Goal: Transaction & Acquisition: Book appointment/travel/reservation

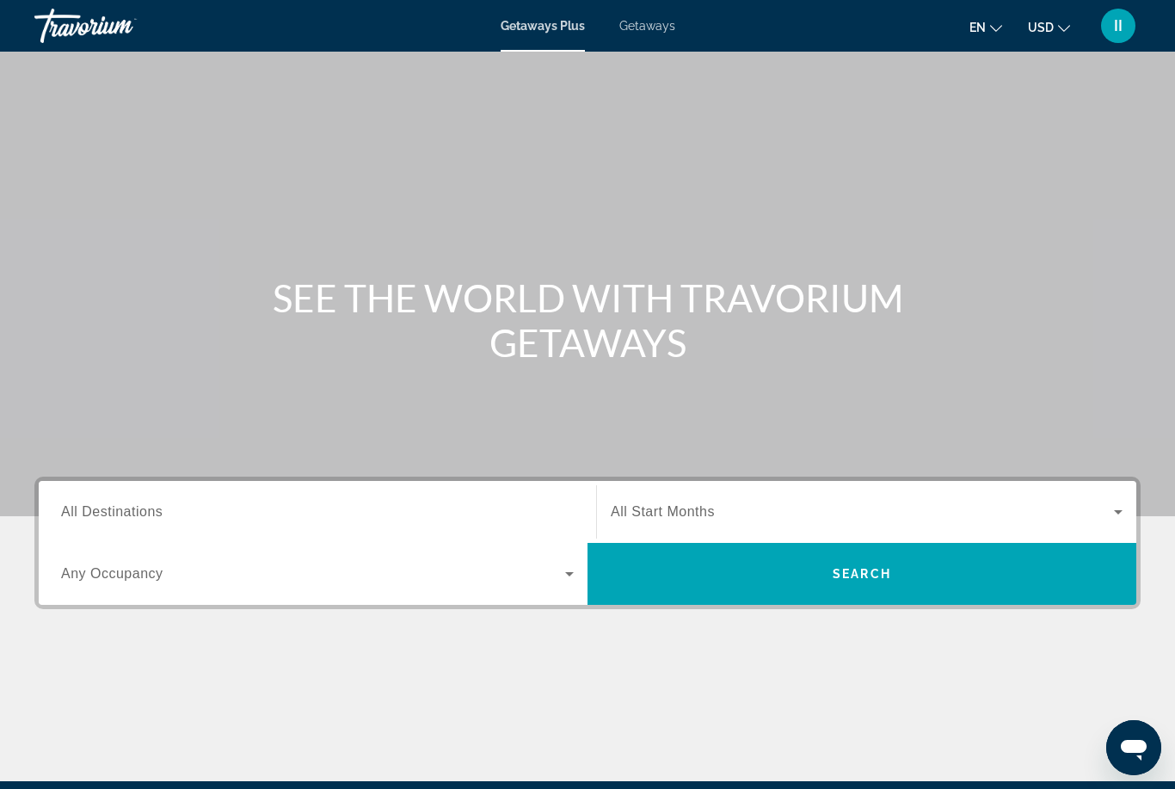
click at [653, 29] on span "Getaways" at bounding box center [647, 26] width 56 height 14
click at [245, 499] on div "Search widget" at bounding box center [317, 512] width 513 height 49
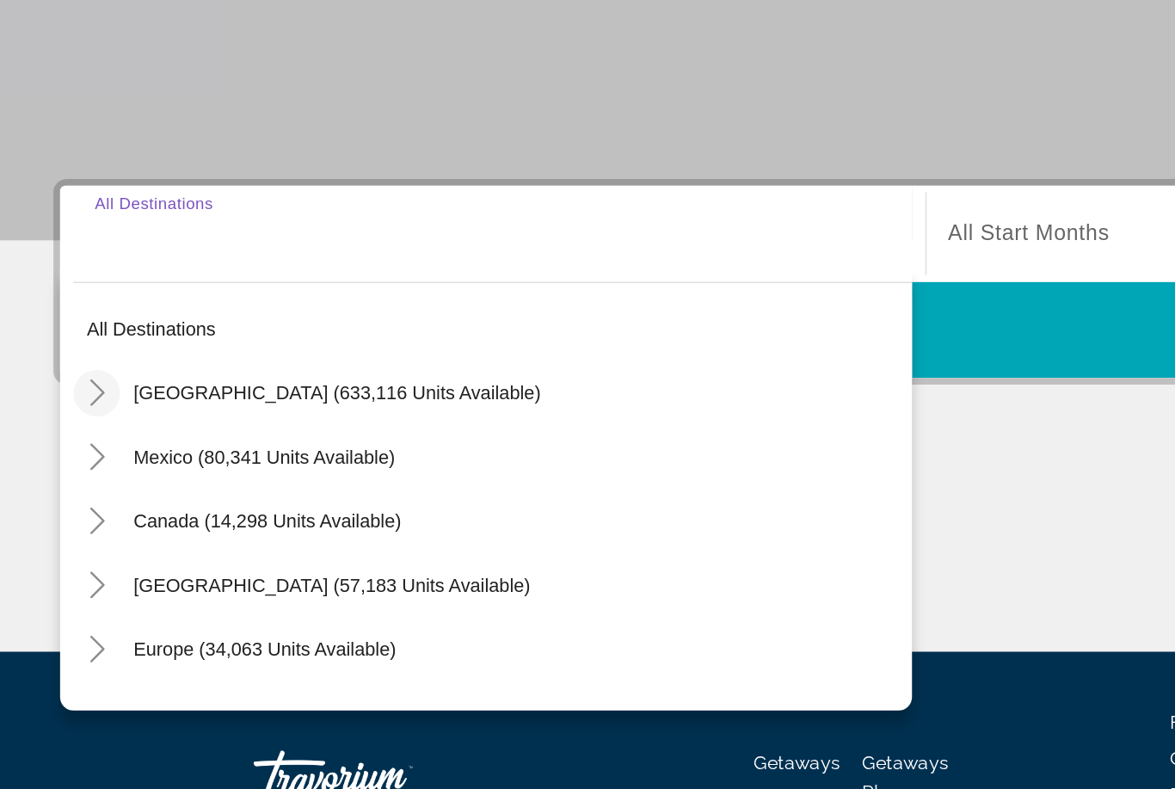
click at [59, 403] on icon "Toggle United States (633,116 units available)" at bounding box center [62, 411] width 9 height 17
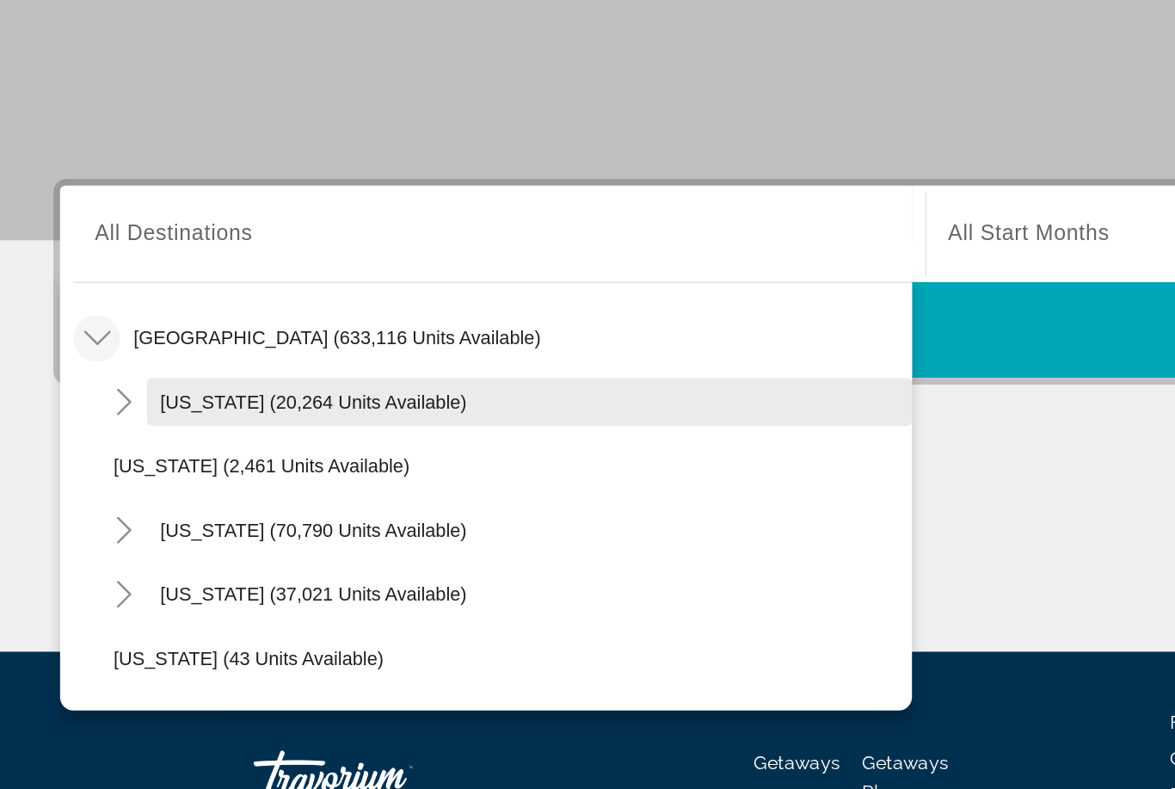
scroll to position [9, 0]
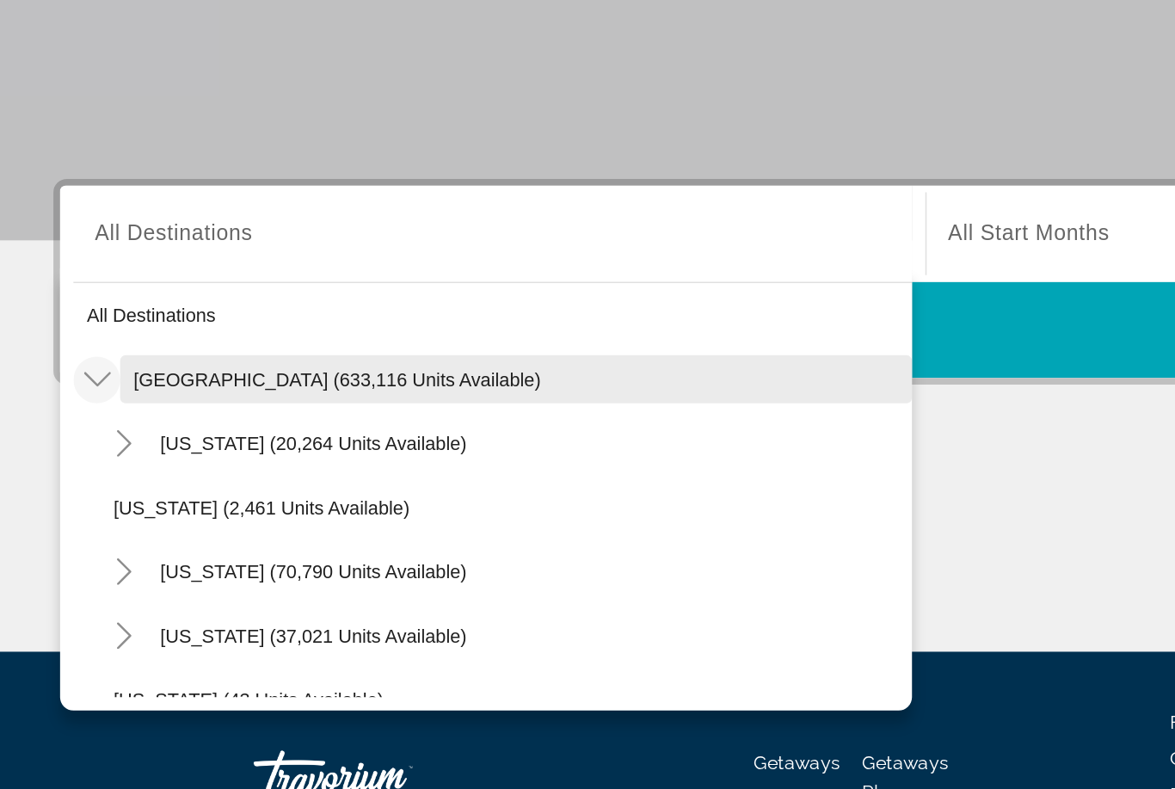
click at [143, 396] on span "United States (633,116 units available)" at bounding box center [217, 403] width 262 height 14
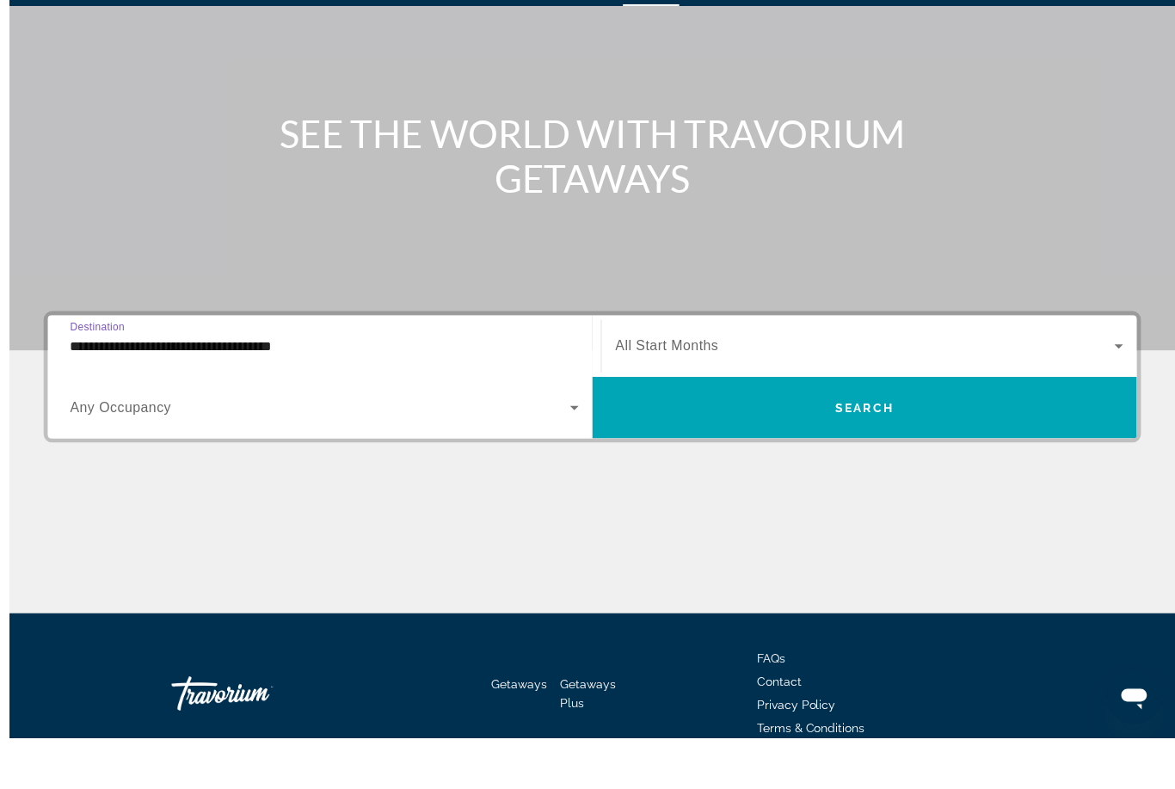
scroll to position [148, 0]
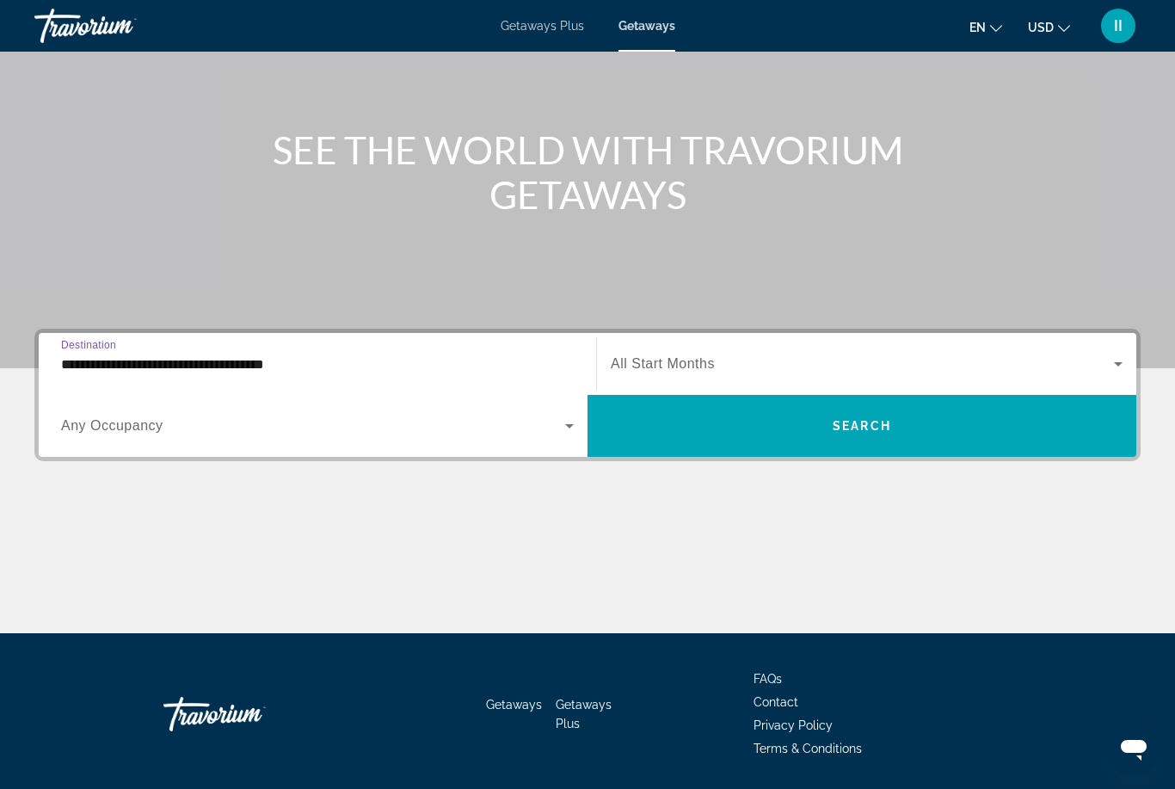
click at [332, 349] on div "**********" at bounding box center [317, 364] width 513 height 49
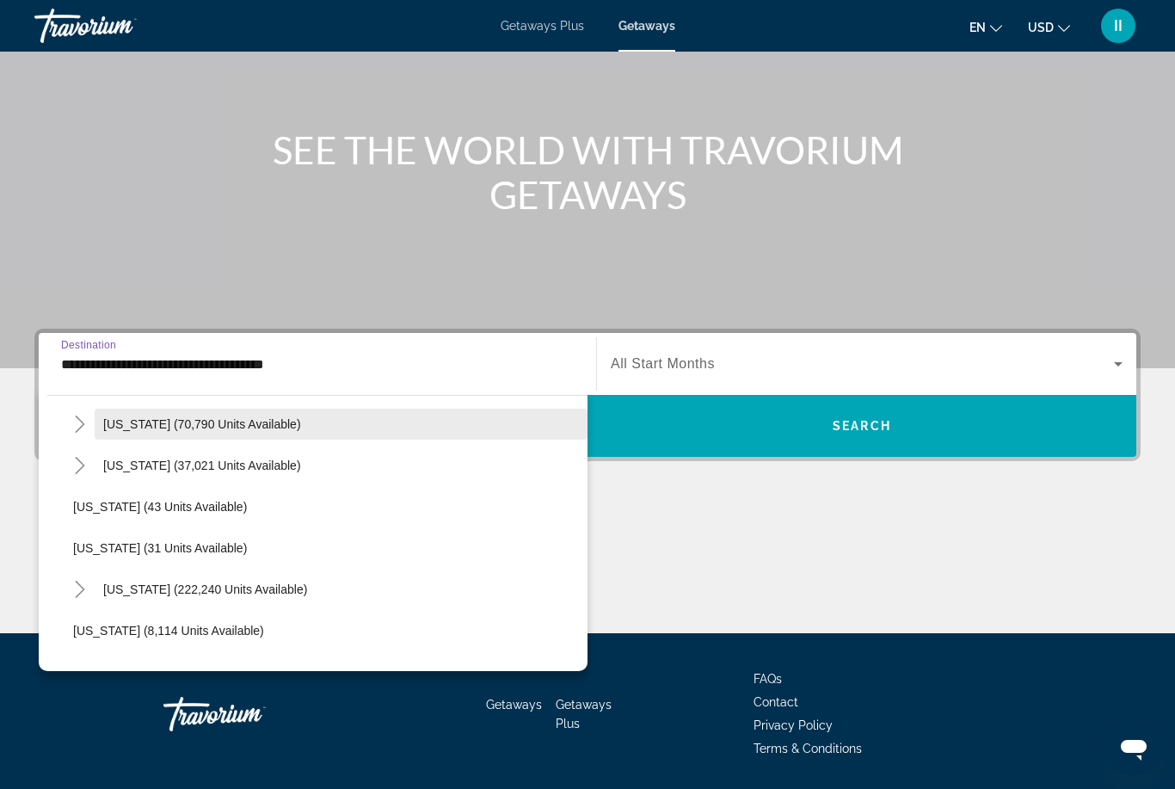
scroll to position [173, 0]
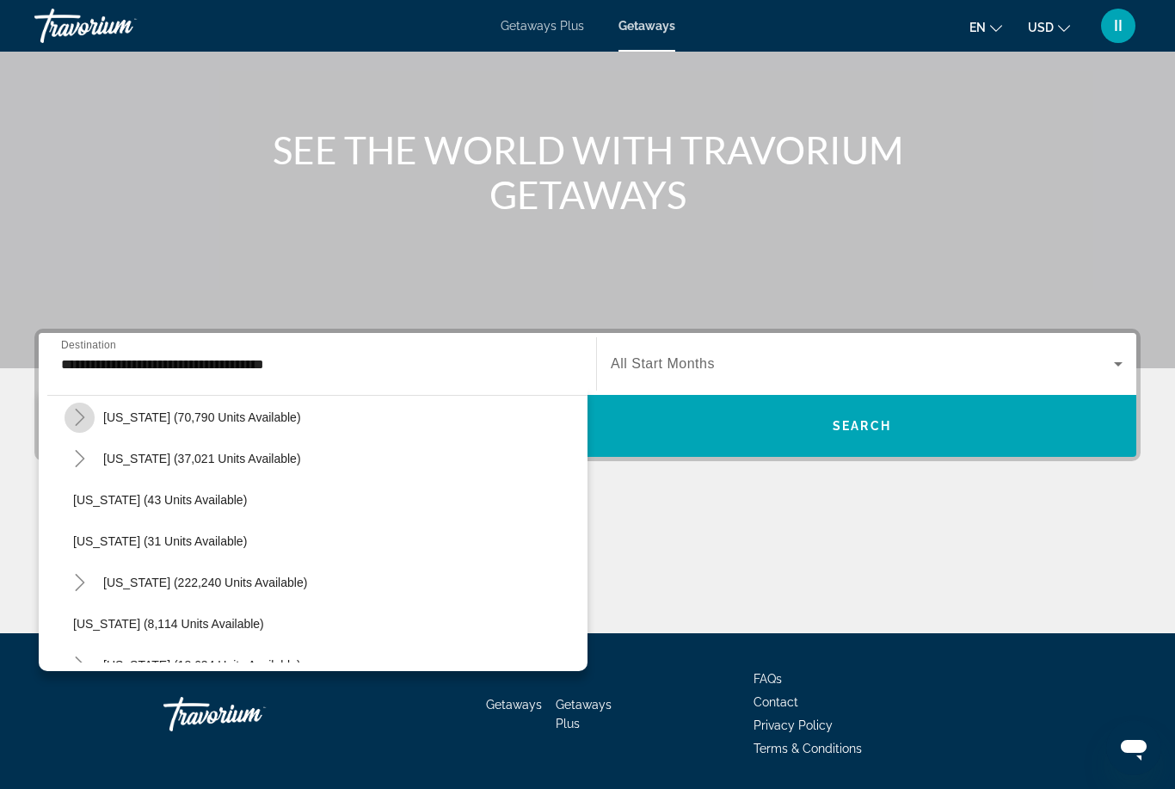
click at [83, 421] on icon "Toggle California (70,790 units available)" at bounding box center [79, 417] width 17 height 17
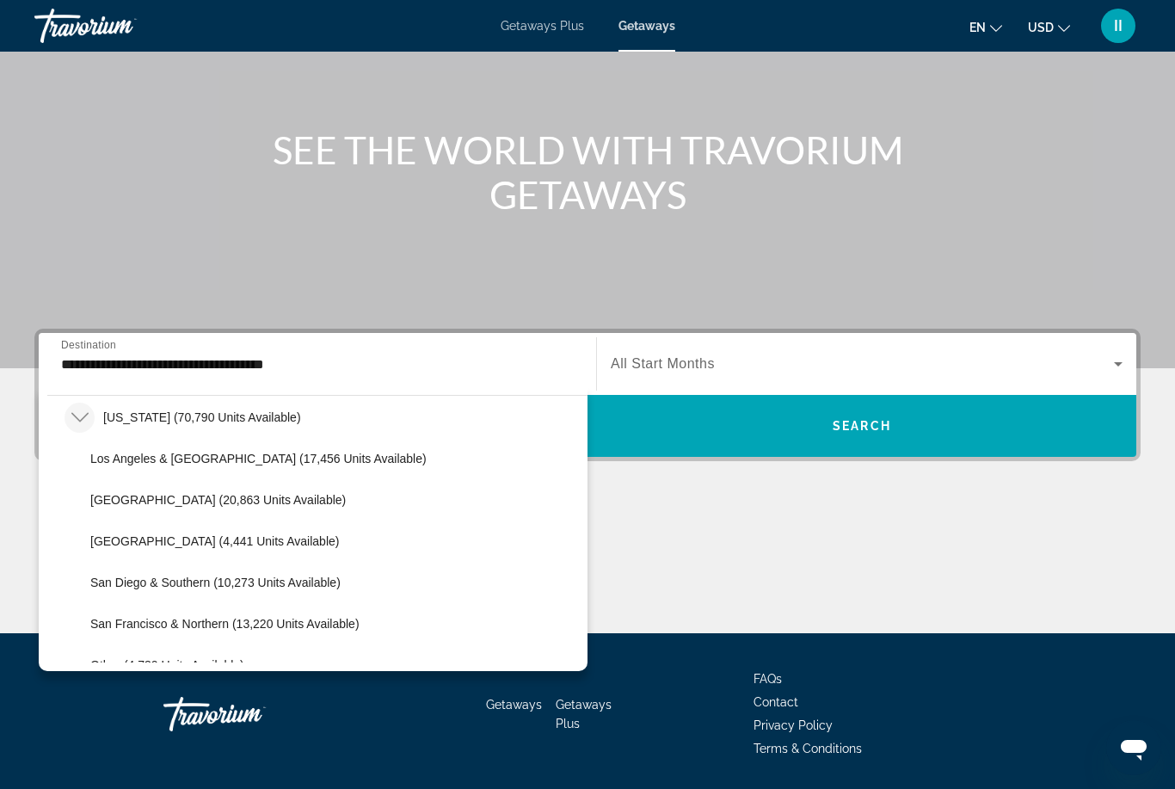
click at [140, 504] on span "Lake Tahoe (20,863 units available)" at bounding box center [217, 500] width 255 height 14
type input "**********"
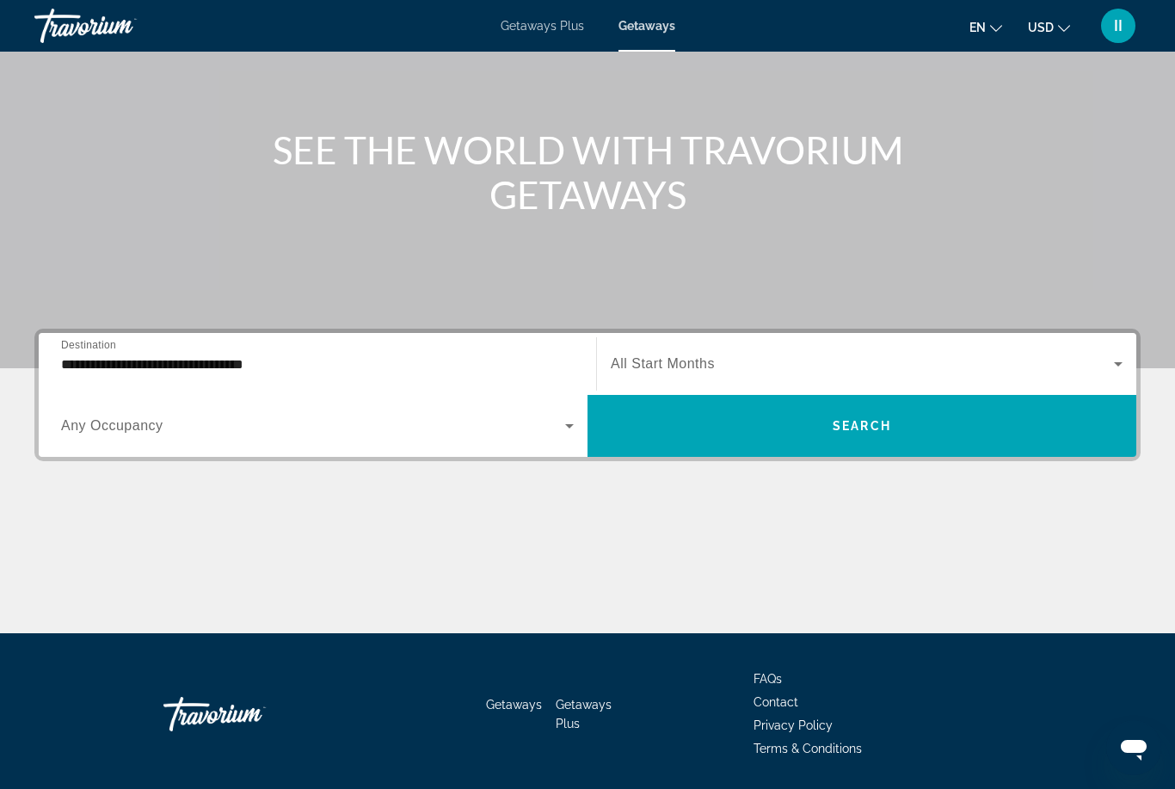
click at [700, 360] on span "All Start Months" at bounding box center [663, 363] width 104 height 15
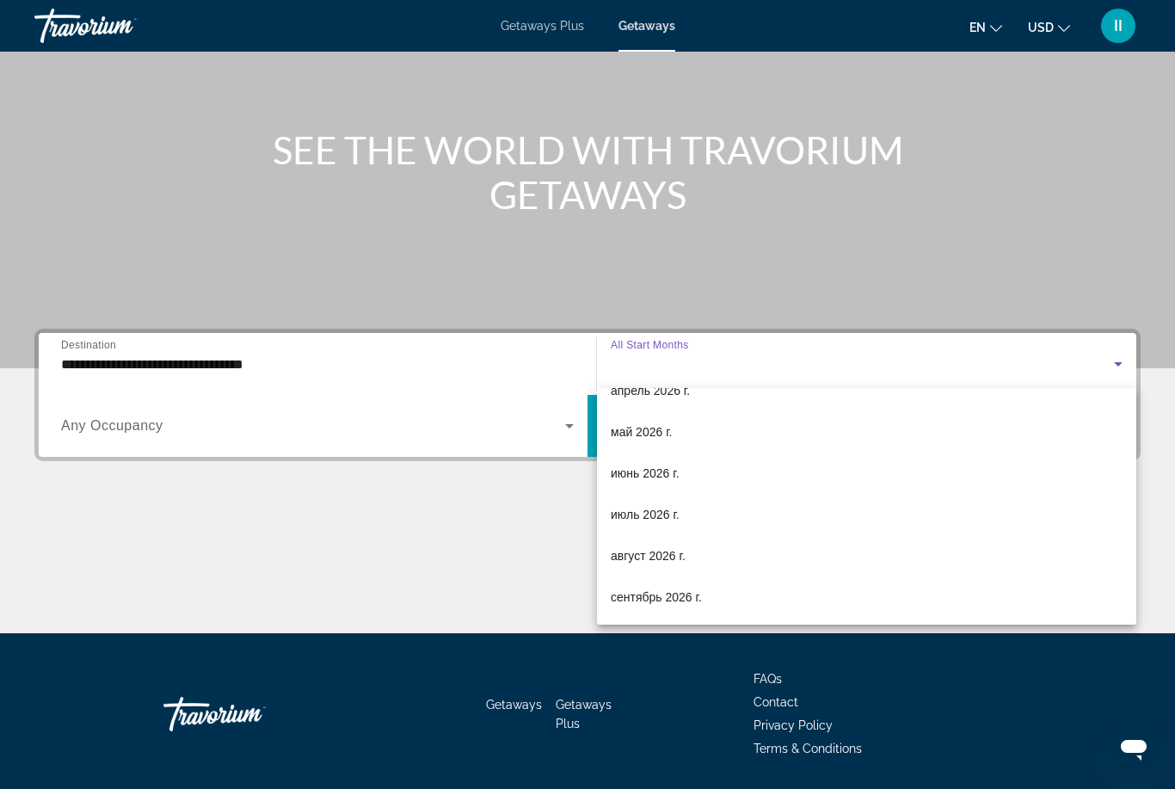
scroll to position [355, 0]
click at [680, 557] on span "август 2026 г." at bounding box center [648, 555] width 75 height 21
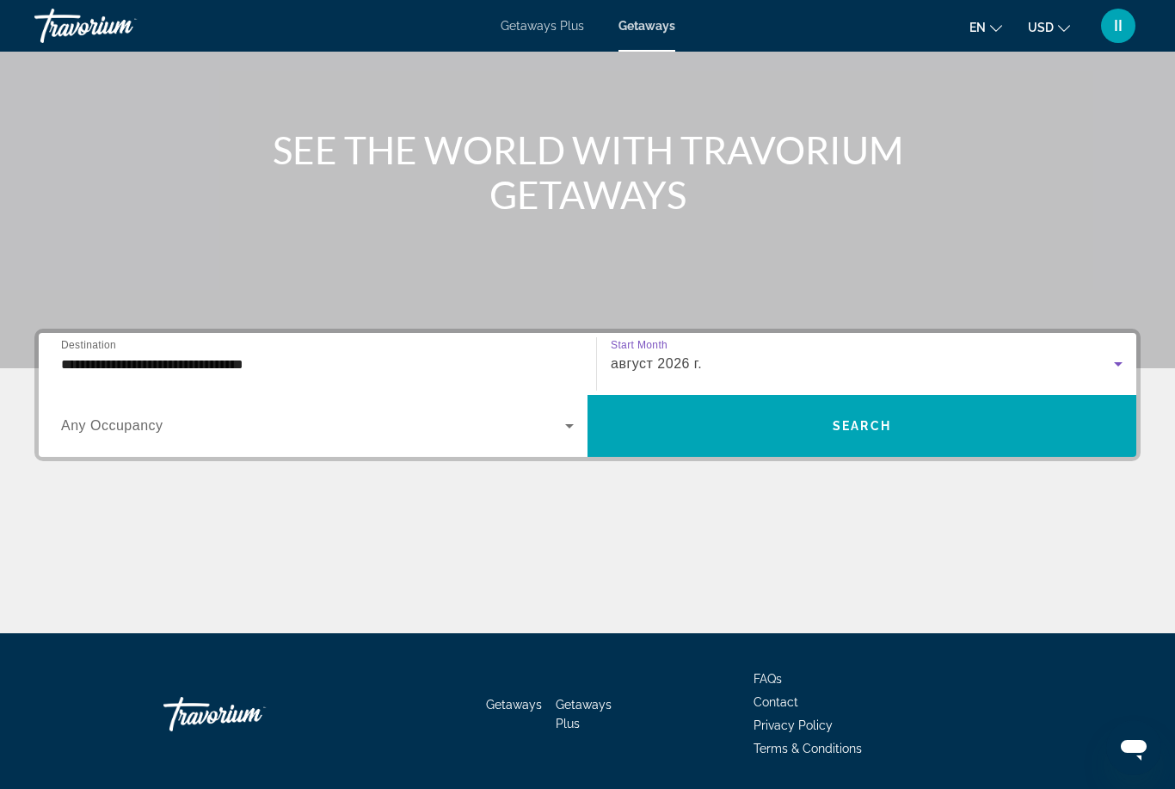
click at [741, 362] on div "август 2026 г." at bounding box center [862, 364] width 503 height 21
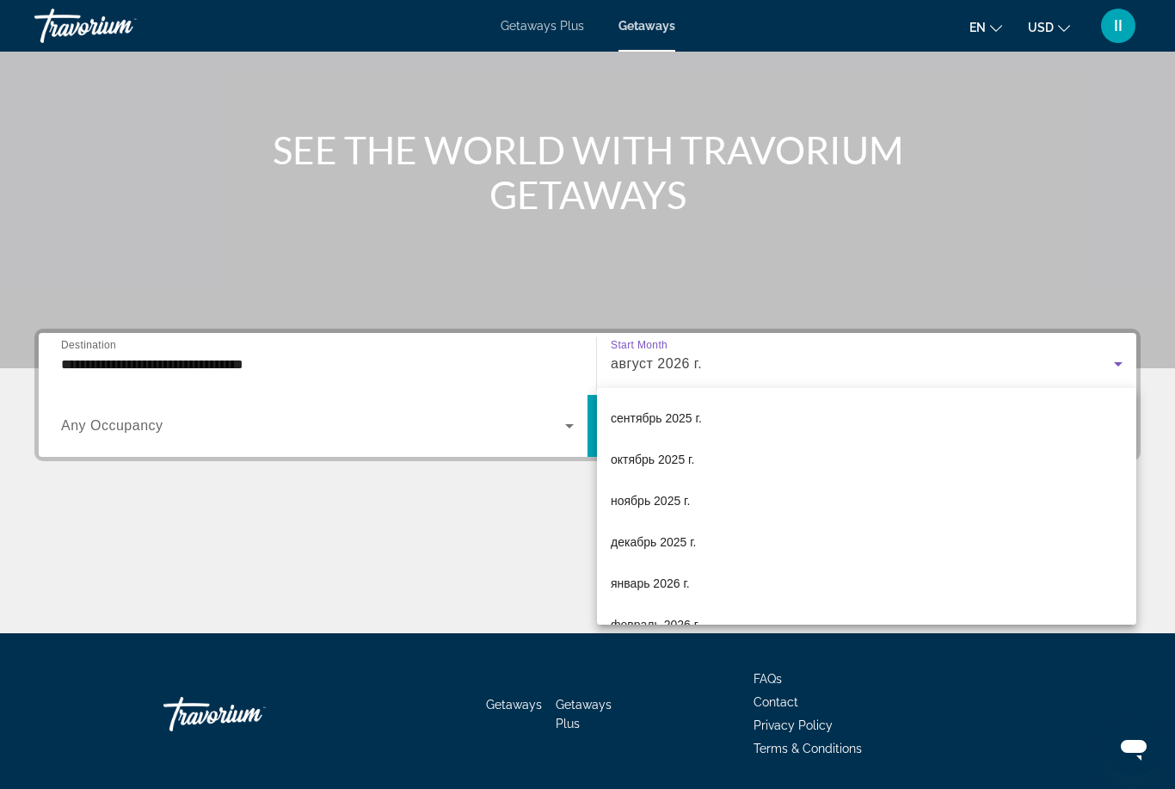
scroll to position [37, 0]
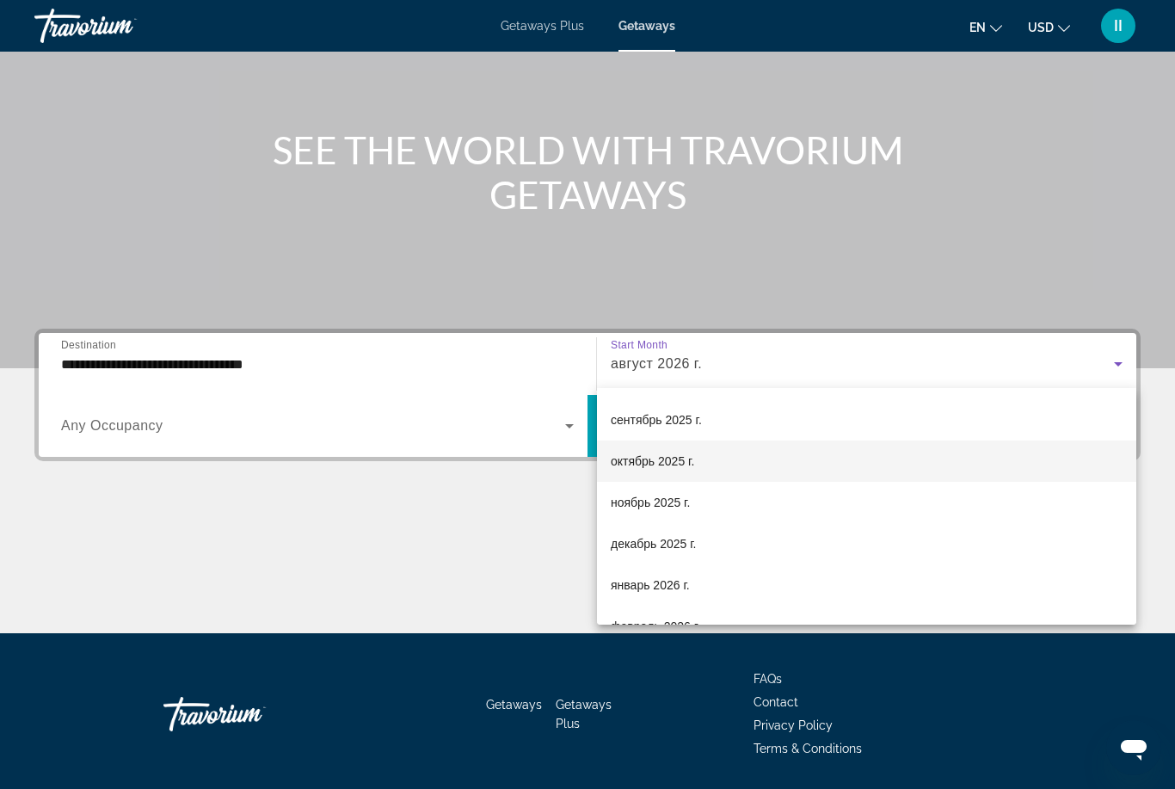
click at [689, 461] on span "октябрь 2025 г." at bounding box center [652, 461] width 83 height 21
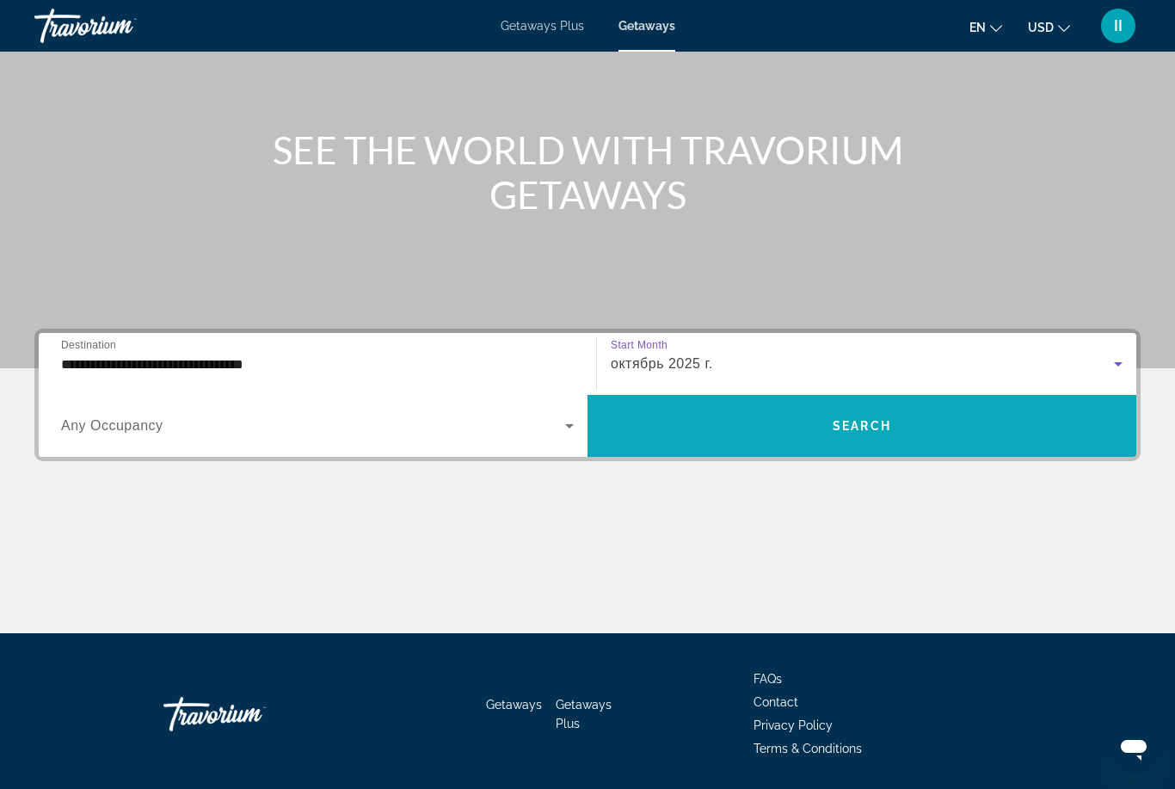
click at [768, 434] on span "Search widget" at bounding box center [861, 425] width 549 height 41
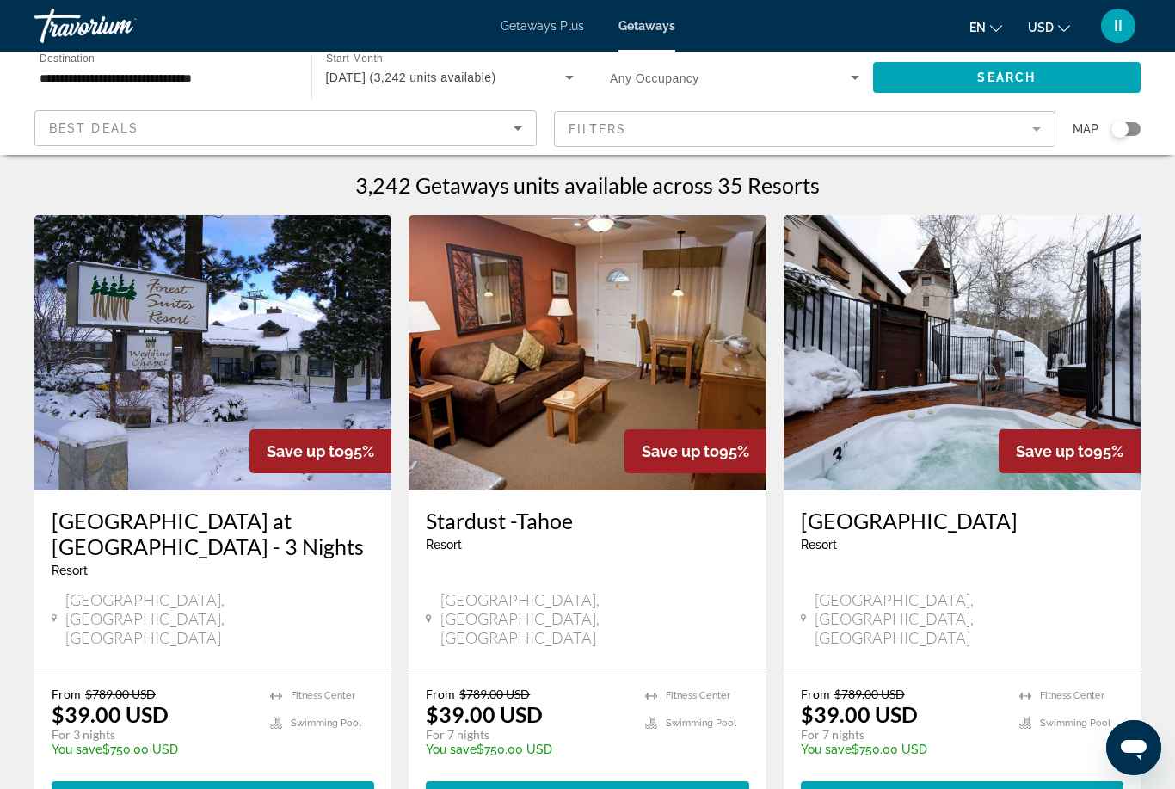
click at [642, 131] on mat-form-field "Filters" at bounding box center [805, 129] width 502 height 36
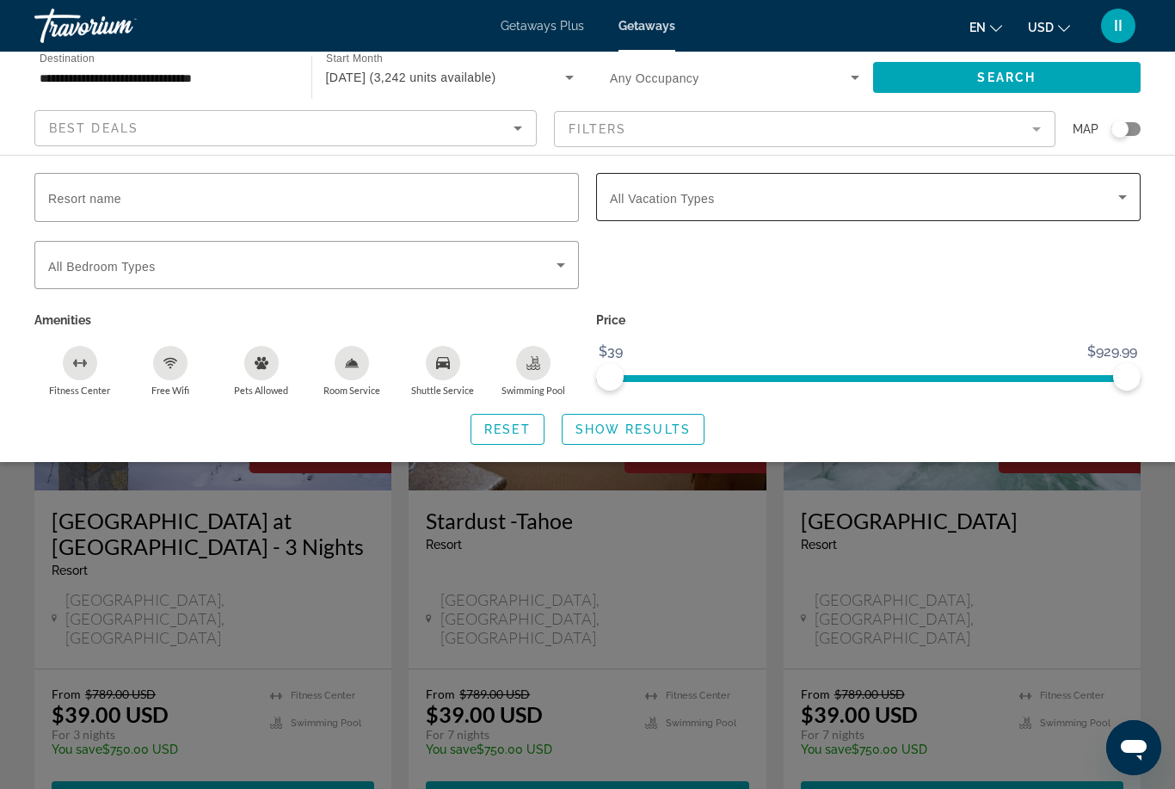
click at [632, 208] on div "Search widget" at bounding box center [868, 197] width 517 height 48
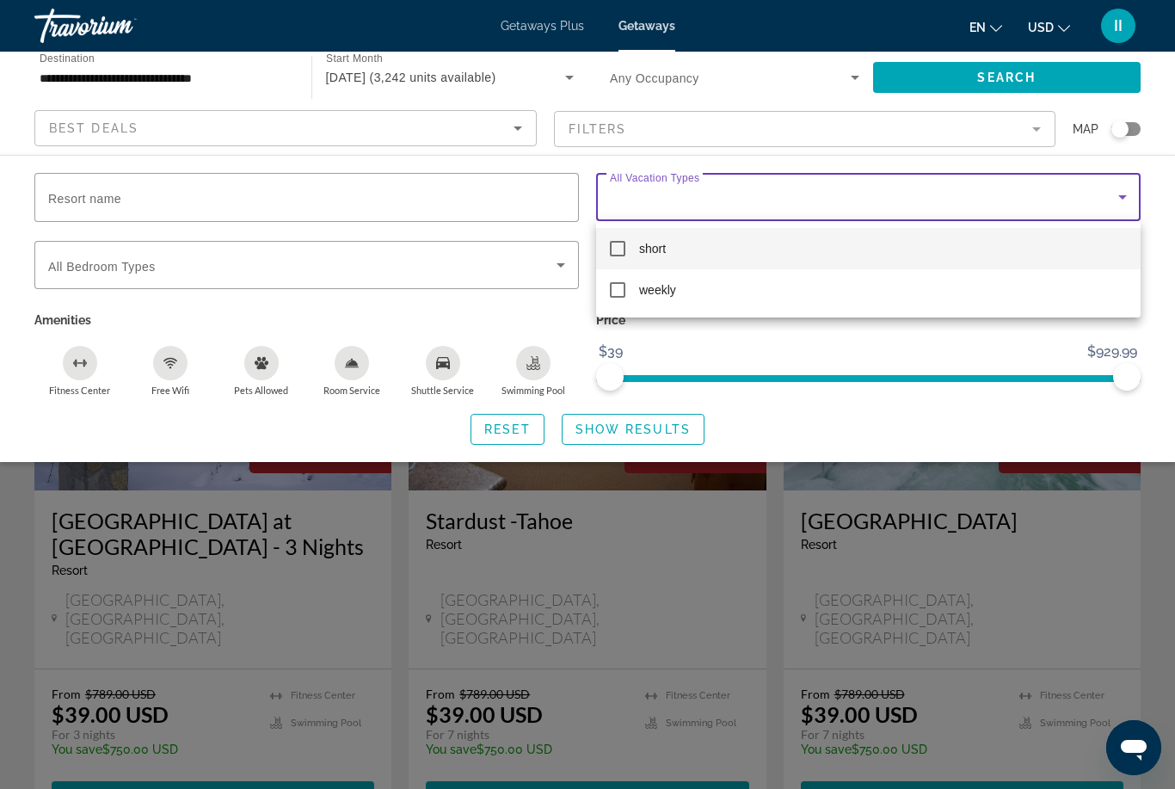
click at [348, 269] on div at bounding box center [587, 394] width 1175 height 789
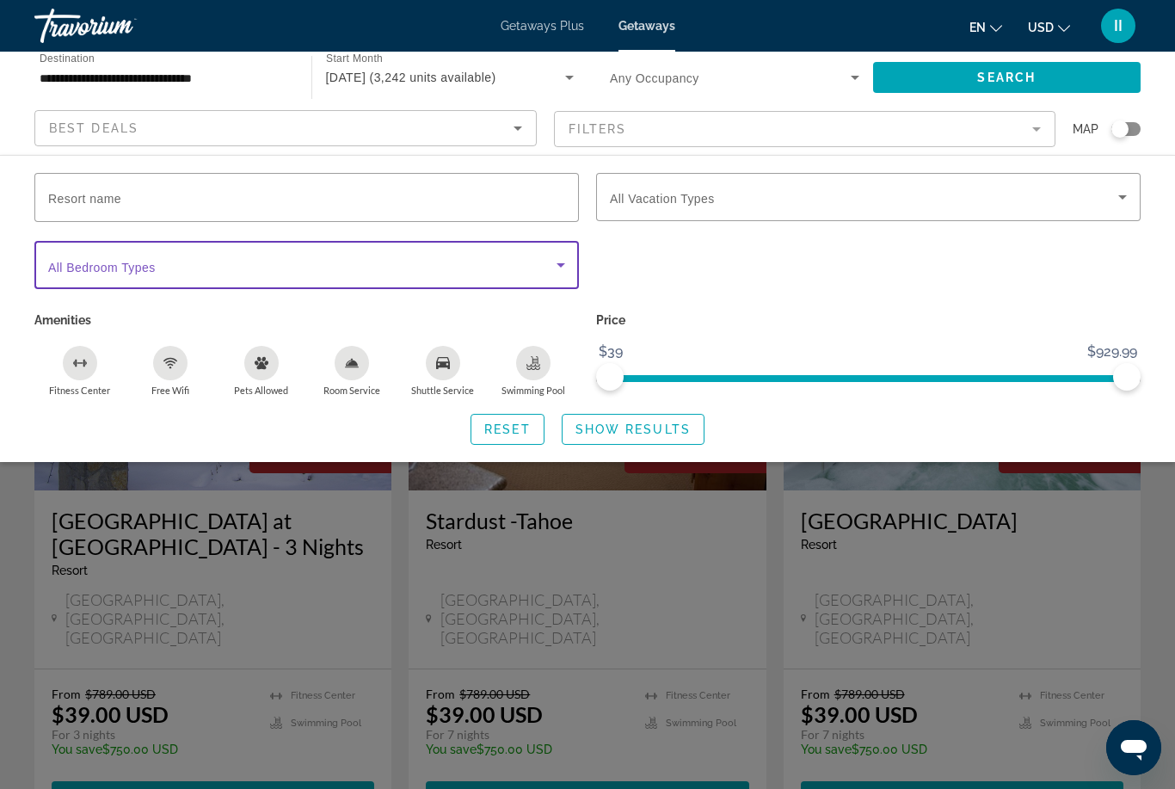
click at [348, 269] on span "Search widget" at bounding box center [302, 265] width 508 height 21
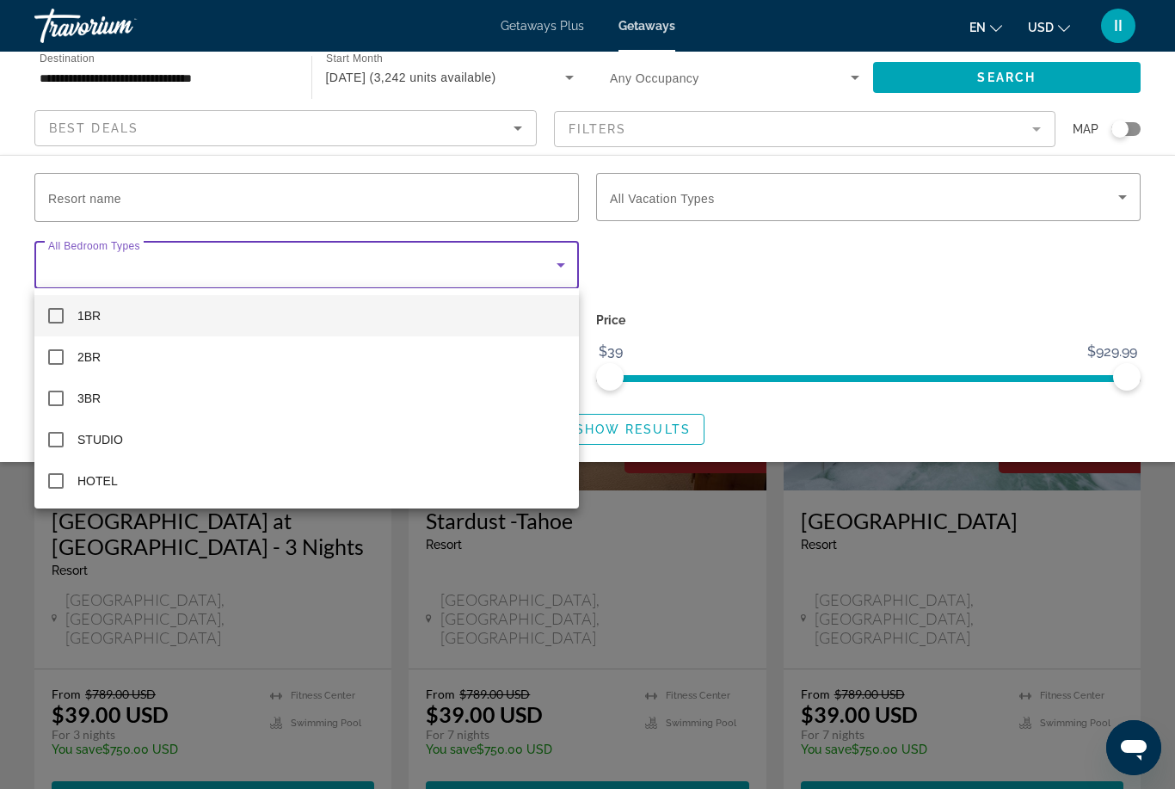
click at [16, 559] on div at bounding box center [587, 394] width 1175 height 789
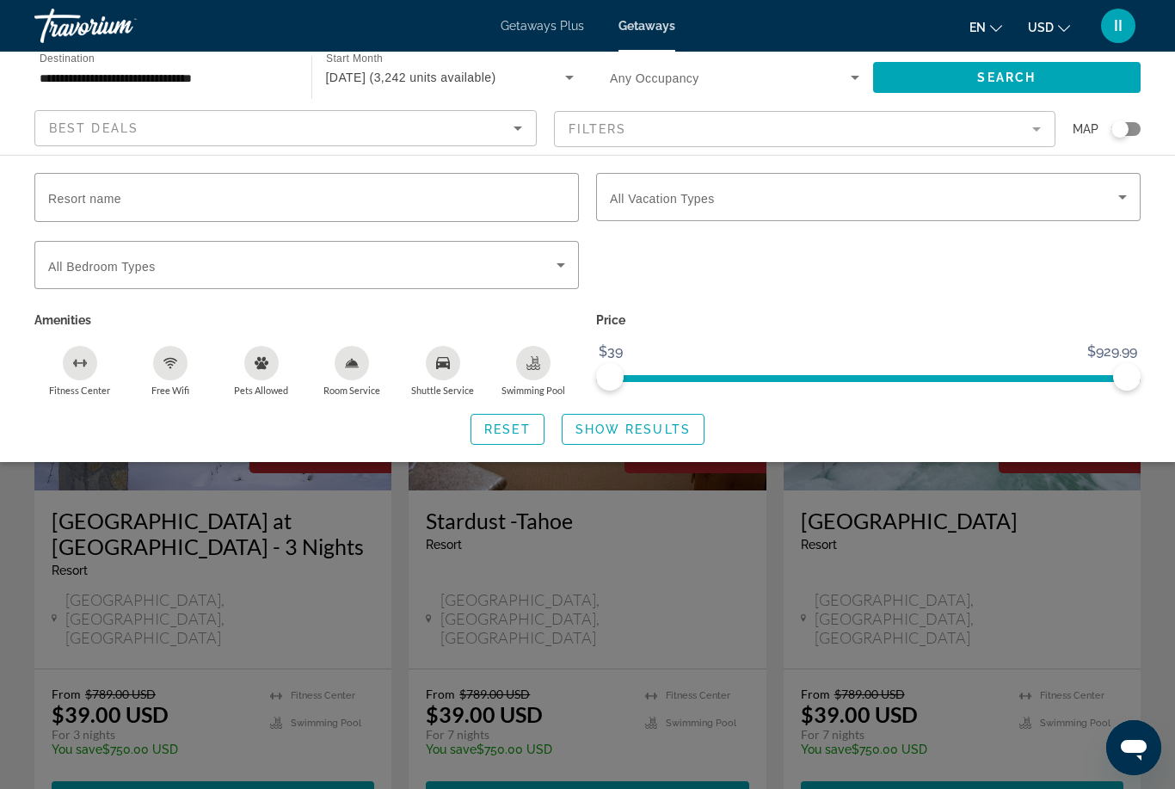
click at [3, 557] on div "Search widget" at bounding box center [587, 523] width 1175 height 531
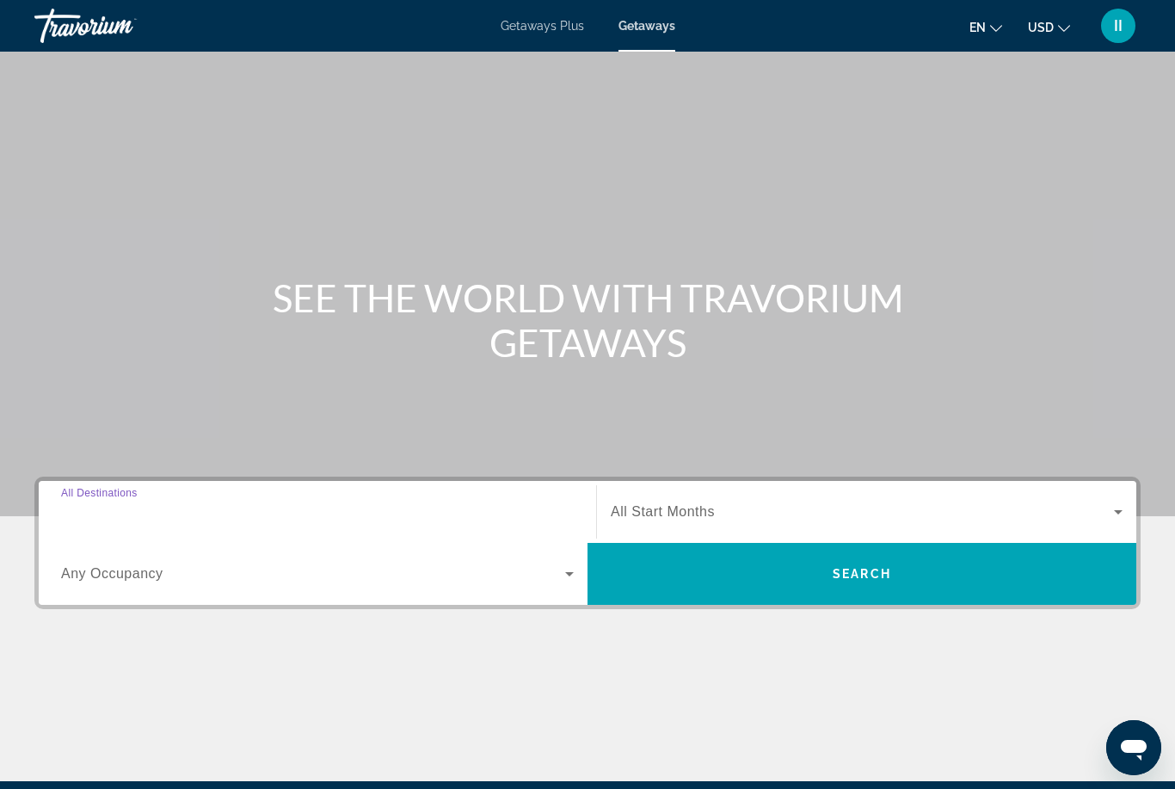
click at [265, 509] on input "Destination All Destinations" at bounding box center [317, 512] width 513 height 21
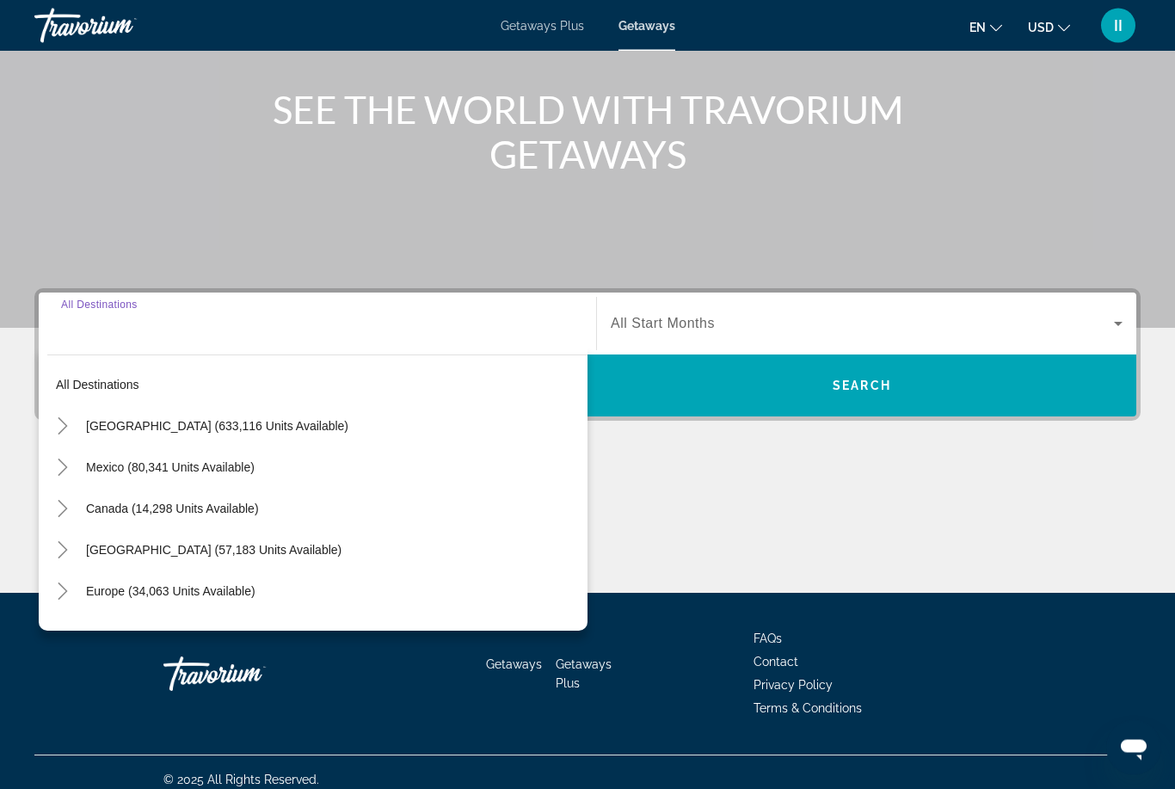
scroll to position [203, 0]
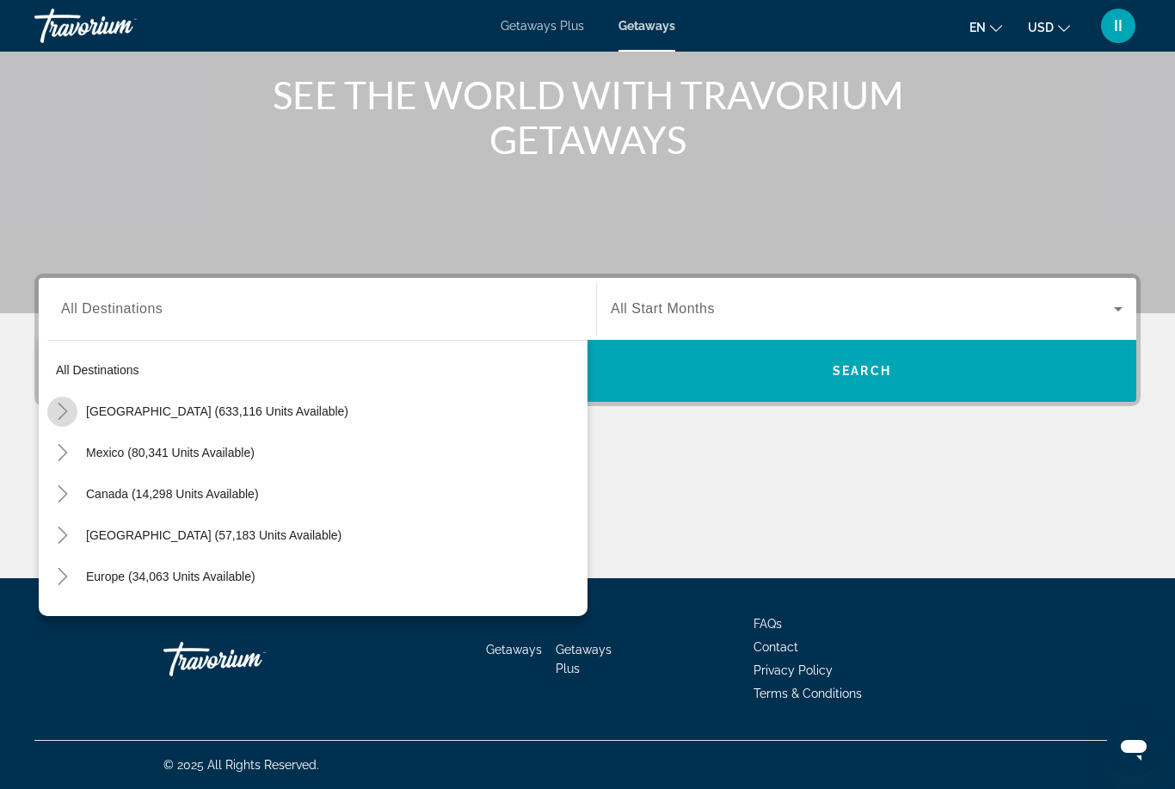
click at [60, 412] on icon "Toggle United States (633,116 units available)" at bounding box center [62, 411] width 17 height 17
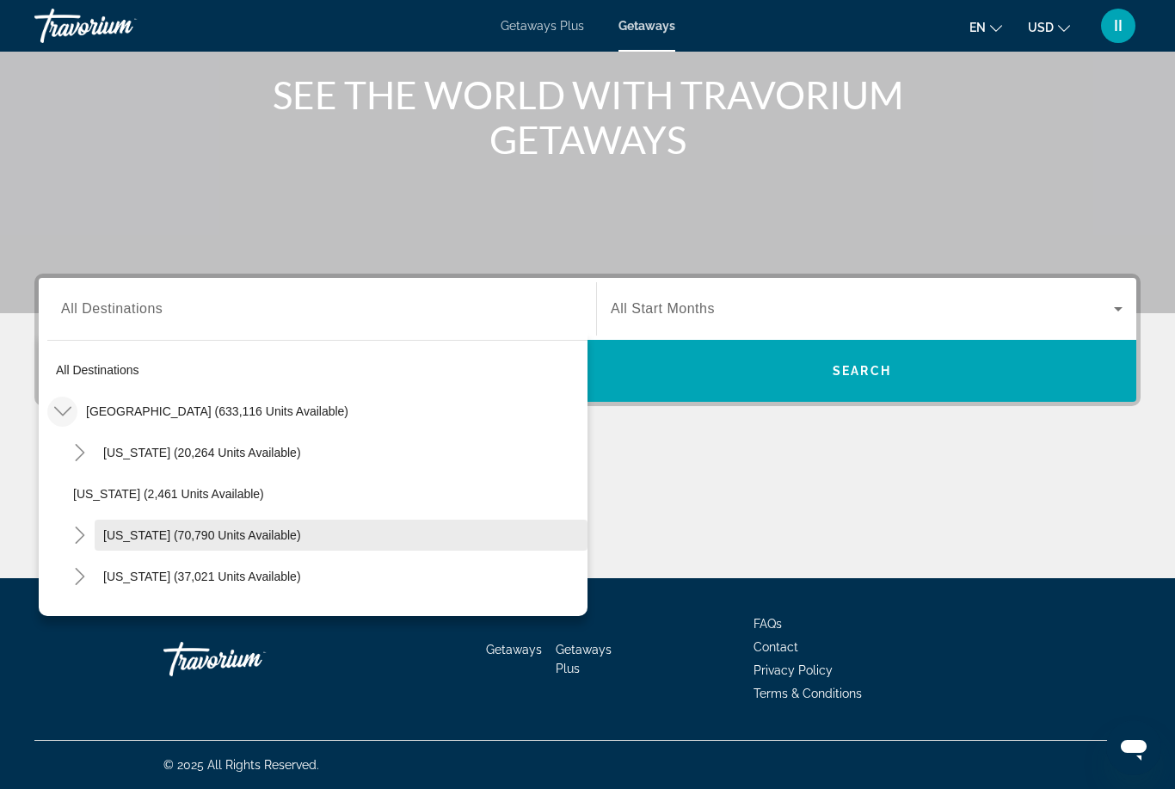
scroll to position [0, 0]
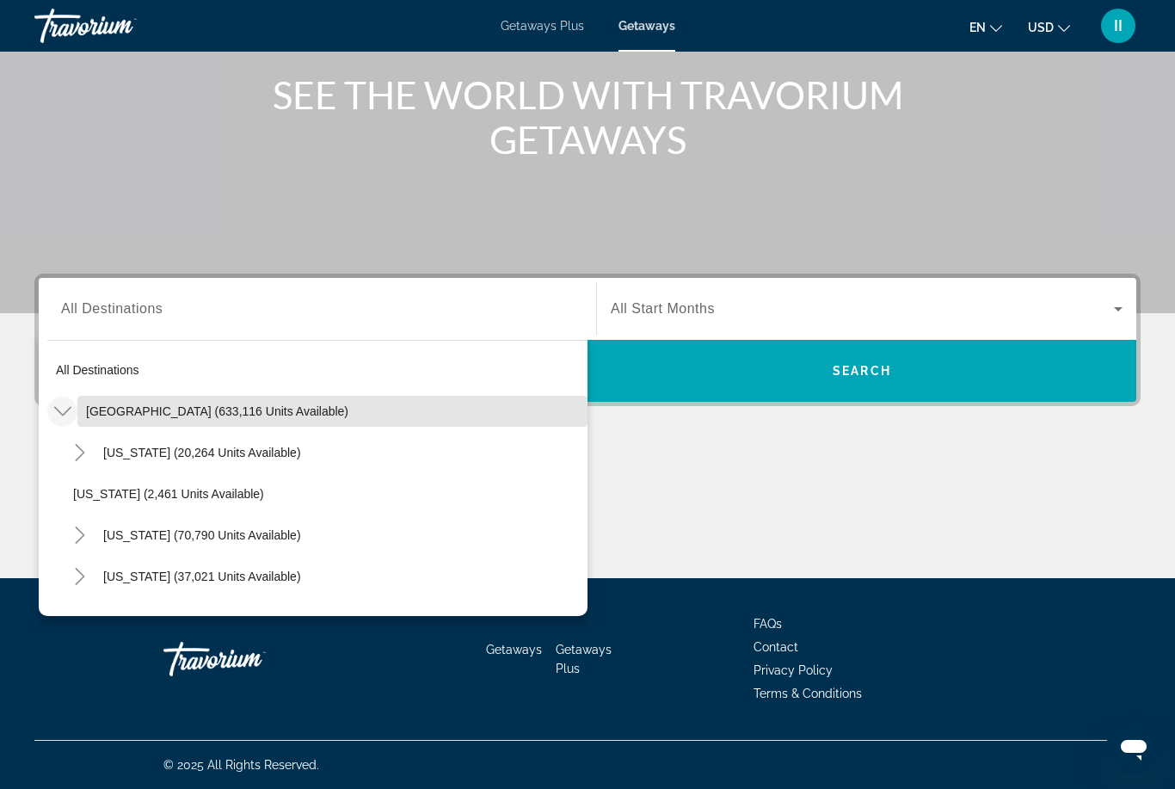
click at [121, 420] on span "Search widget" at bounding box center [332, 411] width 510 height 41
type input "**********"
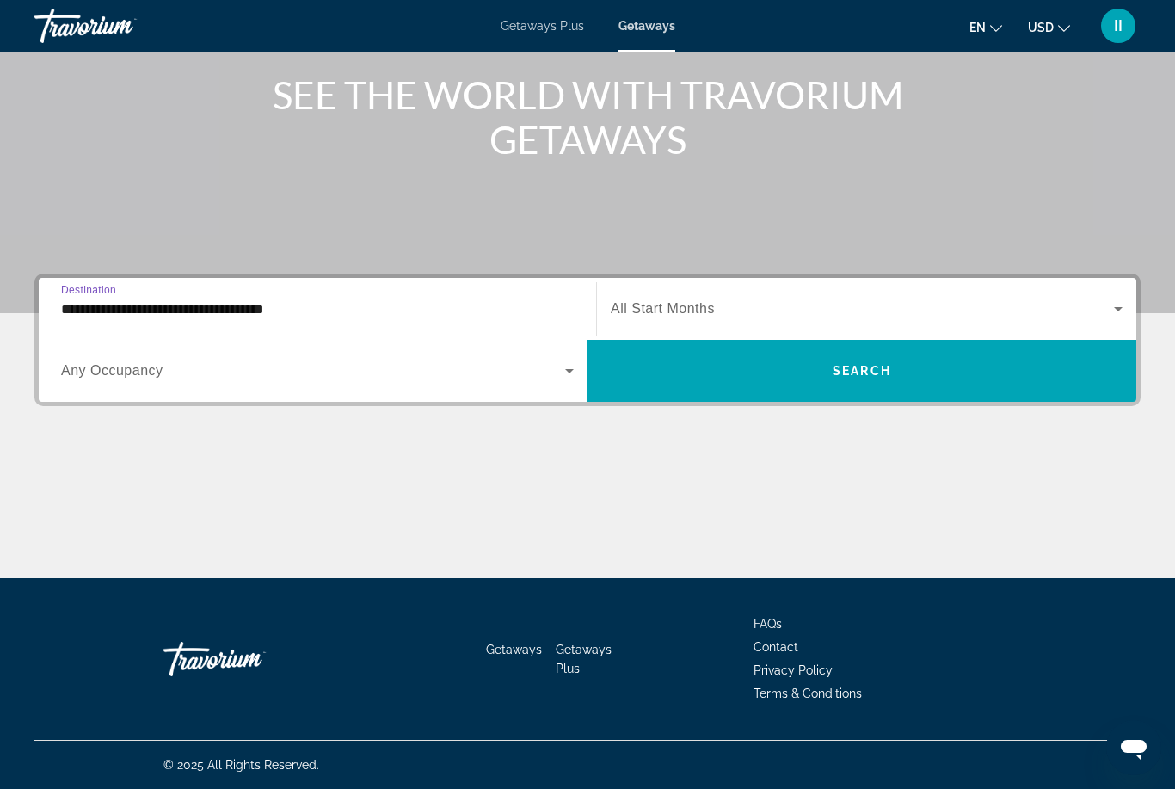
click at [693, 304] on span "All Start Months" at bounding box center [663, 308] width 104 height 15
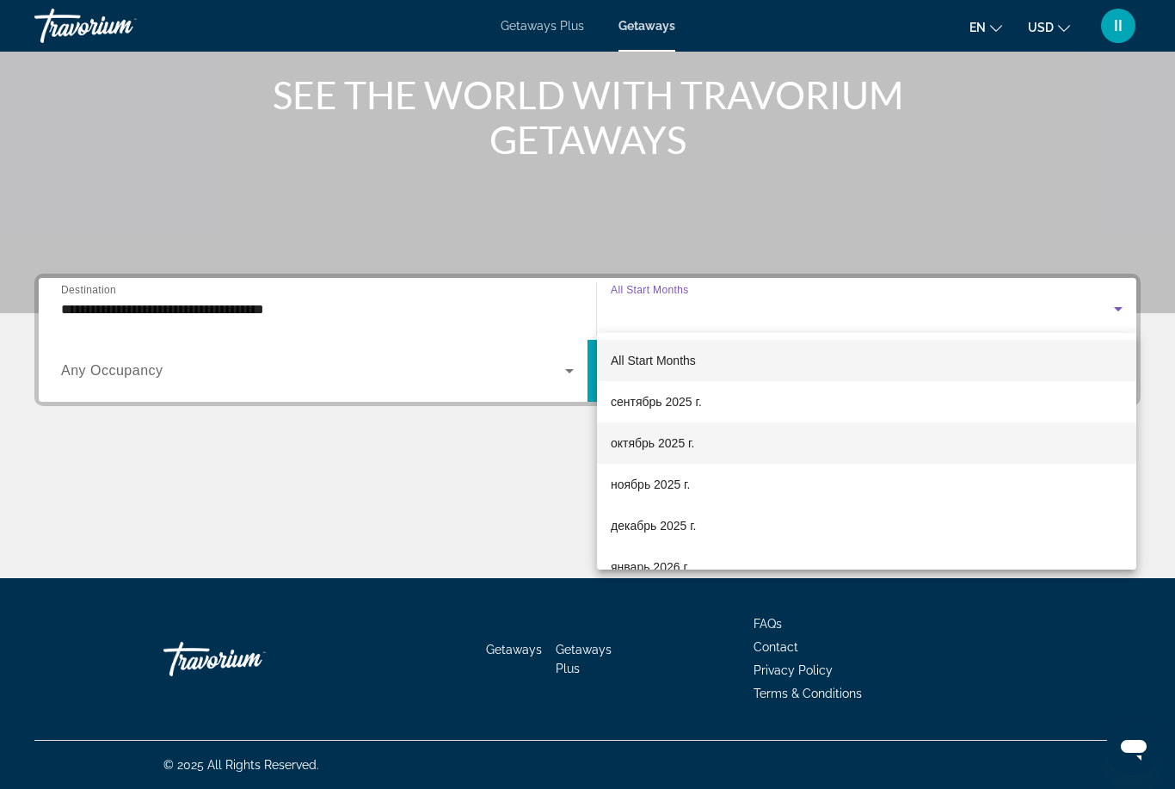
click at [736, 451] on mat-option "октябрь 2025 г." at bounding box center [866, 442] width 539 height 41
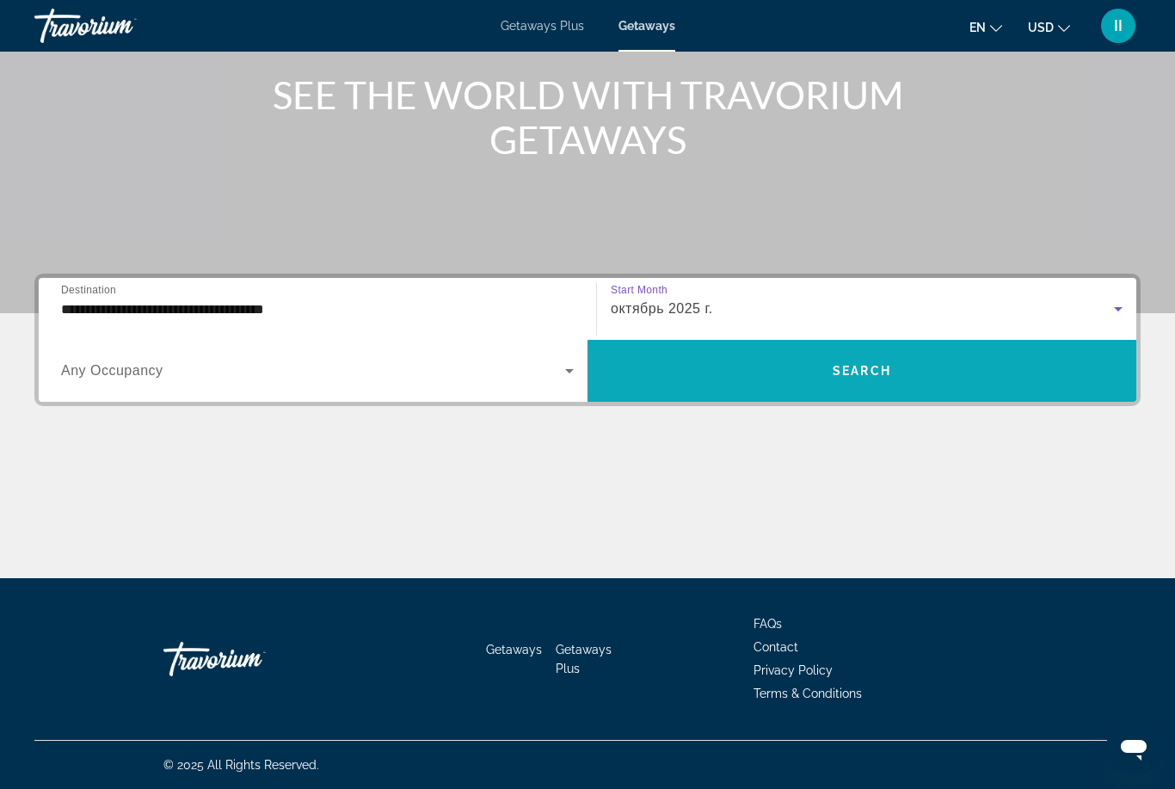
click at [901, 372] on span "Search widget" at bounding box center [861, 370] width 549 height 41
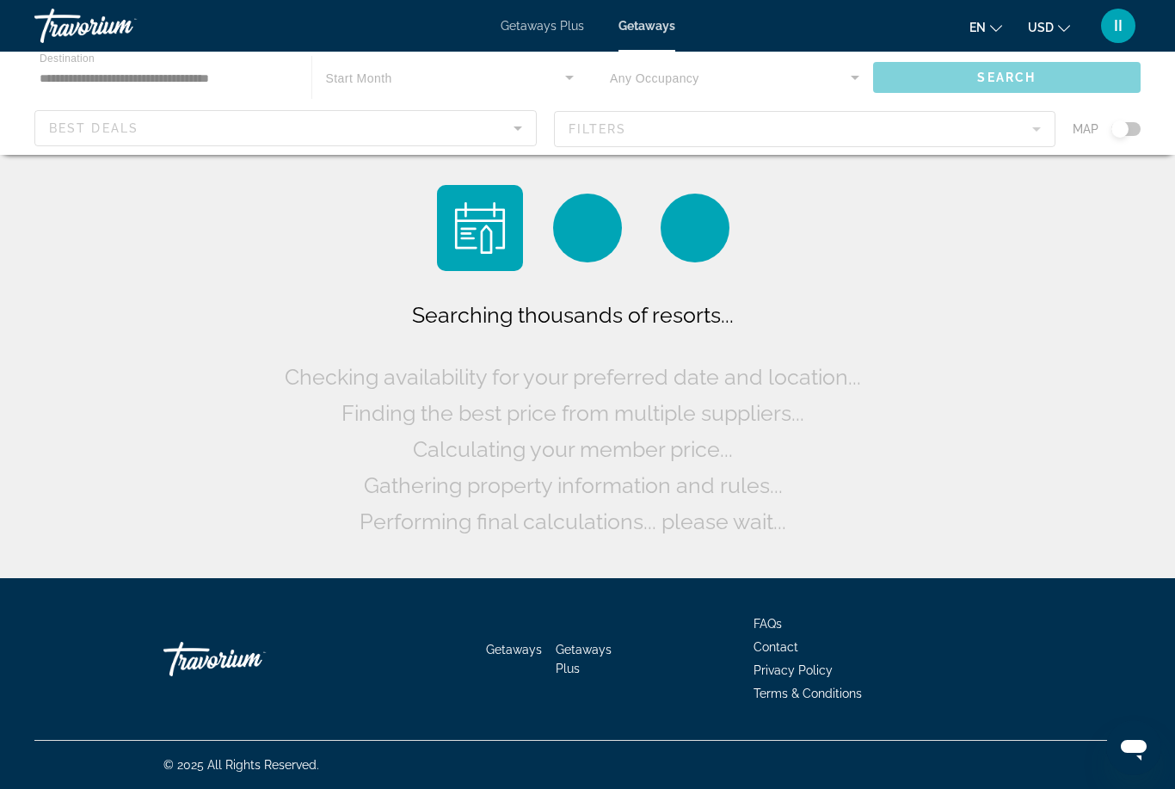
scroll to position [55, 0]
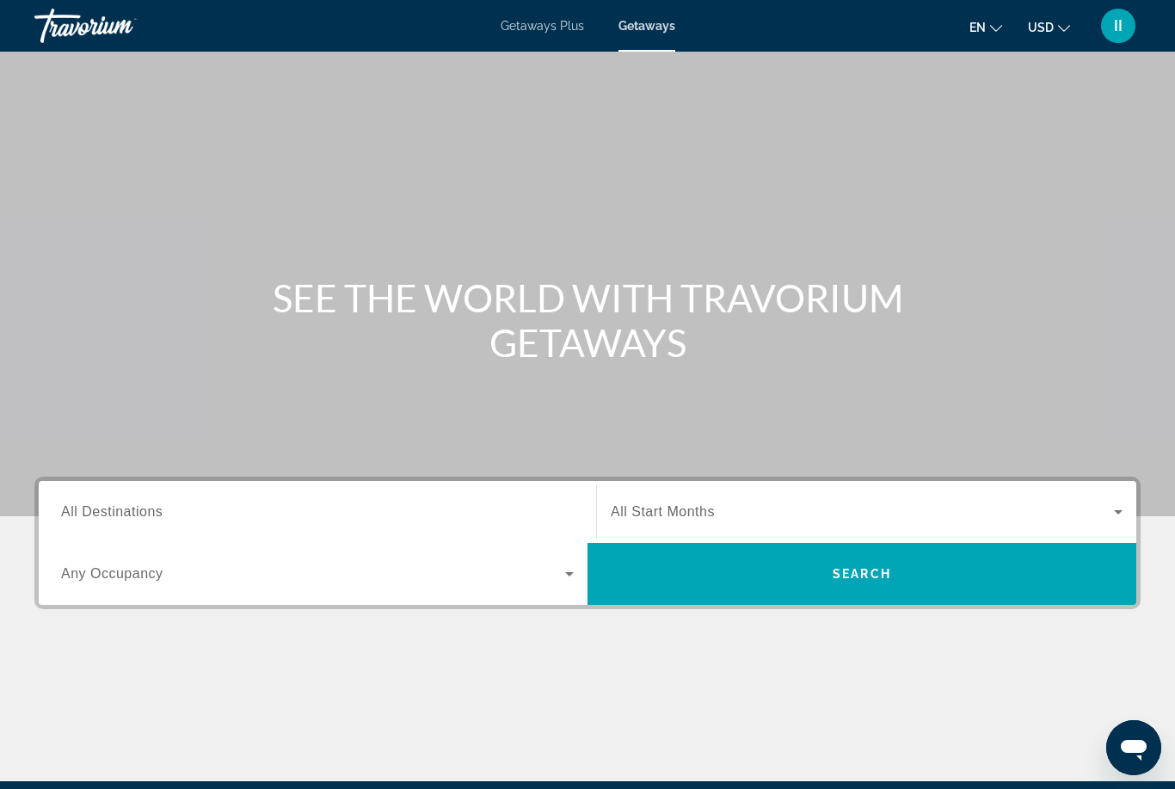
click at [164, 514] on input "Destination All Destinations" at bounding box center [317, 512] width 513 height 21
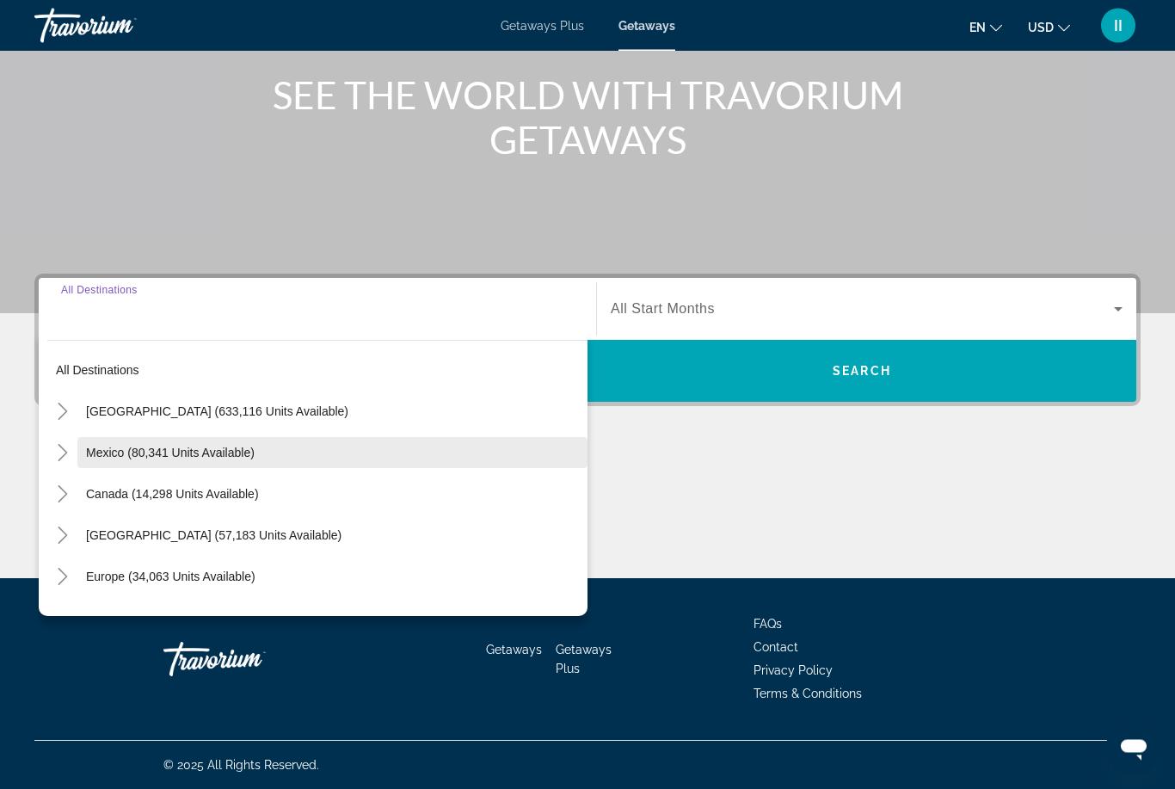
scroll to position [203, 0]
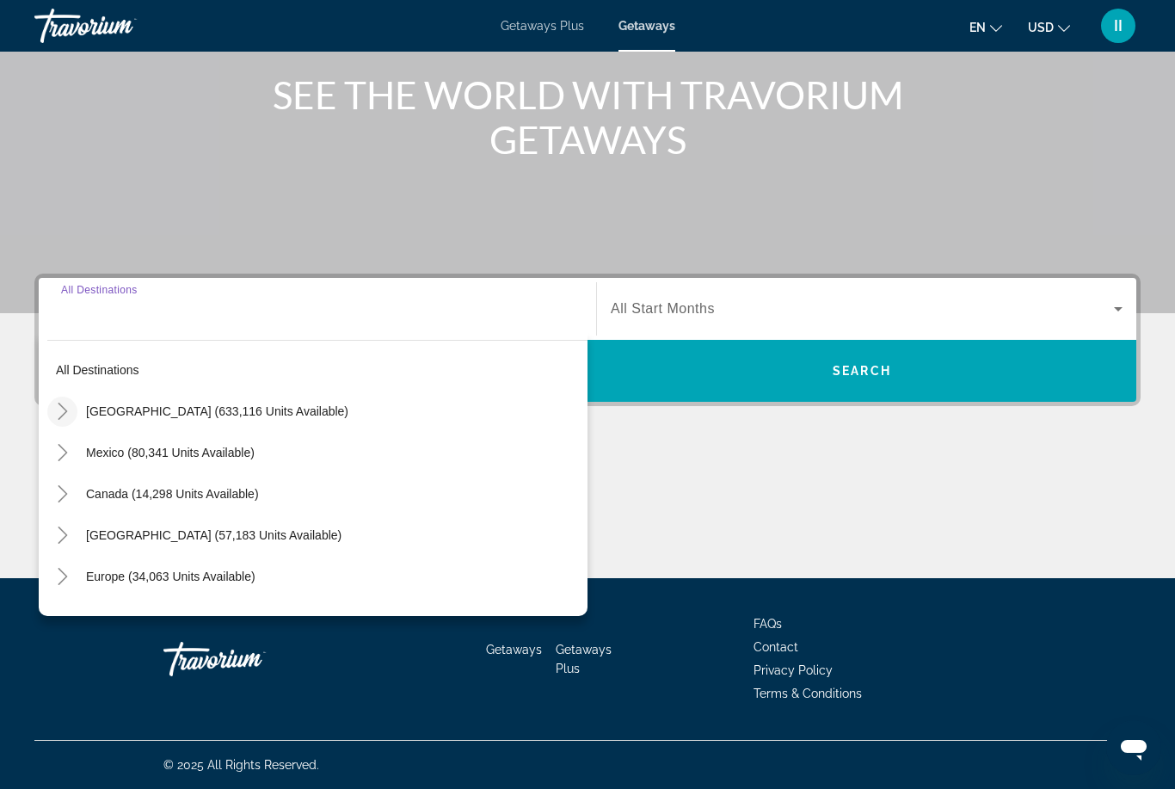
click at [60, 414] on icon "Toggle United States (633,116 units available)" at bounding box center [62, 411] width 17 height 17
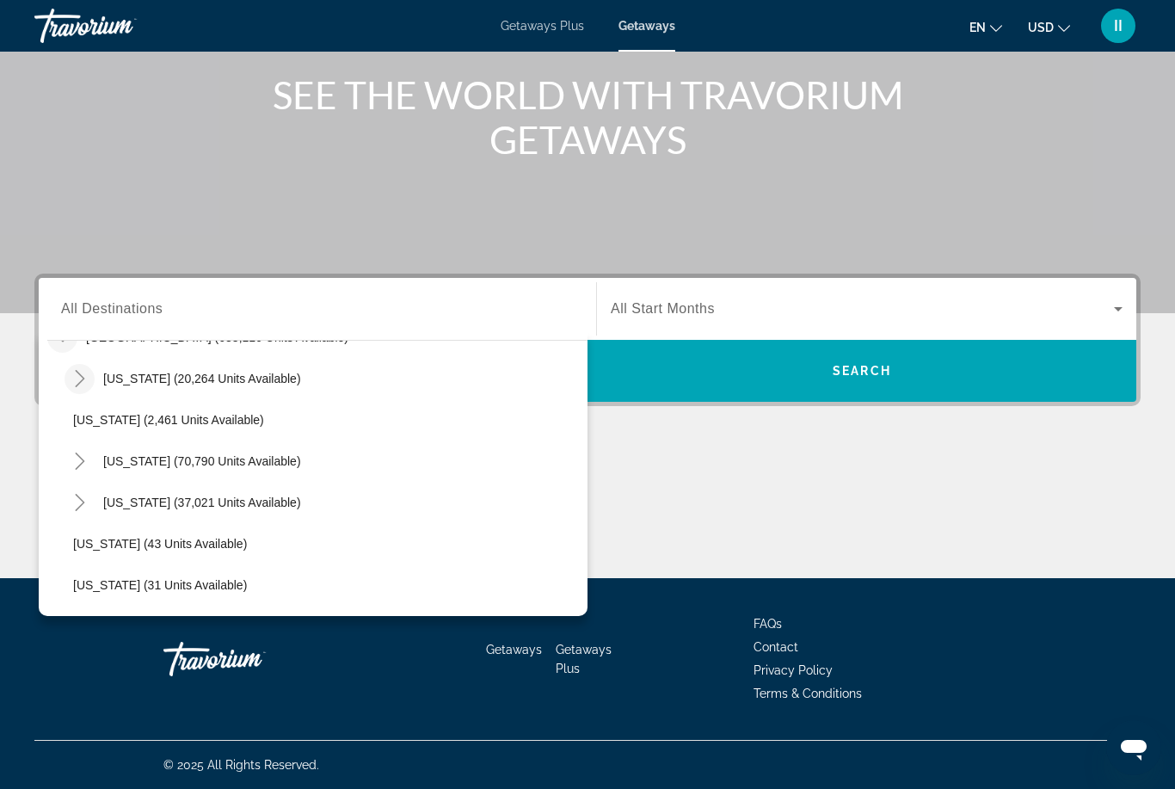
scroll to position [13, 0]
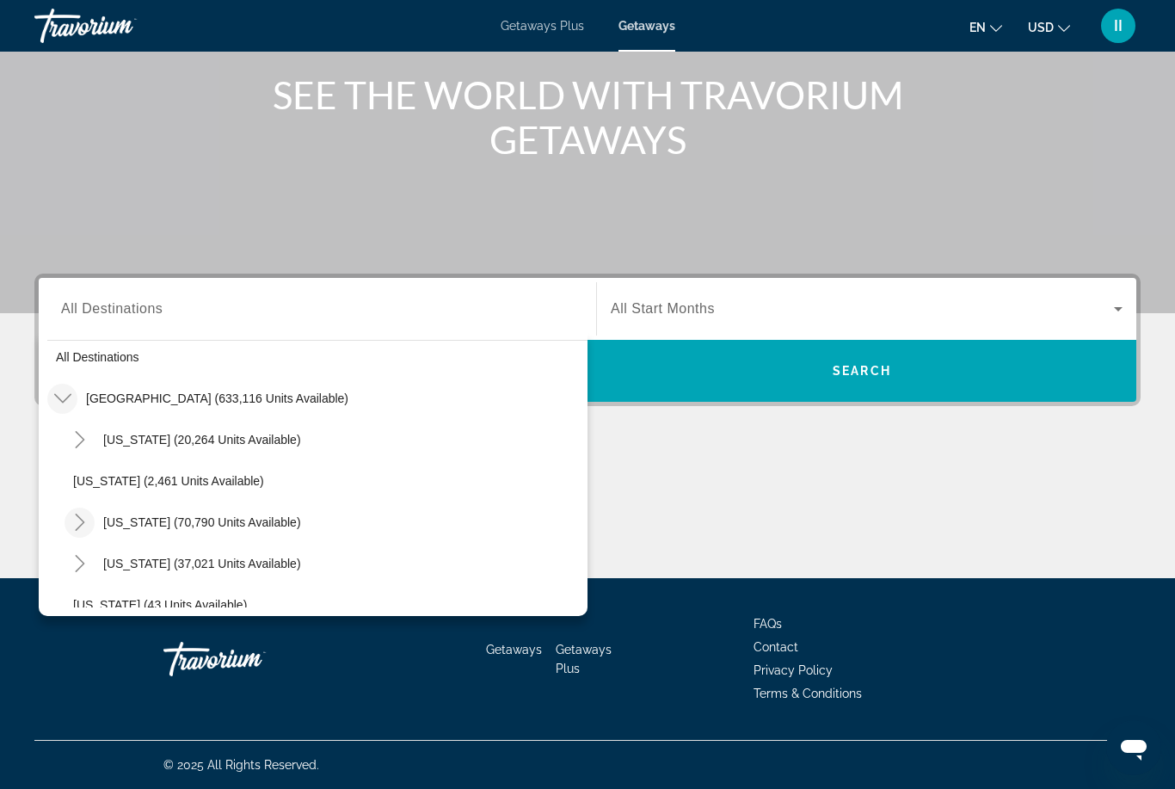
click at [77, 521] on icon "Toggle California (70,790 units available)" at bounding box center [79, 522] width 17 height 17
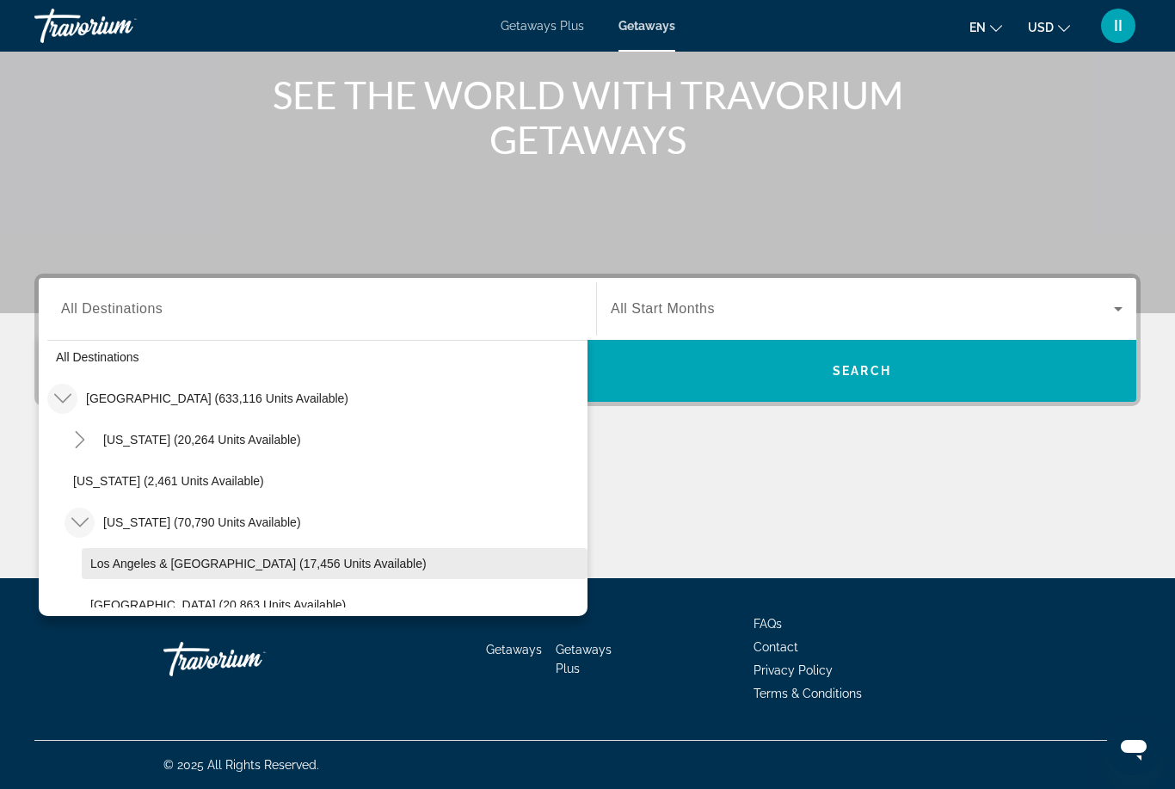
scroll to position [75, 0]
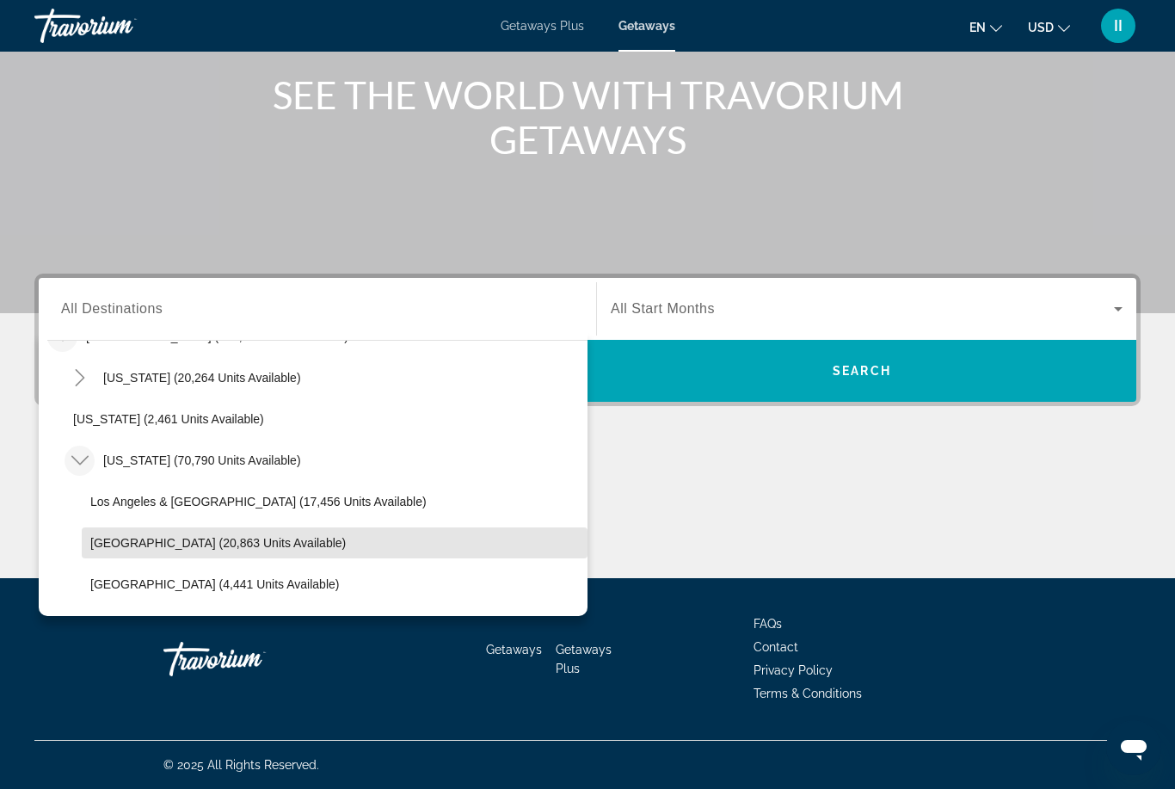
click at [132, 547] on span "Lake Tahoe (20,863 units available)" at bounding box center [217, 543] width 255 height 14
type input "**********"
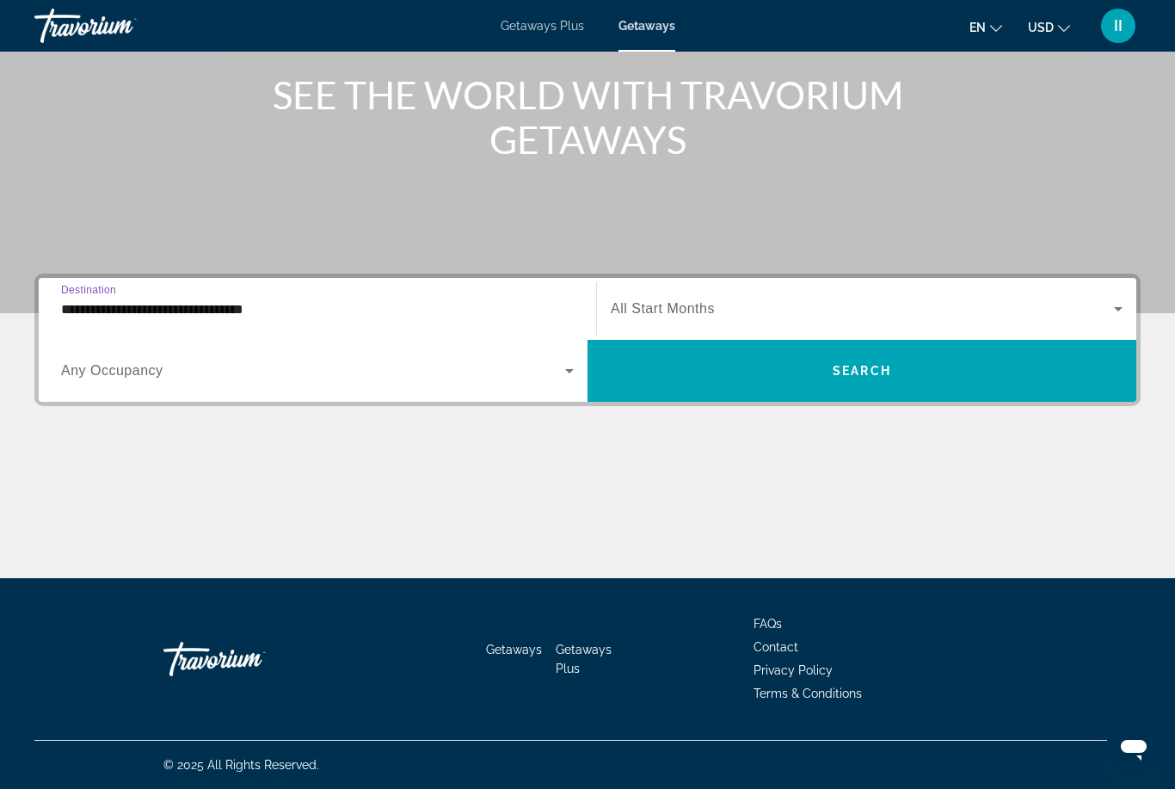
click at [705, 323] on div "Search widget" at bounding box center [867, 309] width 512 height 48
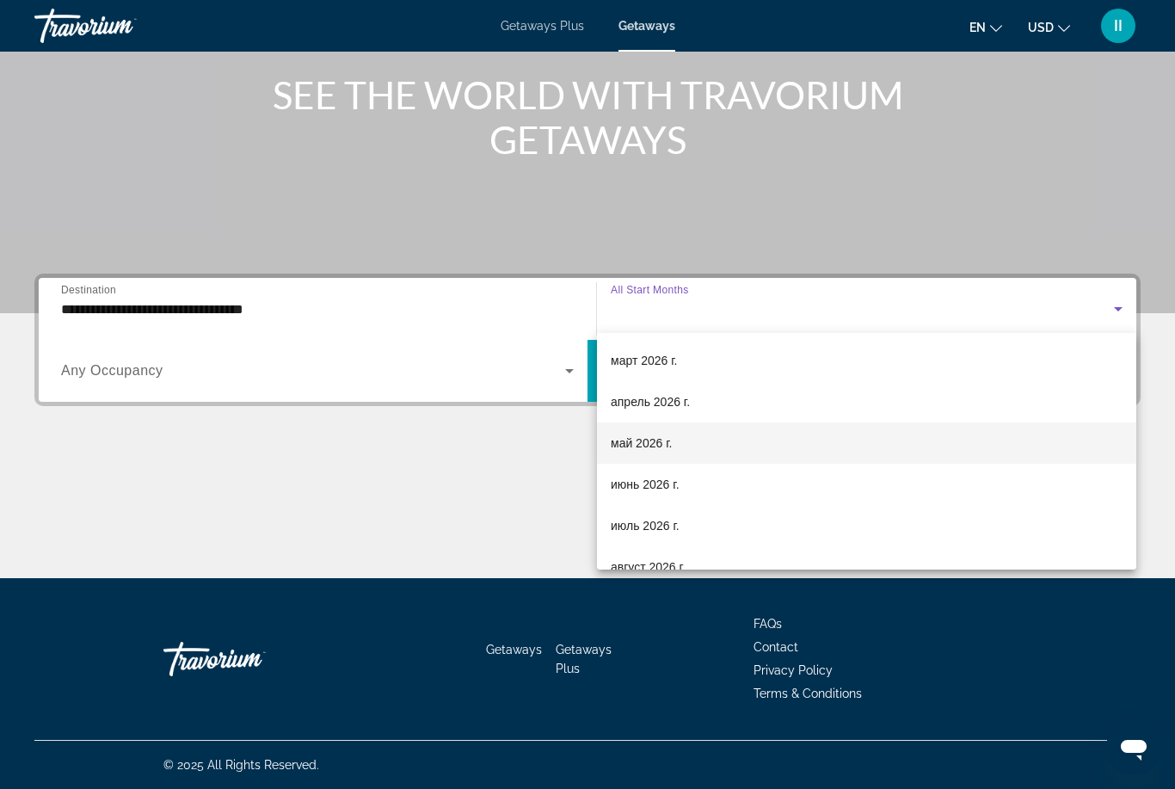
scroll to position [274, 0]
click at [656, 460] on span "май 2026 г." at bounding box center [641, 458] width 61 height 21
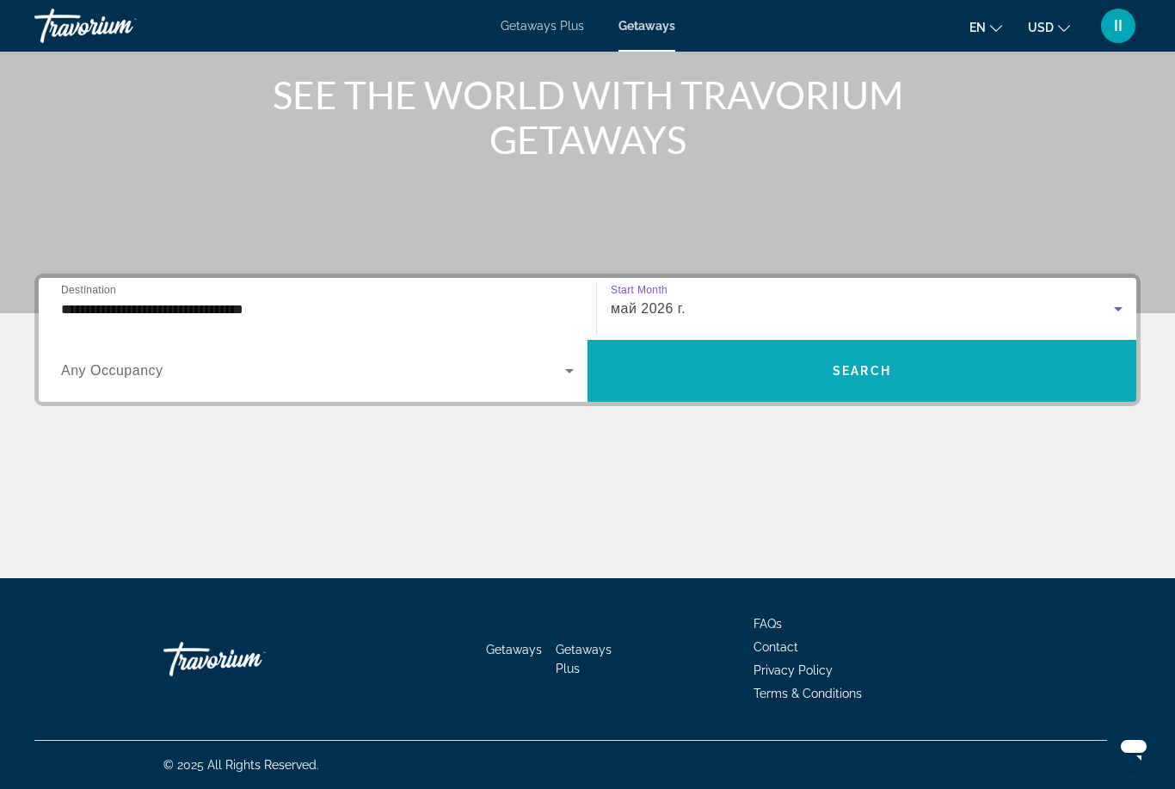
click at [853, 374] on span "Search" at bounding box center [862, 371] width 58 height 14
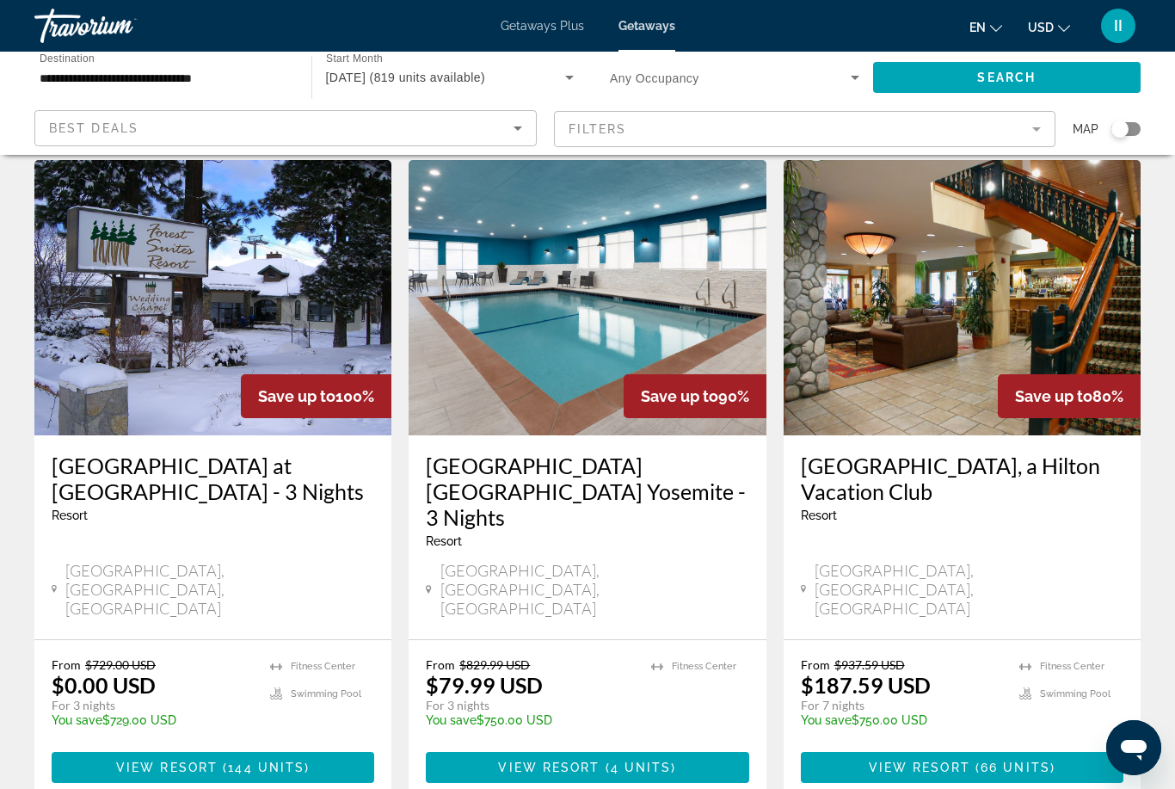
scroll to position [28, 0]
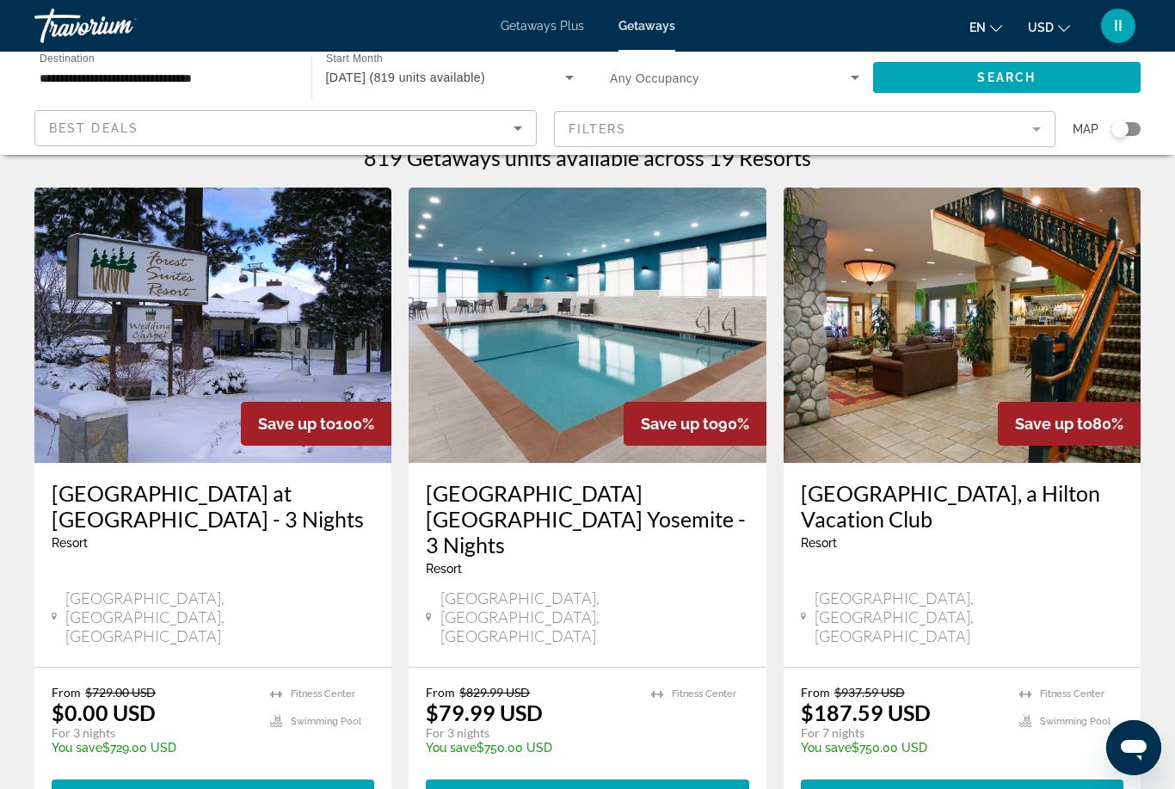
click at [219, 788] on span "Main content" at bounding box center [220, 795] width 5 height 14
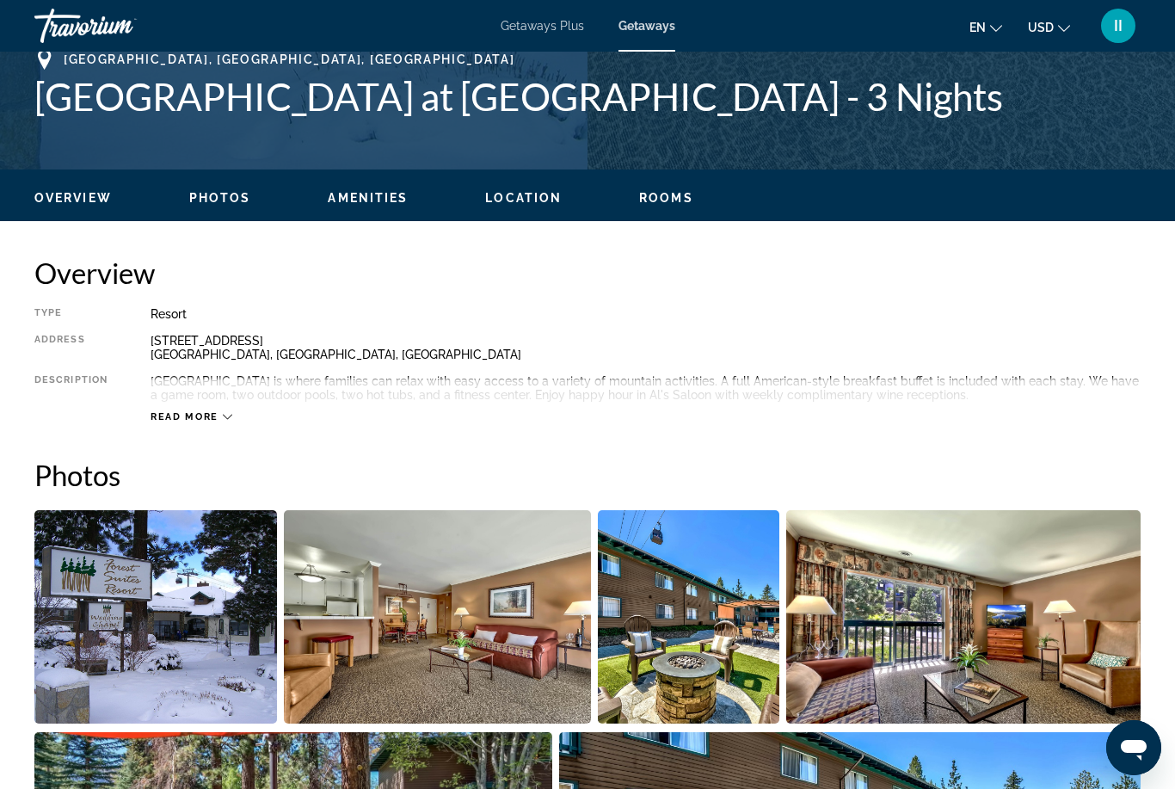
scroll to position [701, 0]
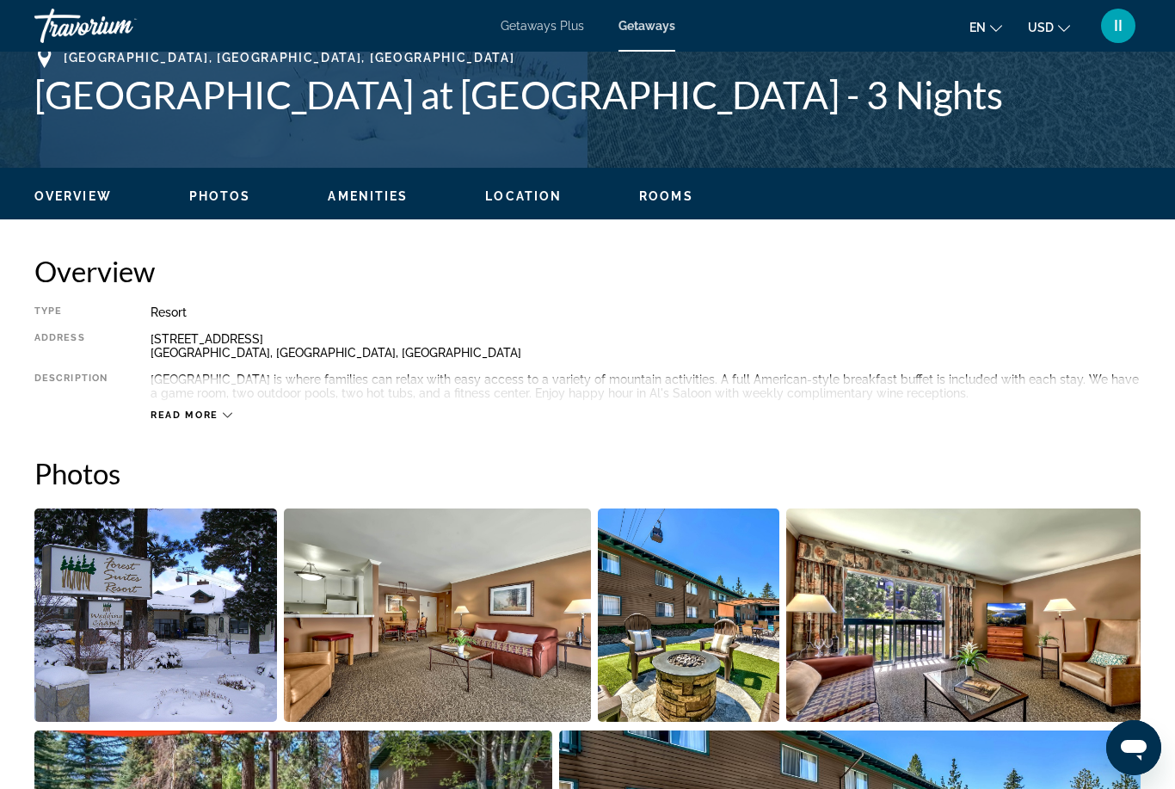
click at [449, 642] on img "Open full-screen image slider" at bounding box center [437, 614] width 307 height 213
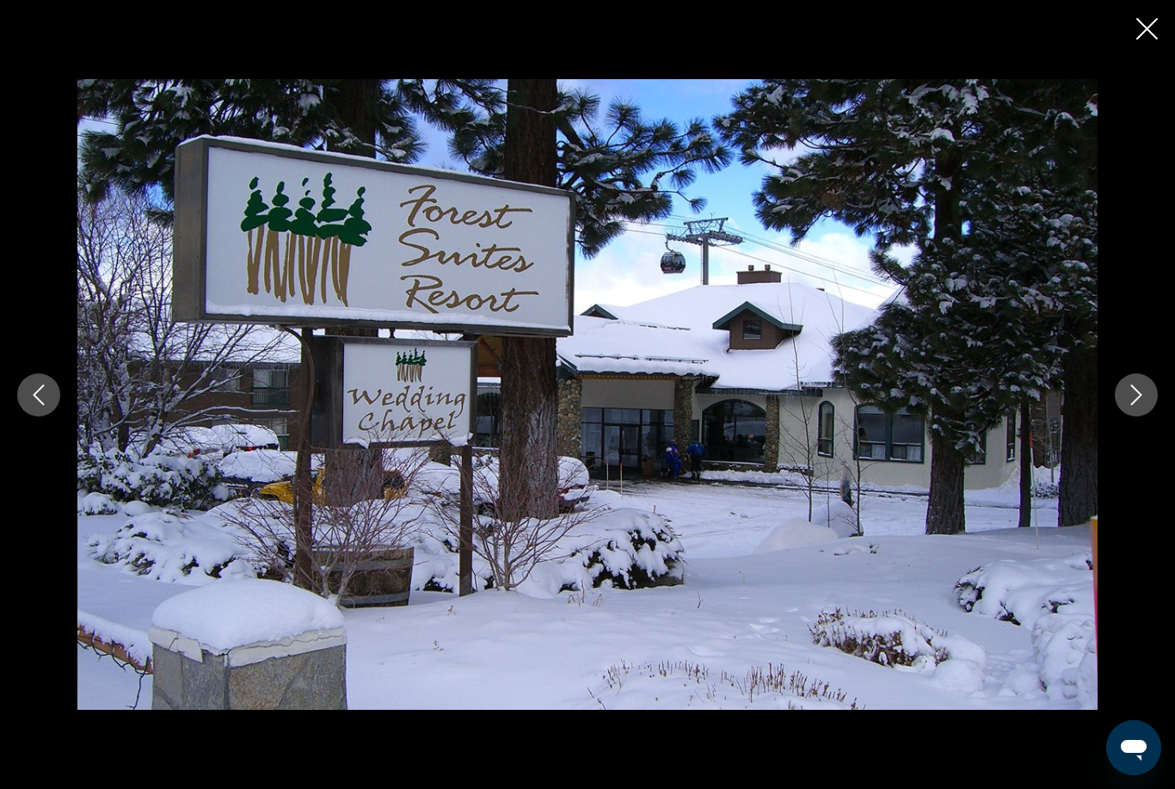
click at [1131, 405] on icon "Next image" at bounding box center [1136, 394] width 21 height 21
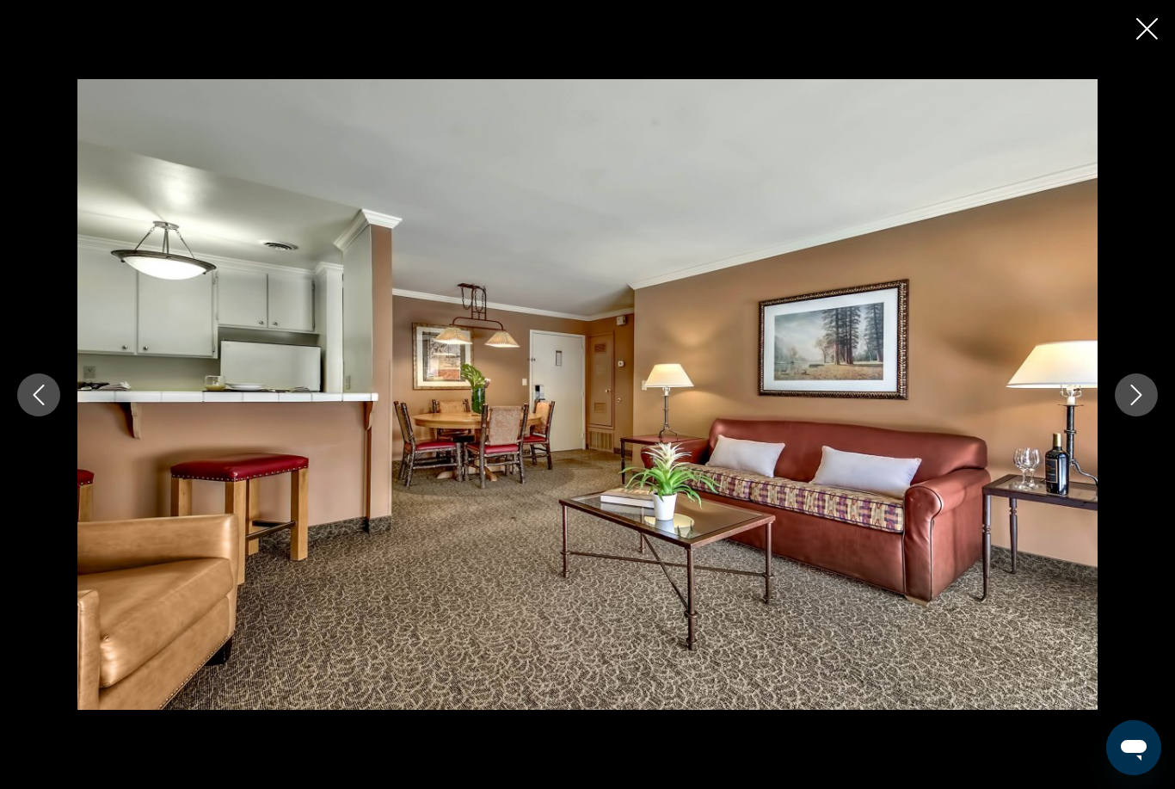
click at [1133, 405] on icon "Next image" at bounding box center [1136, 394] width 21 height 21
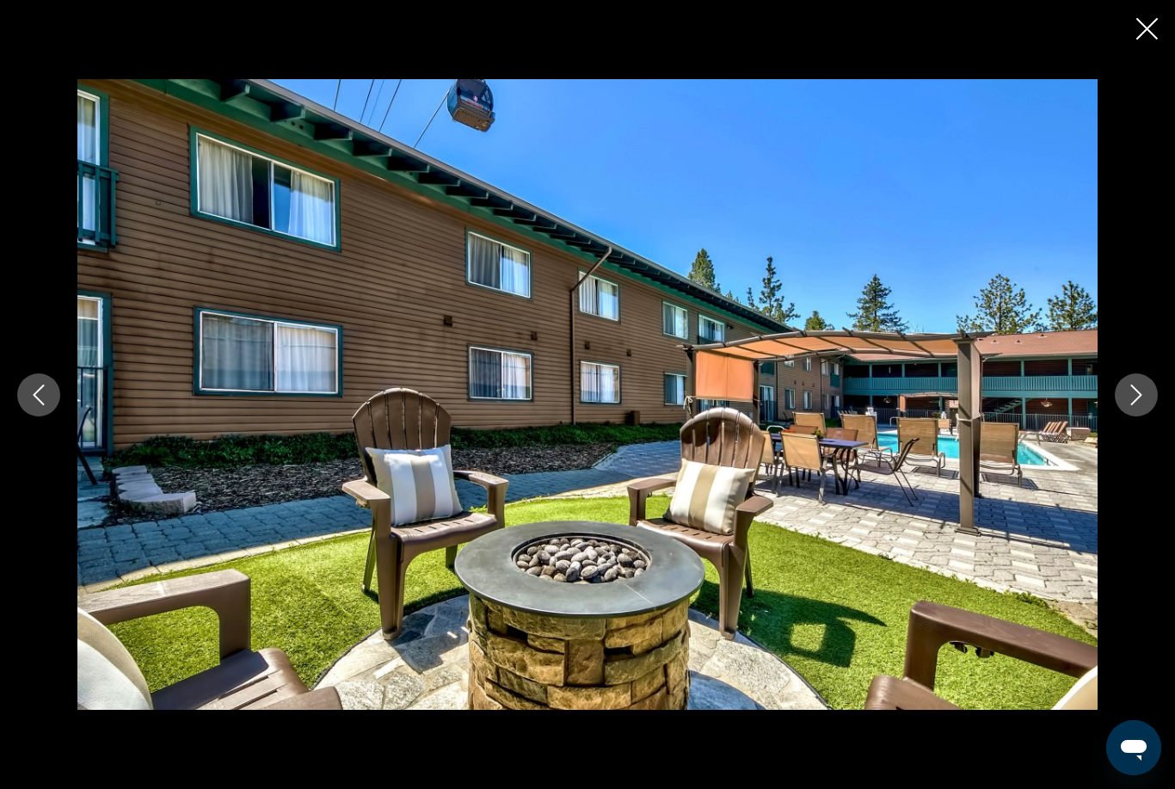
click at [1135, 405] on icon "Next image" at bounding box center [1136, 394] width 21 height 21
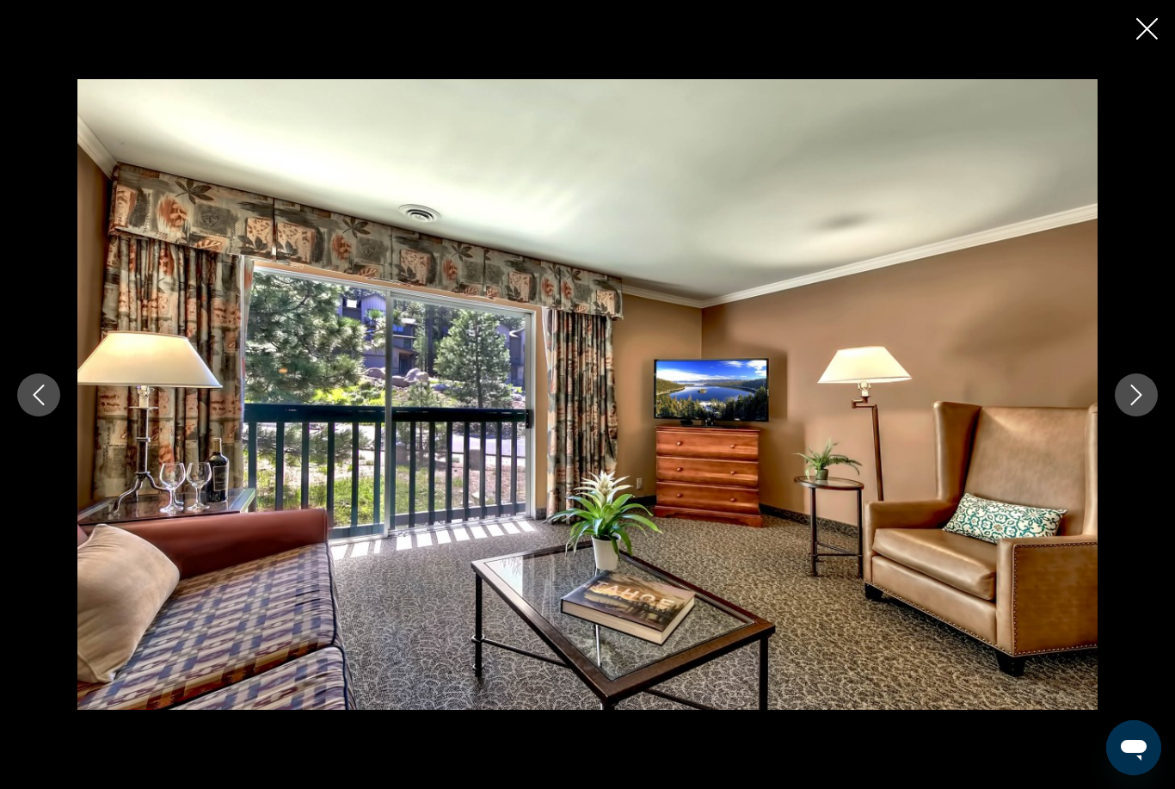
click at [1135, 405] on icon "Next image" at bounding box center [1136, 394] width 21 height 21
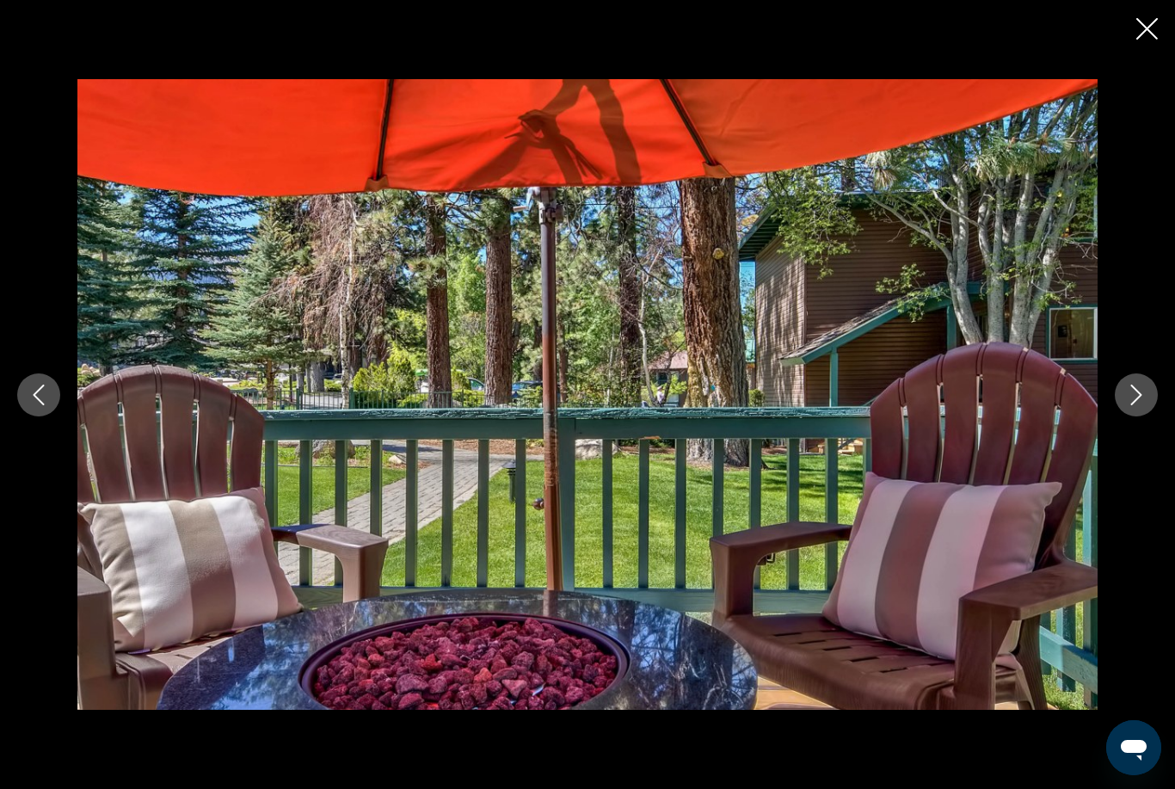
click at [1147, 31] on icon "Close slideshow" at bounding box center [1147, 29] width 22 height 22
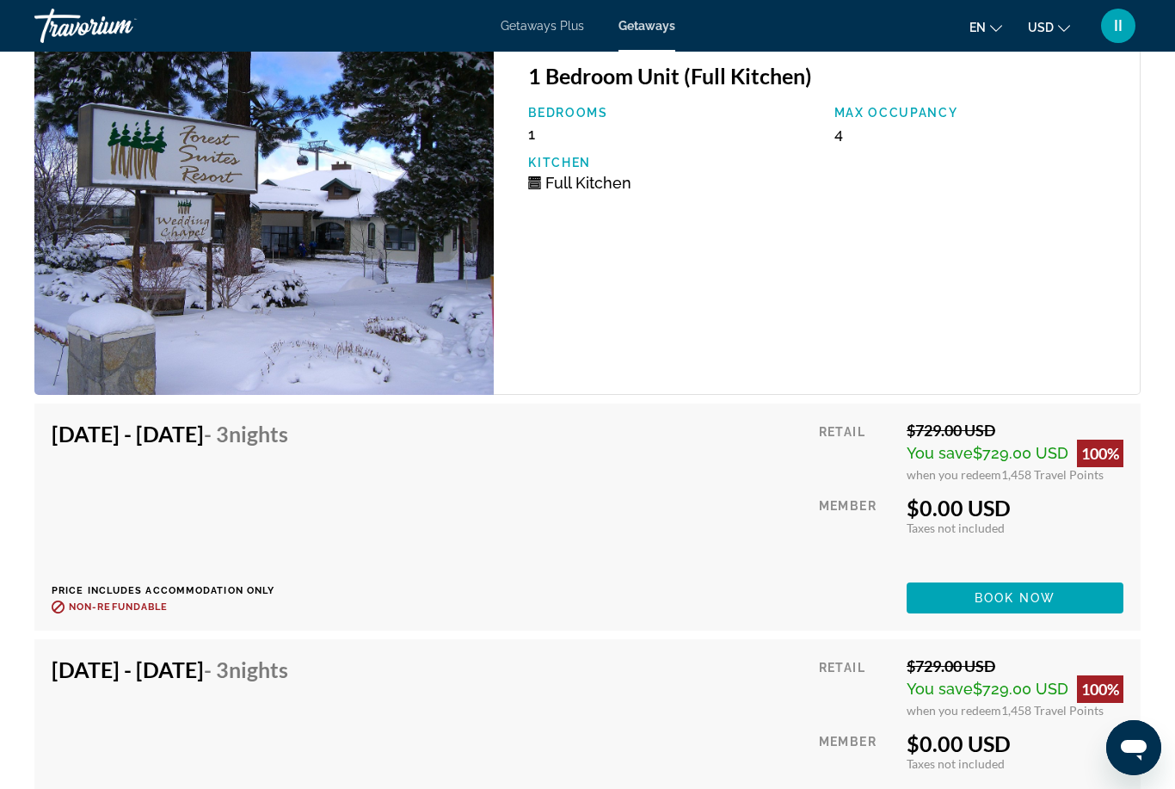
scroll to position [3085, 0]
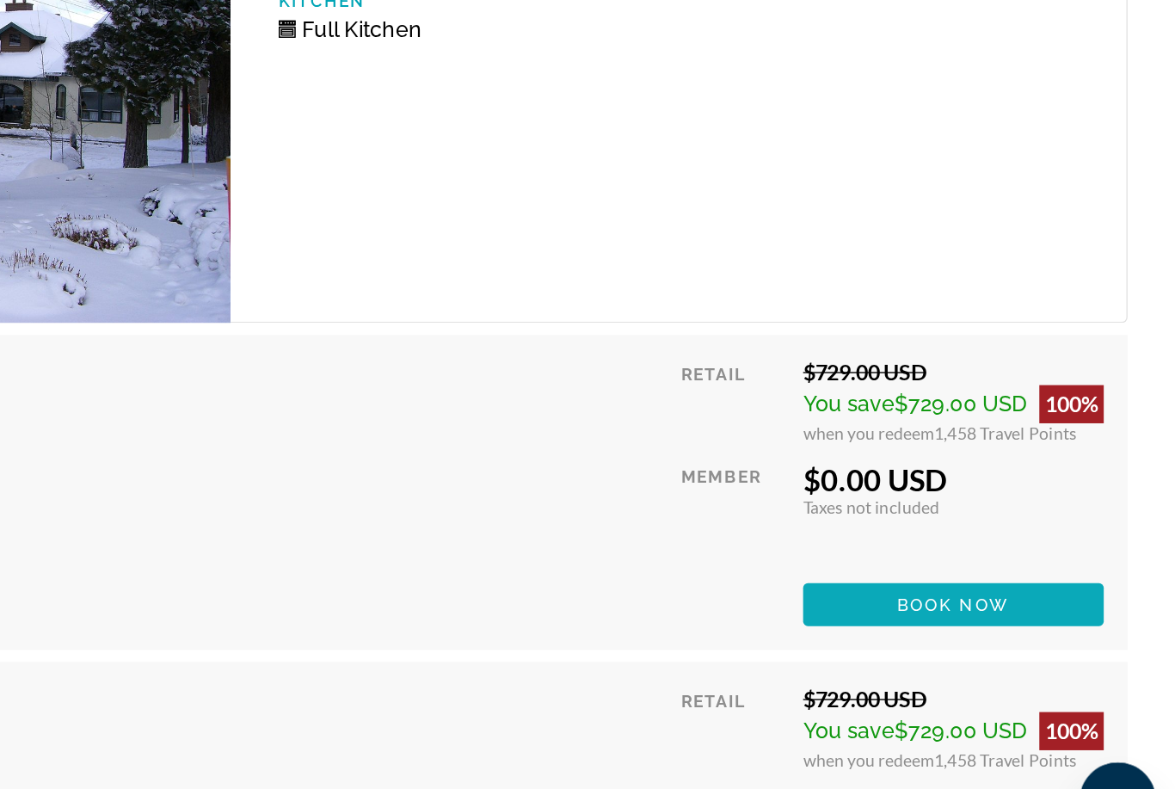
click at [975, 600] on span "Book now" at bounding box center [1016, 607] width 82 height 14
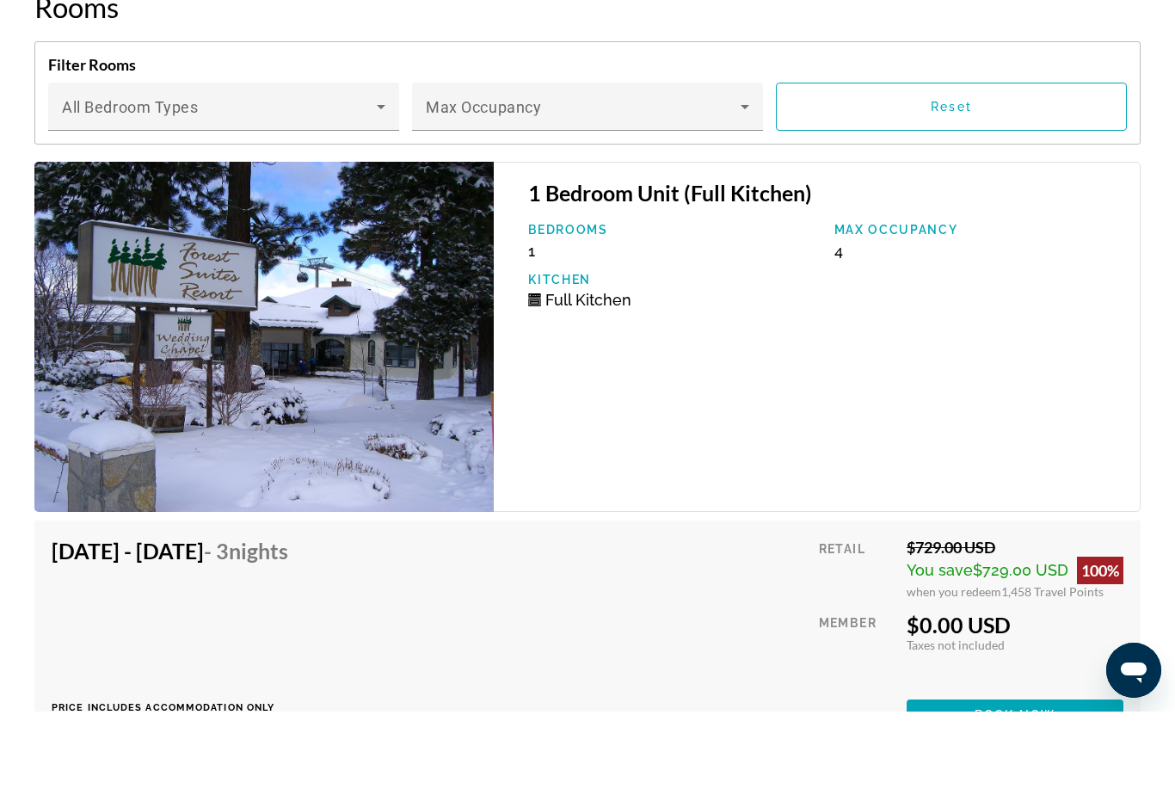
scroll to position [2976, 0]
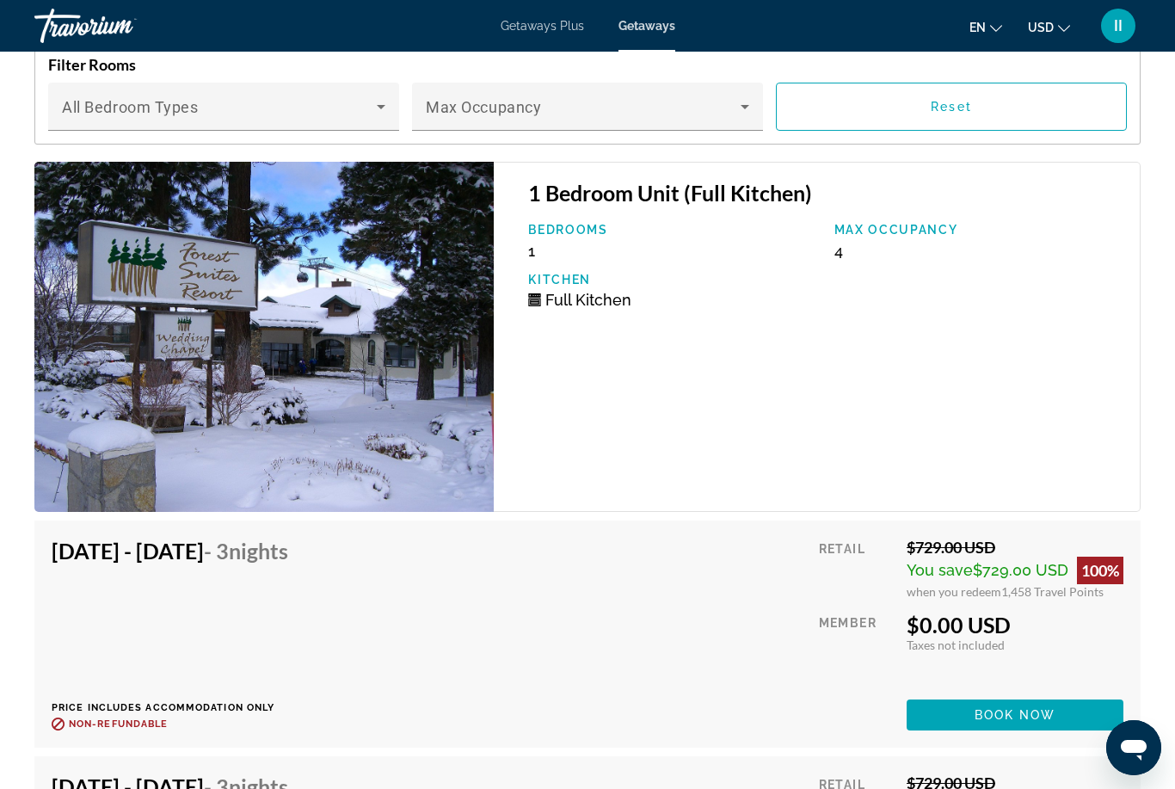
click at [1027, 718] on span "Book now" at bounding box center [1016, 715] width 82 height 14
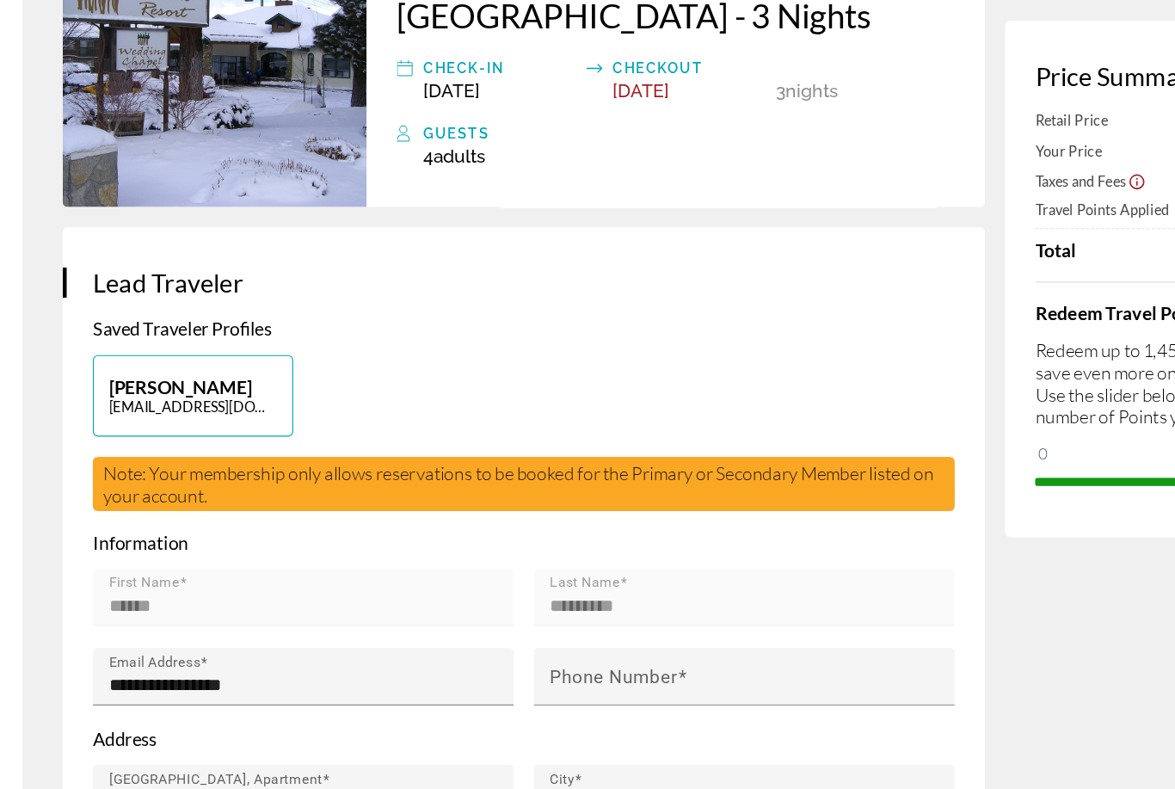
scroll to position [153, 0]
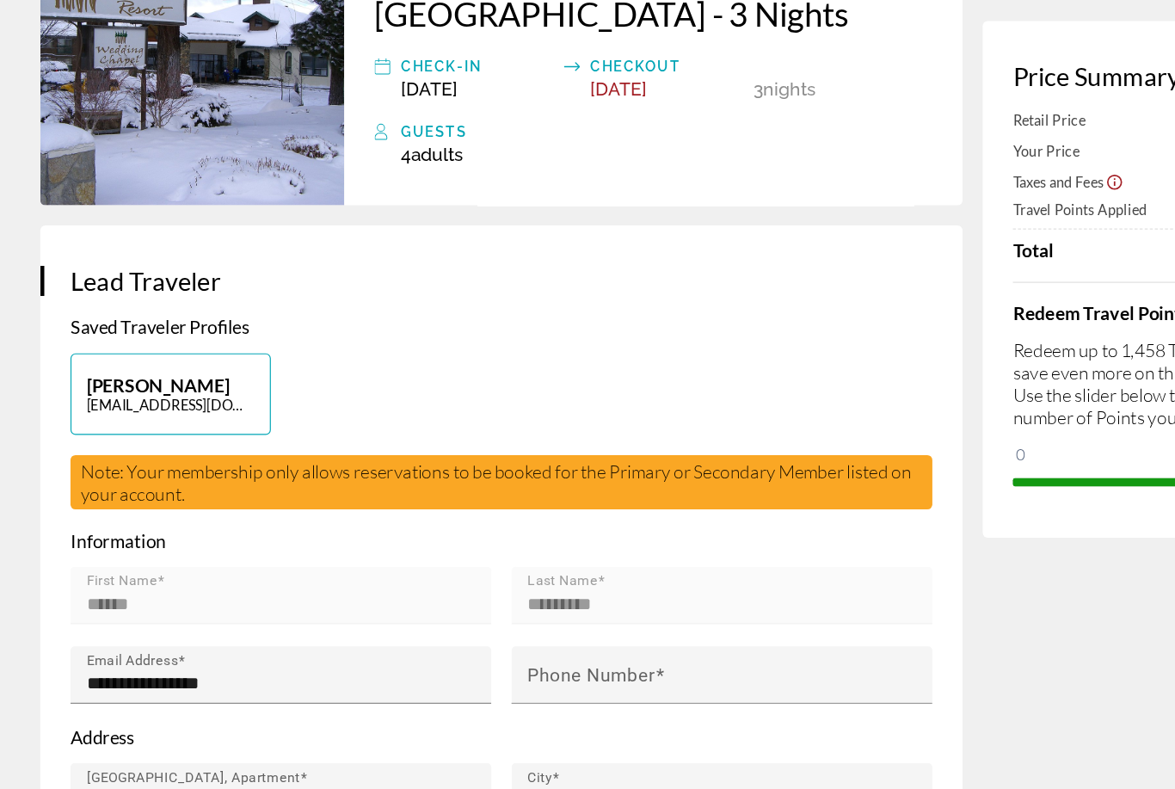
click at [441, 552] on mat-form-field "Last Name *********" at bounding box center [617, 586] width 360 height 68
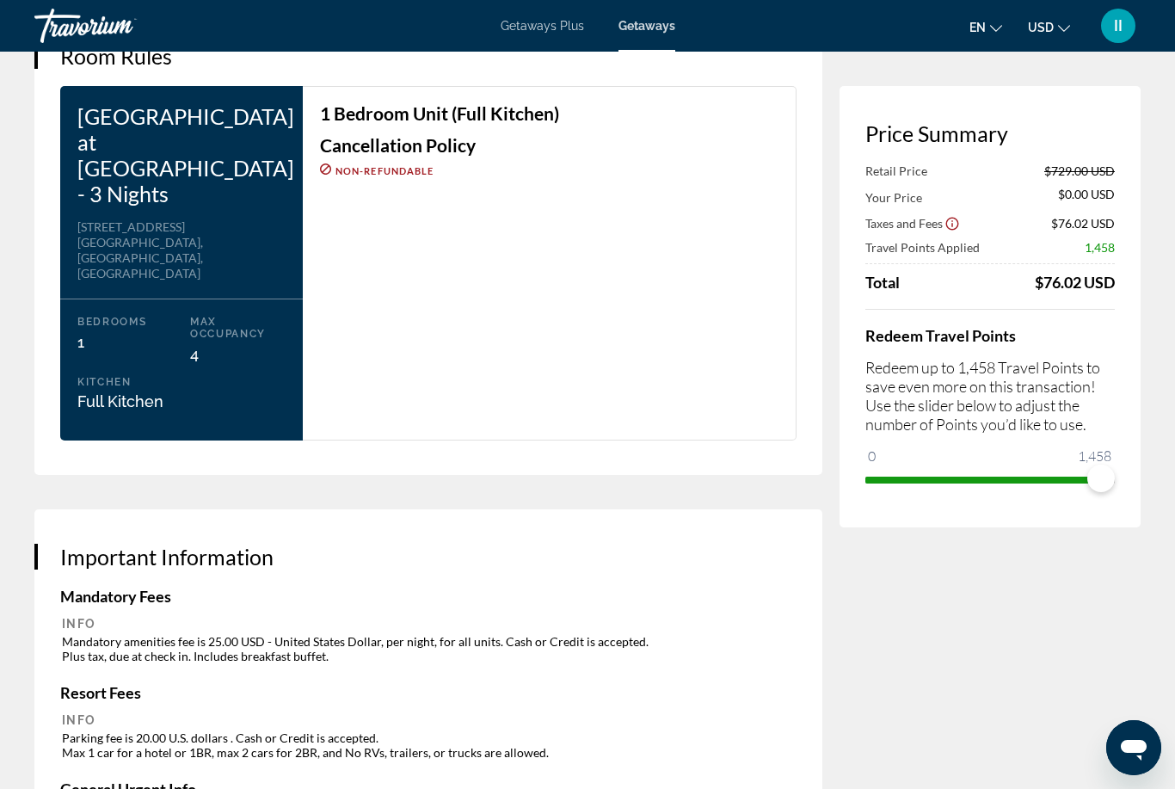
scroll to position [2259, 0]
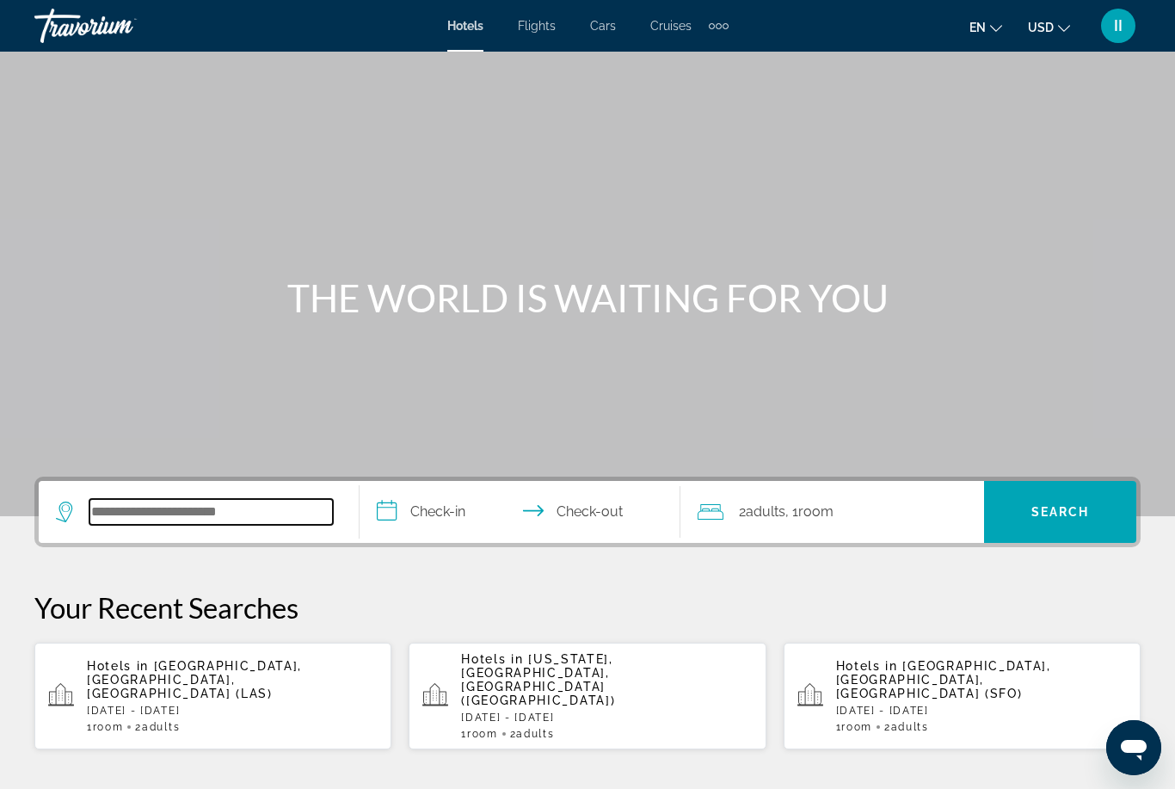
click at [180, 505] on input "Search widget" at bounding box center [210, 512] width 243 height 26
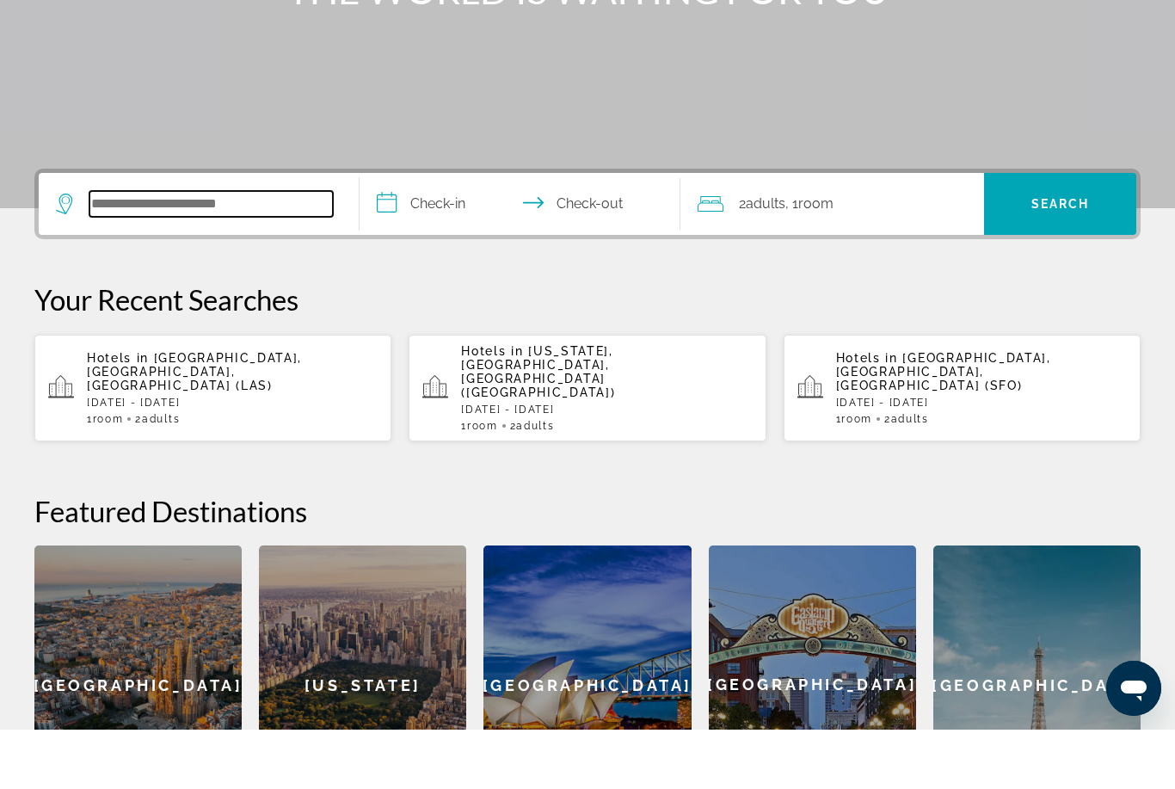
scroll to position [361, 0]
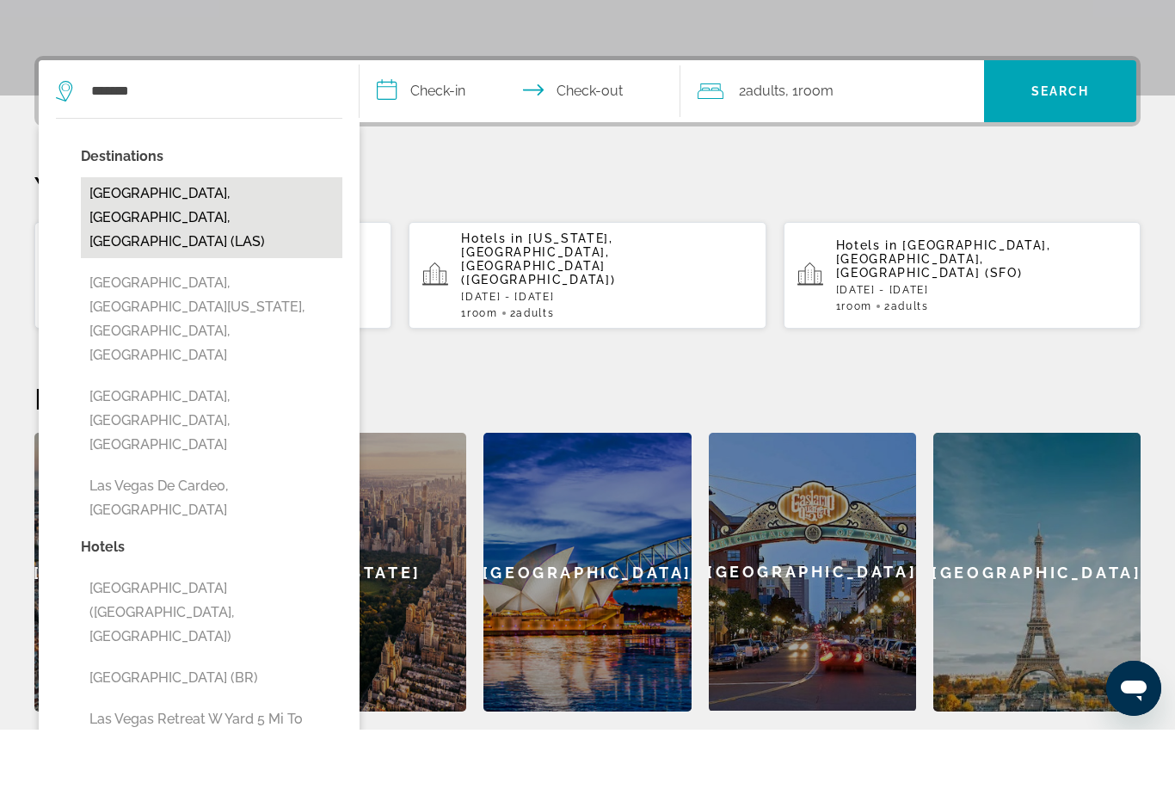
click at [206, 237] on button "[GEOGRAPHIC_DATA], [GEOGRAPHIC_DATA], [GEOGRAPHIC_DATA] (LAS)" at bounding box center [211, 277] width 261 height 81
type input "**********"
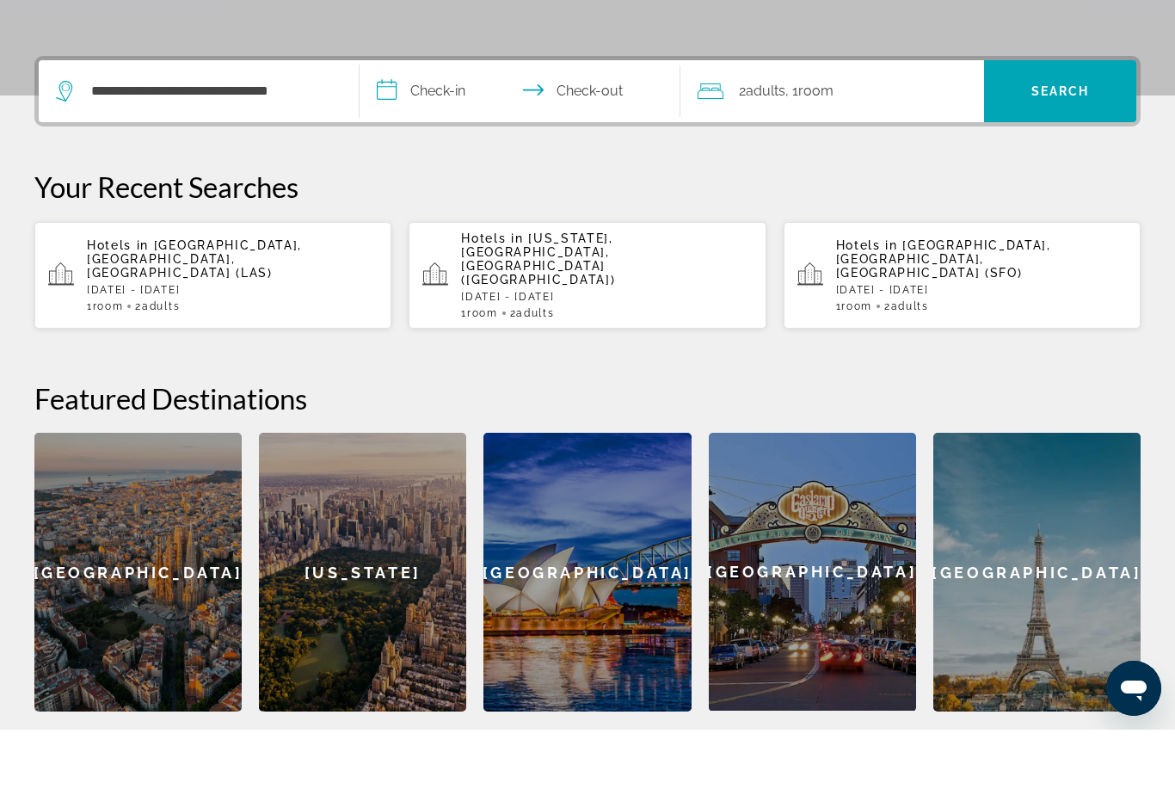
click at [437, 120] on input "**********" at bounding box center [524, 153] width 328 height 67
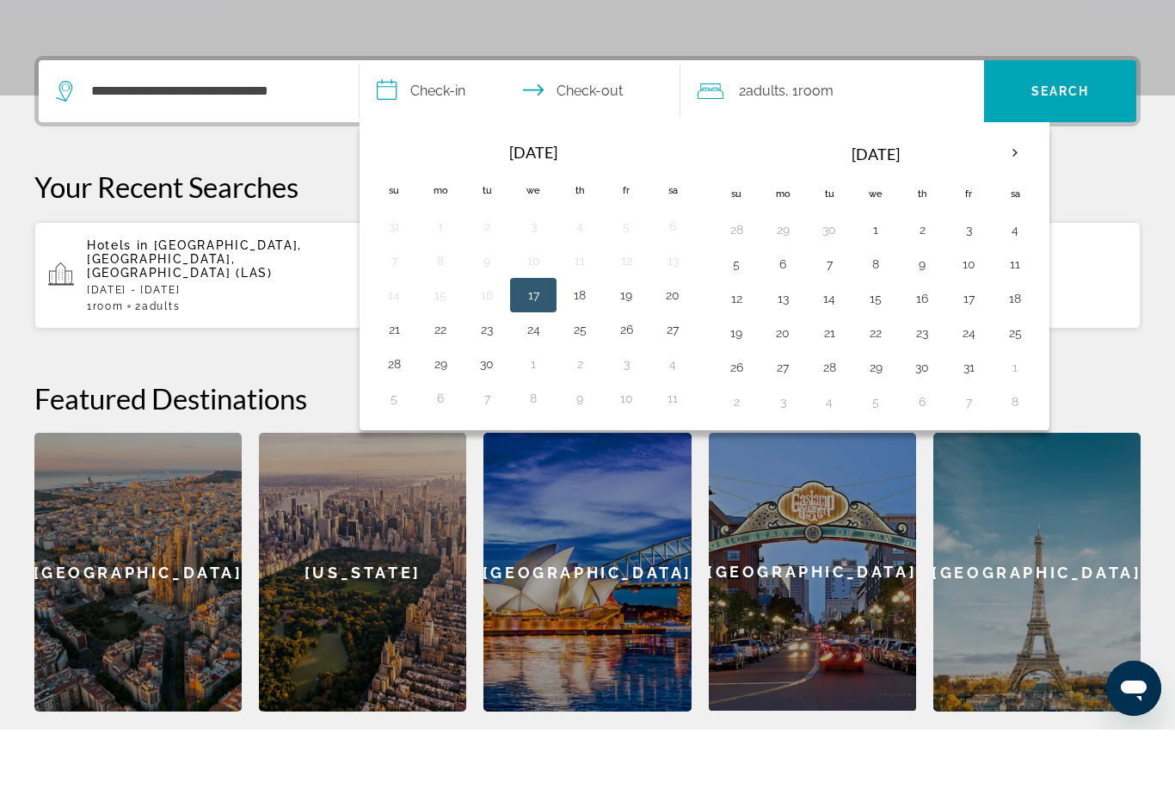
scroll to position [421, 0]
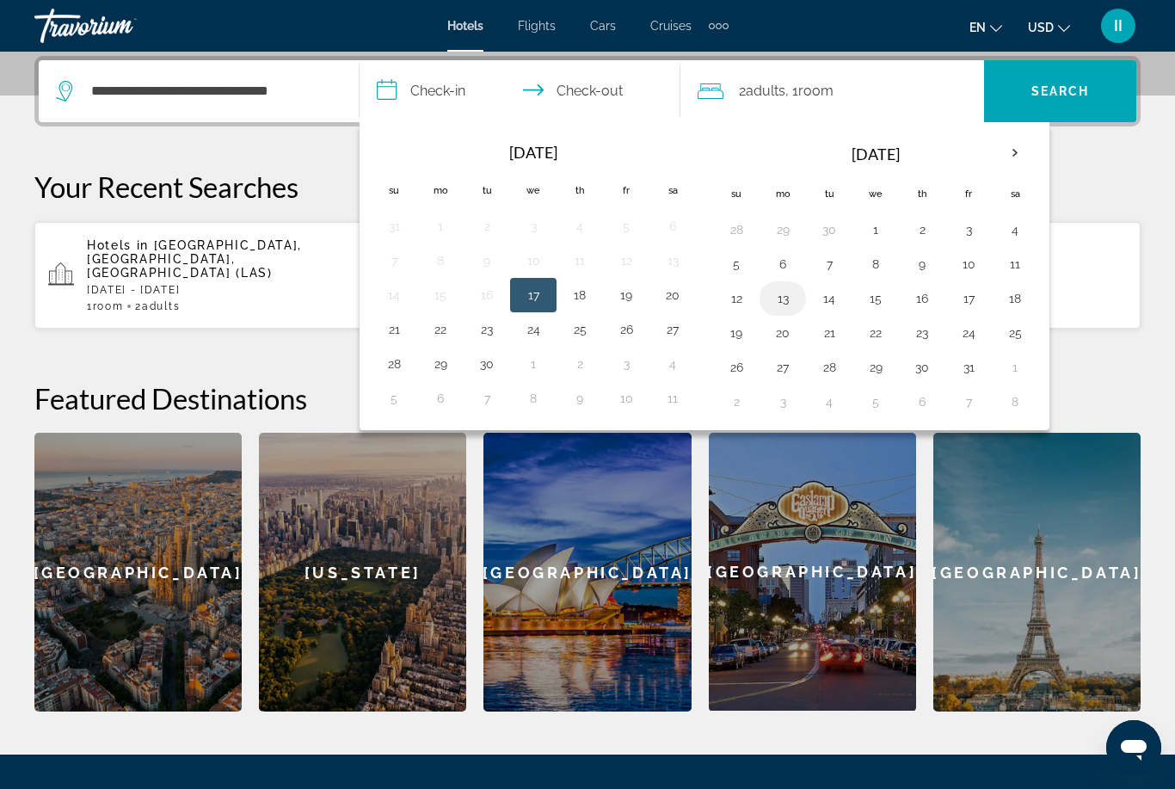
click at [785, 302] on button "13" at bounding box center [783, 298] width 28 height 24
click at [972, 301] on button "17" at bounding box center [969, 298] width 28 height 24
type input "**********"
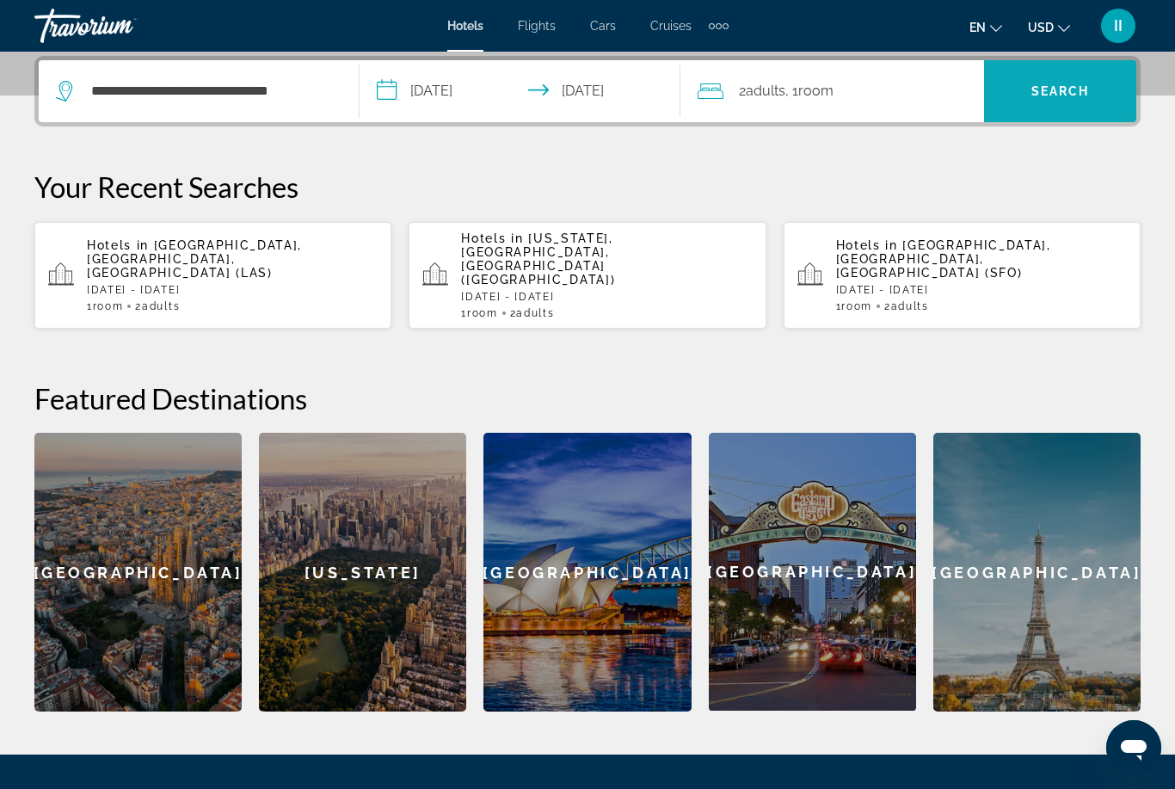
click at [1090, 77] on span "Search widget" at bounding box center [1060, 91] width 152 height 41
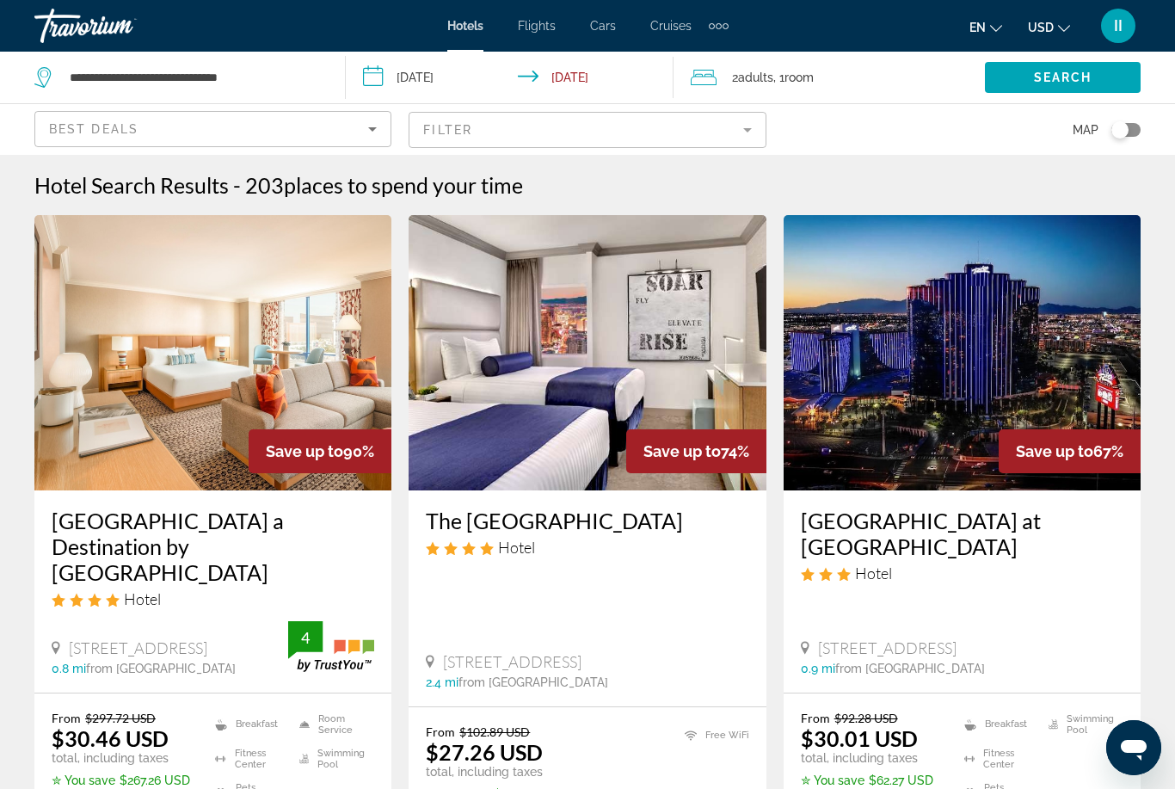
click at [202, 388] on img "Main content" at bounding box center [212, 352] width 357 height 275
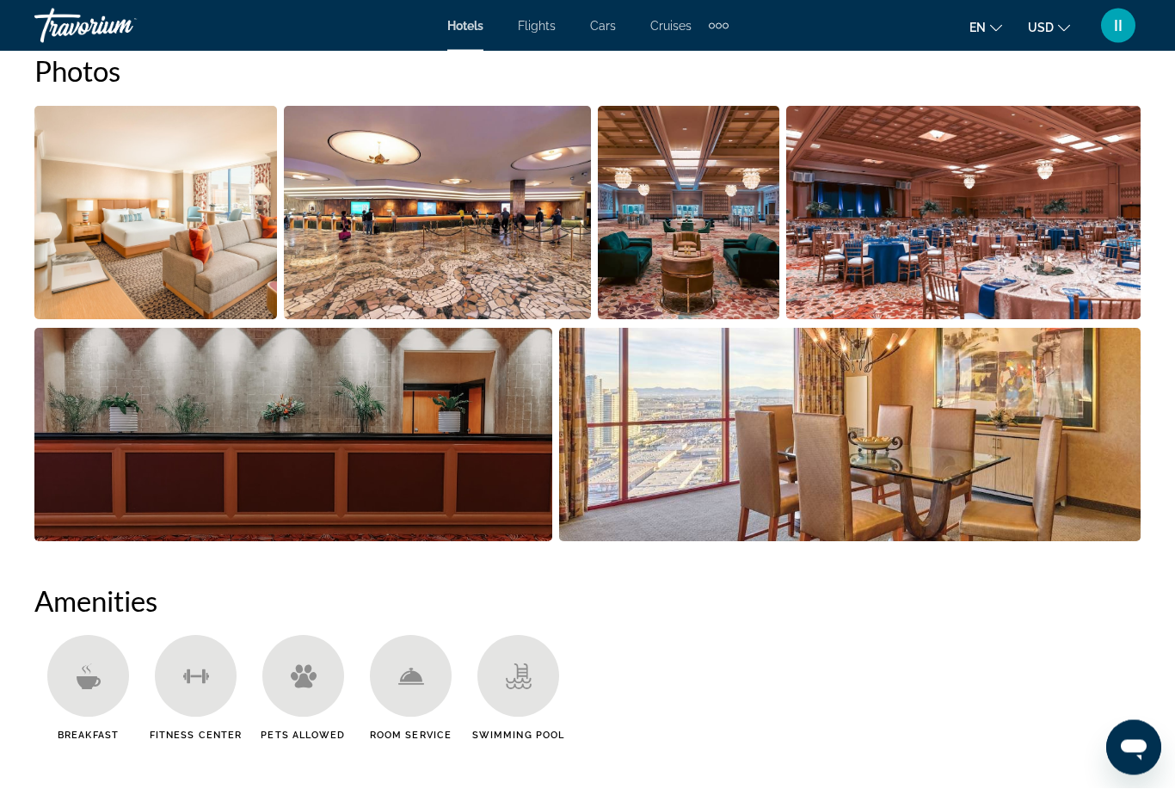
scroll to position [1191, 0]
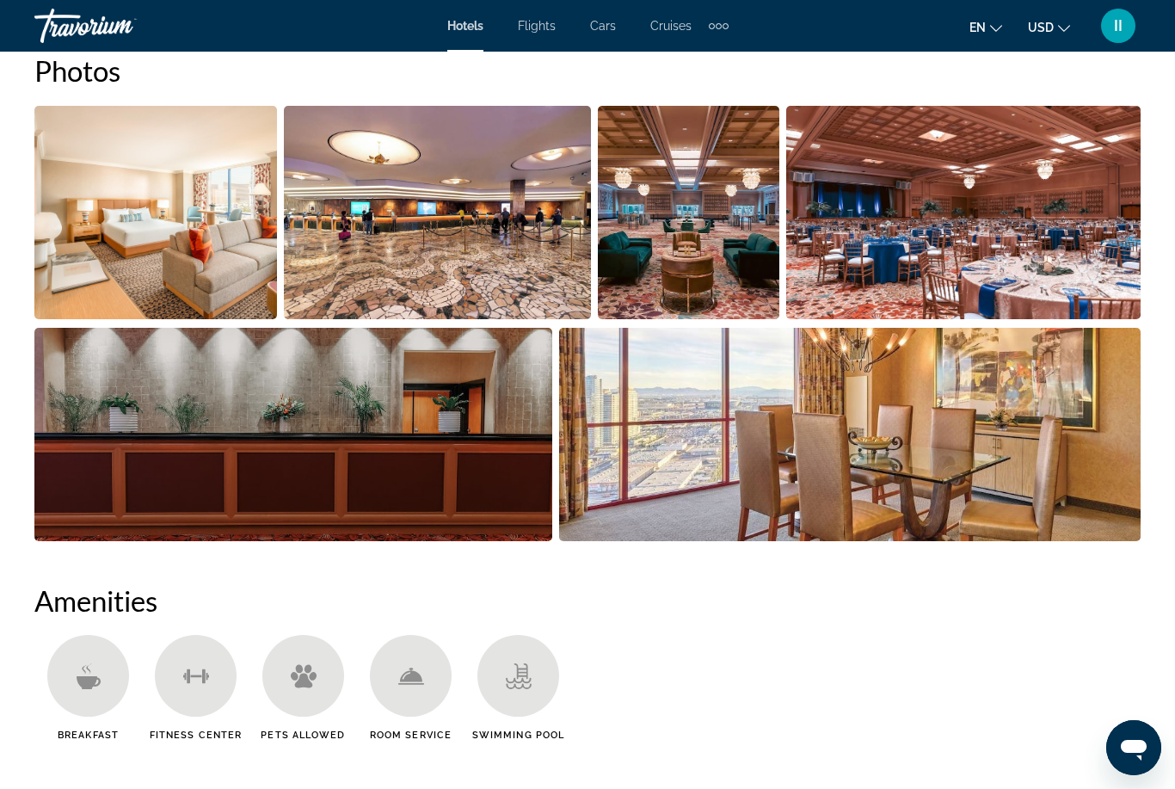
click at [799, 447] on img "Open full-screen image slider" at bounding box center [850, 434] width 582 height 213
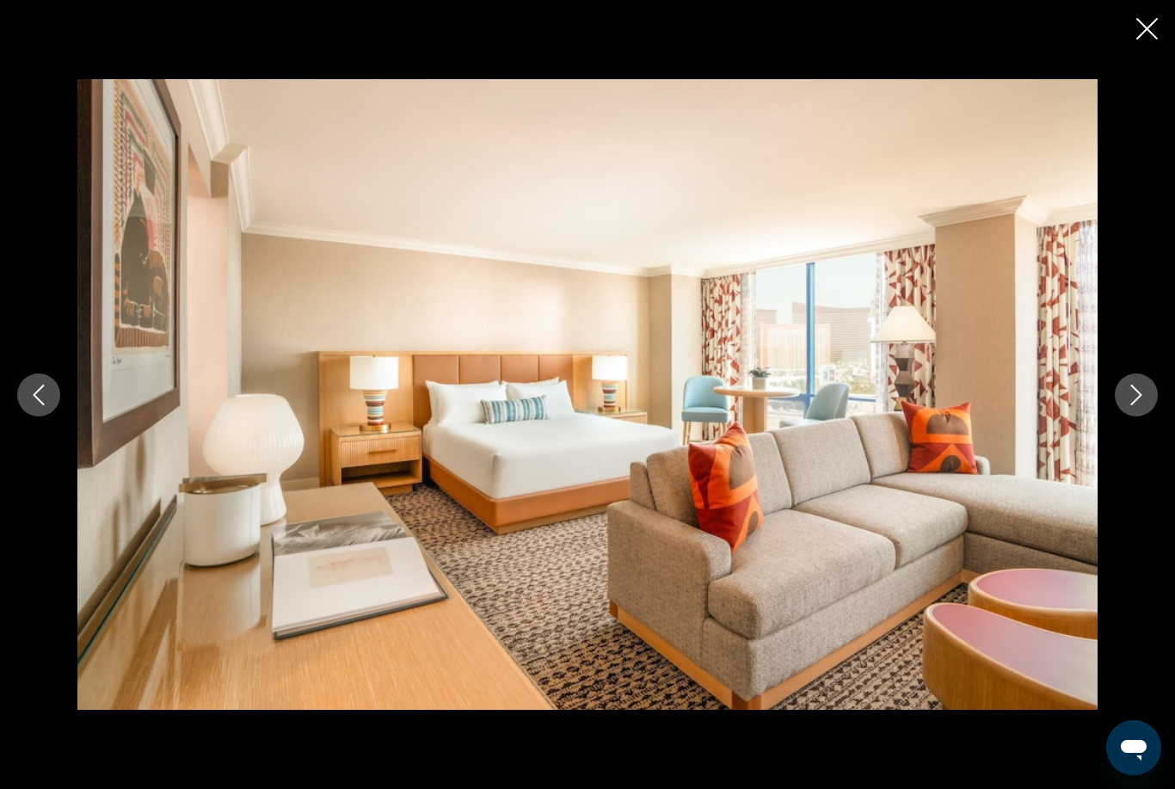
click at [1142, 405] on icon "Next image" at bounding box center [1136, 394] width 21 height 21
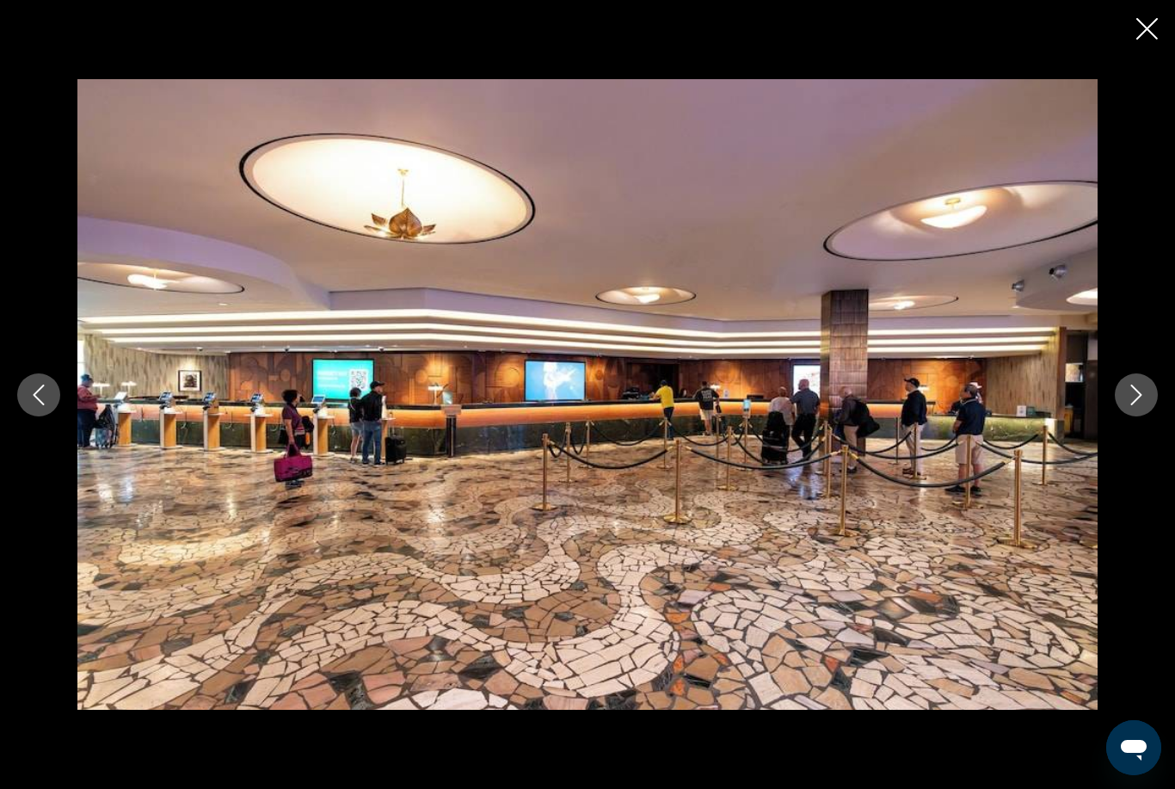
click at [1133, 405] on icon "Next image" at bounding box center [1136, 394] width 21 height 21
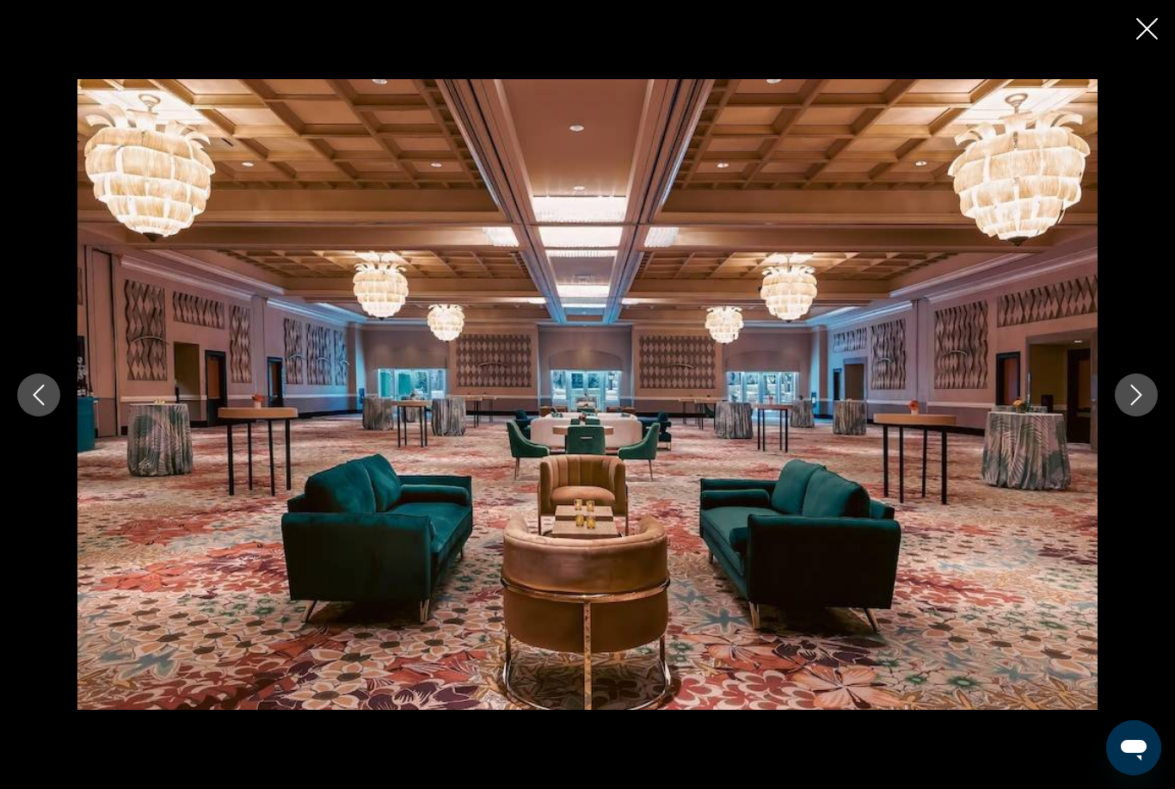
click at [1133, 405] on icon "Next image" at bounding box center [1136, 394] width 21 height 21
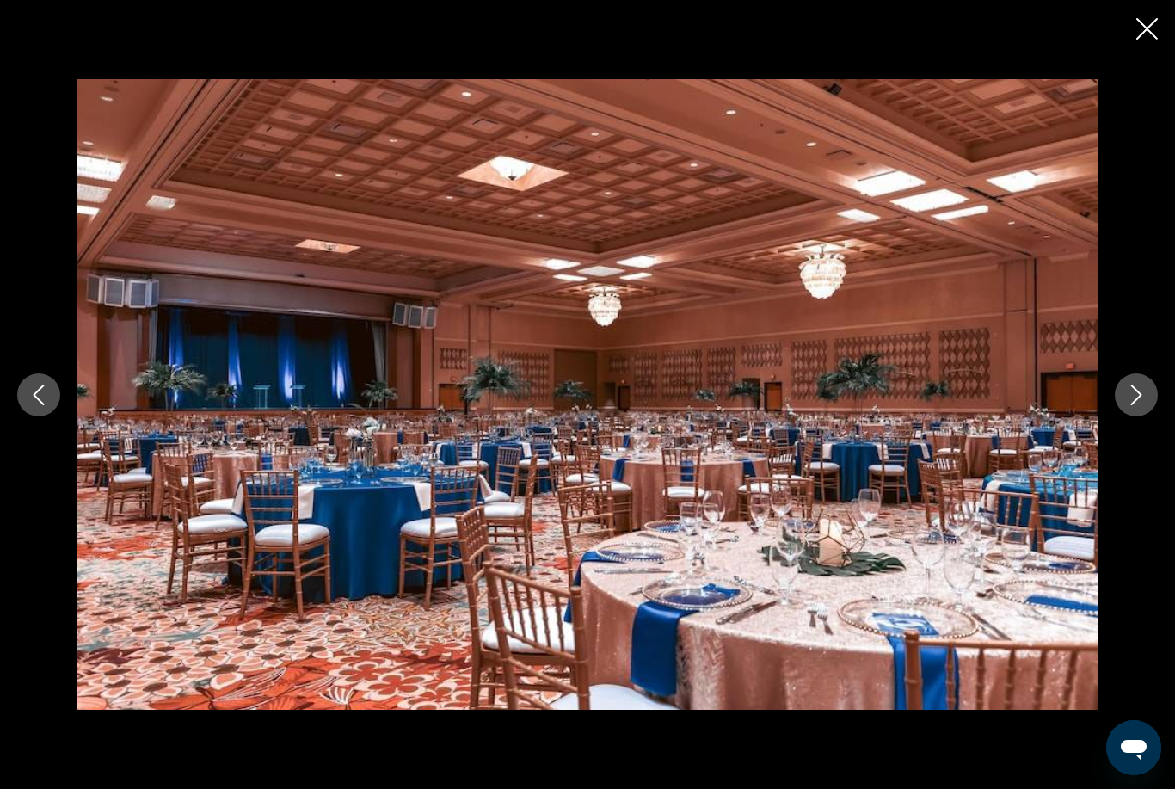
click at [1146, 33] on icon "Close slideshow" at bounding box center [1147, 29] width 22 height 22
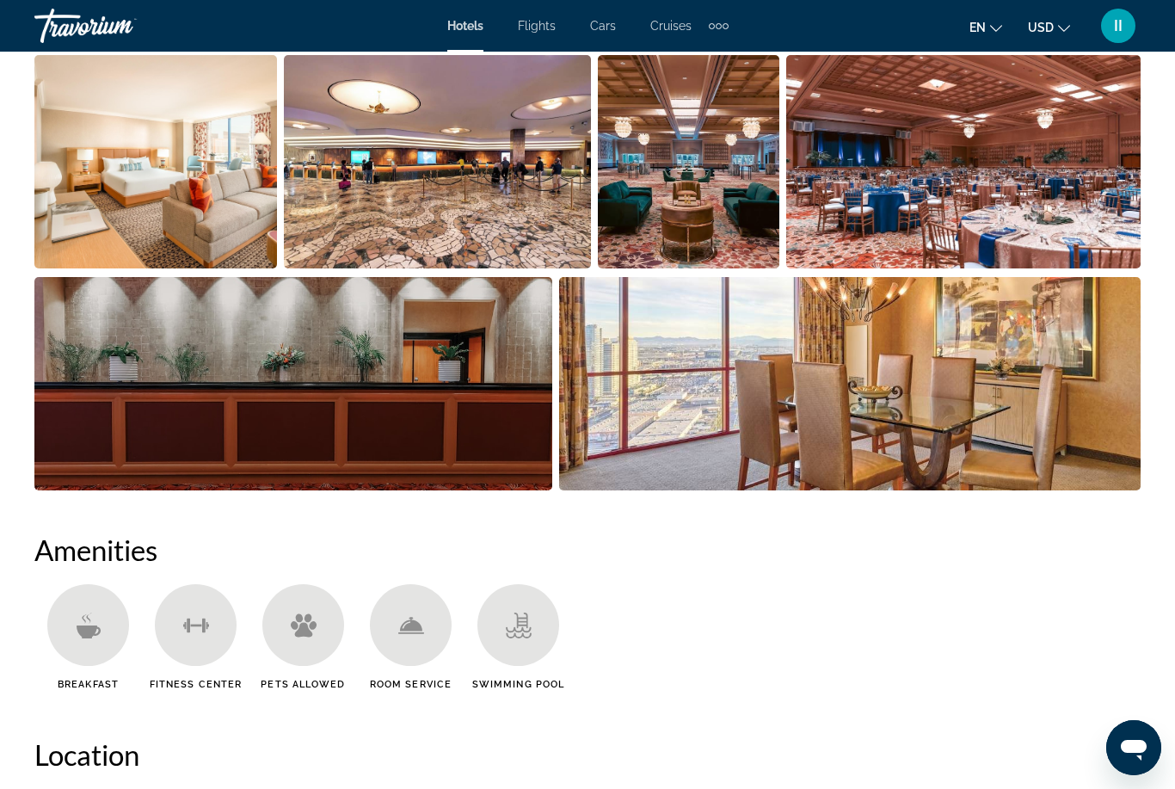
scroll to position [1246, 0]
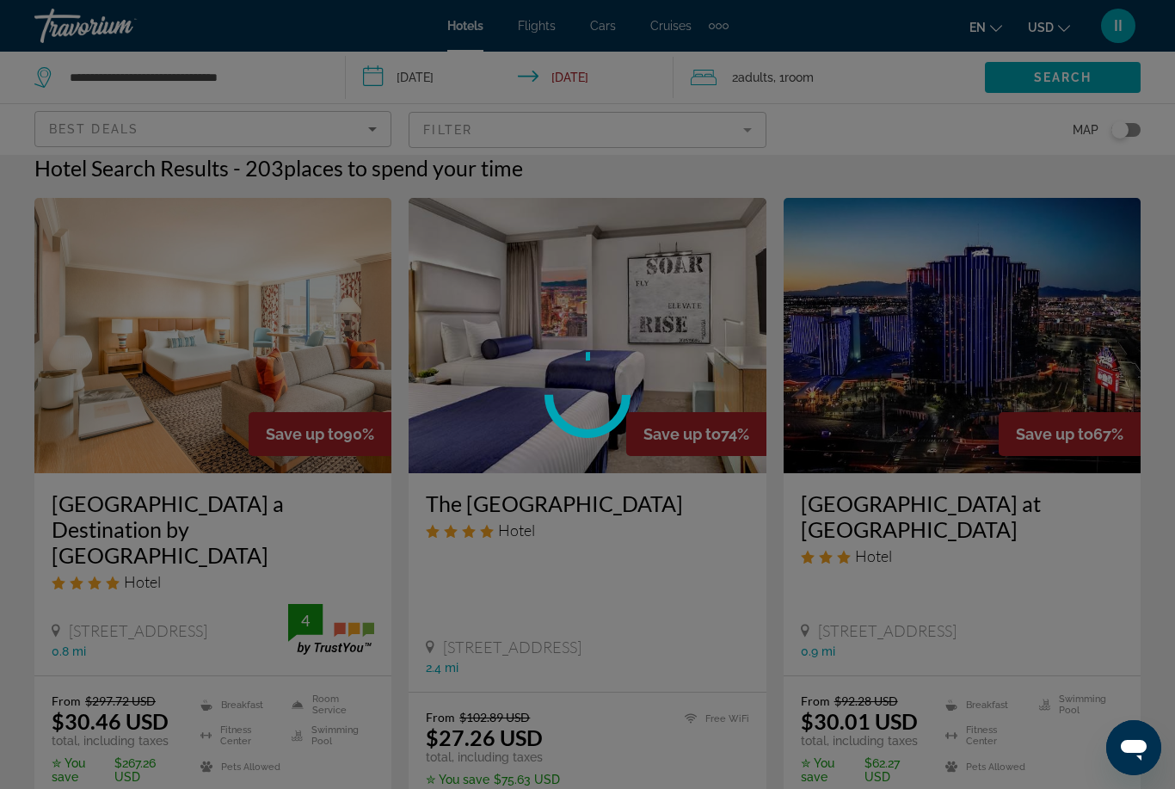
scroll to position [28, 0]
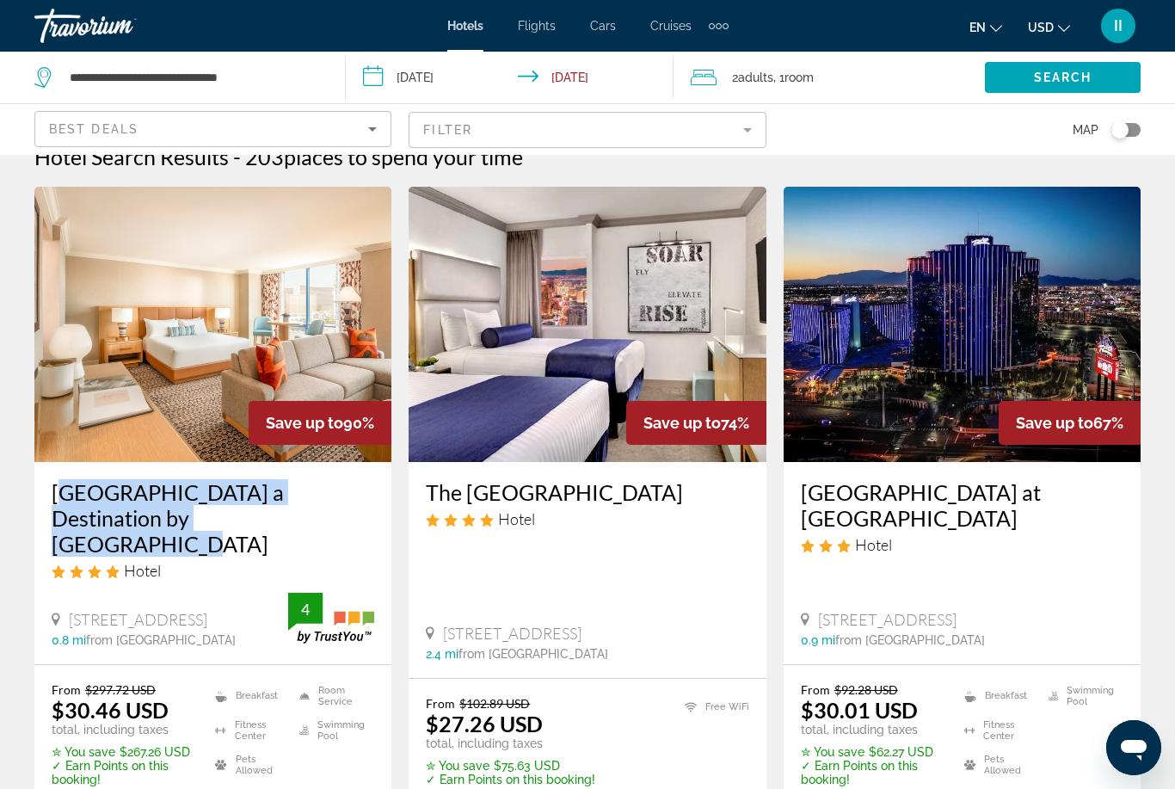
drag, startPoint x: 41, startPoint y: 471, endPoint x: 218, endPoint y: 514, distance: 182.1
click at [218, 514] on div "[GEOGRAPHIC_DATA] a Destination by [GEOGRAPHIC_DATA] Hotel [STREET_ADDRESS] 0.8…" at bounding box center [212, 563] width 357 height 202
copy h3 "[GEOGRAPHIC_DATA] a Destination by [GEOGRAPHIC_DATA]"
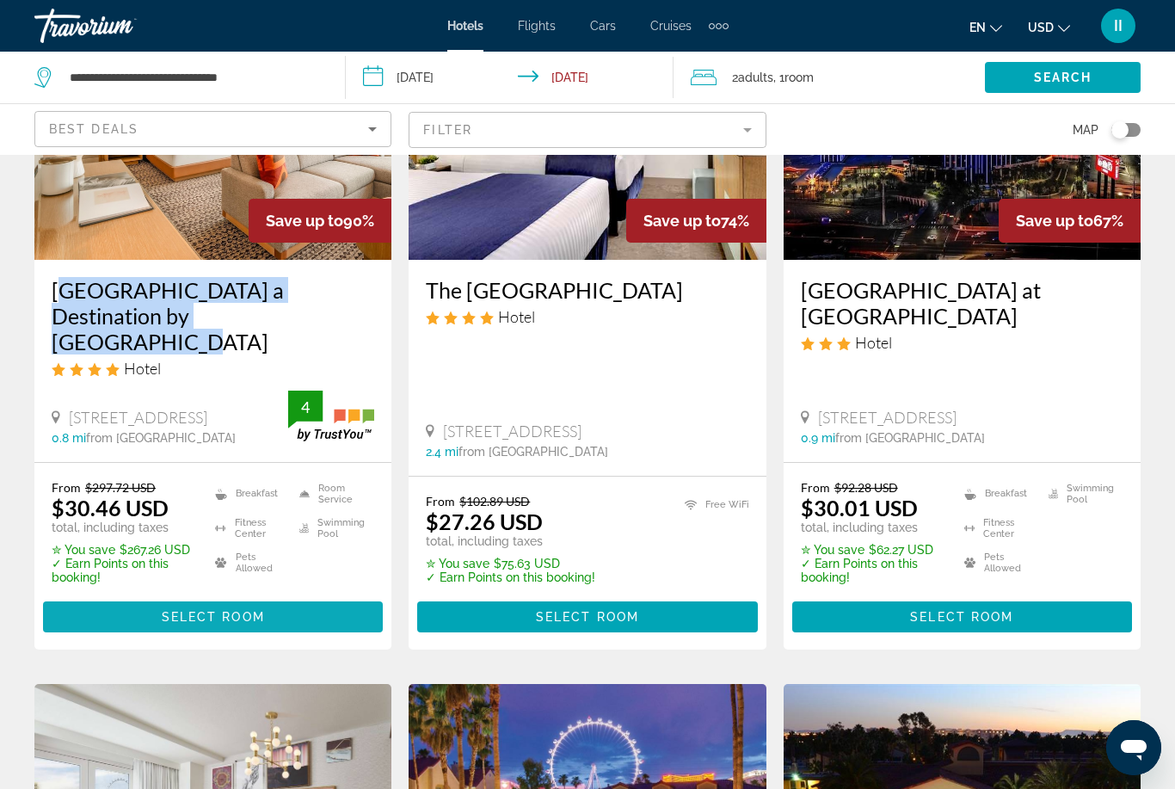
scroll to position [251, 0]
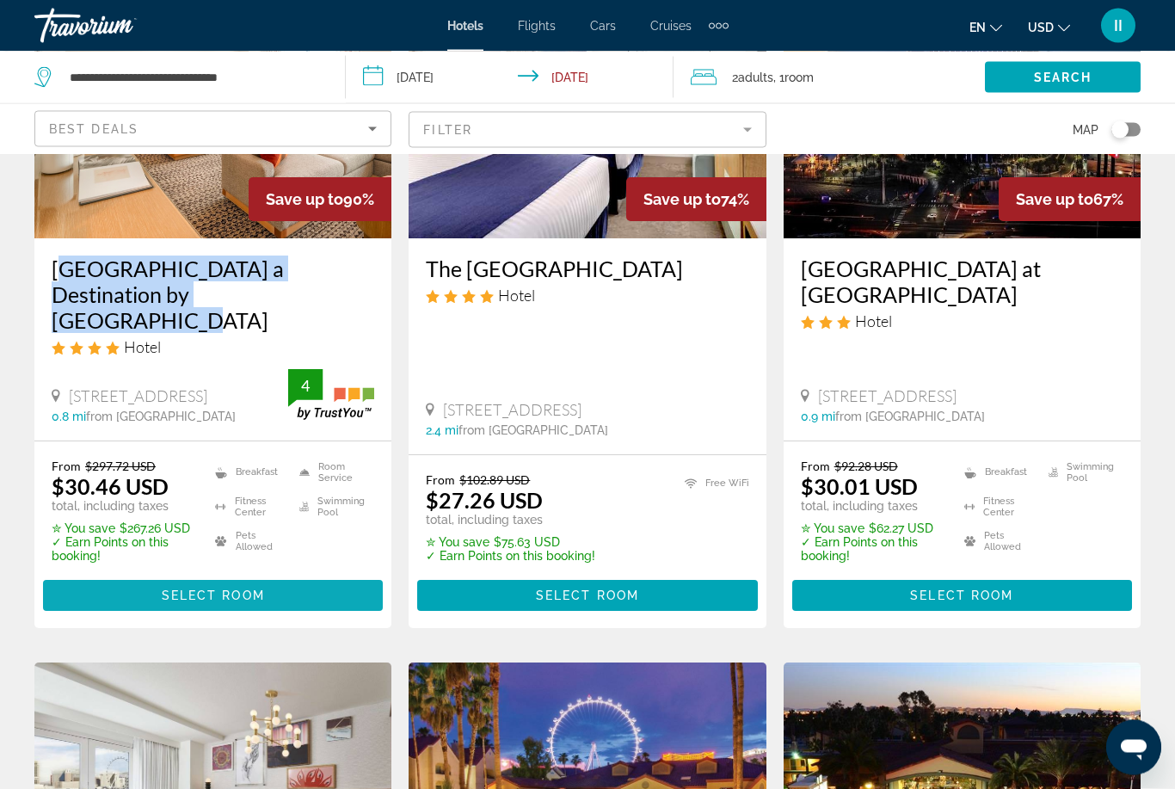
click at [196, 589] on span "Select Room" at bounding box center [213, 596] width 103 height 14
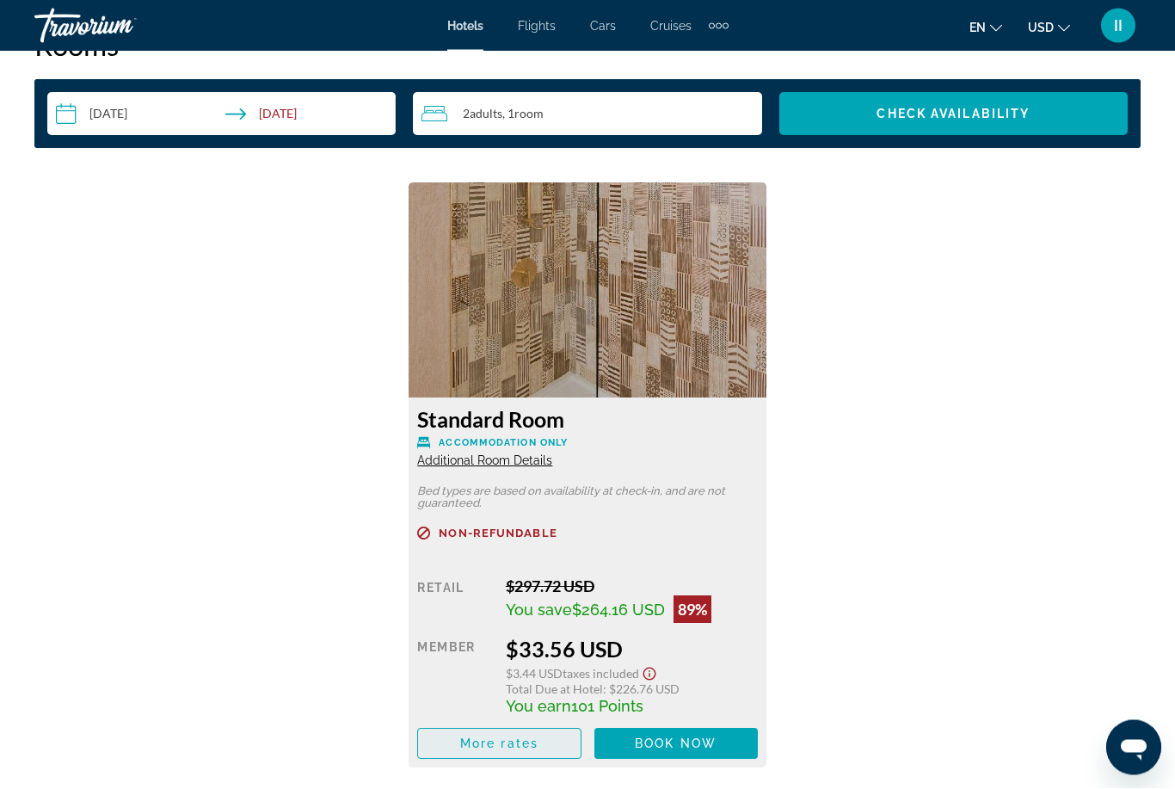
scroll to position [2554, 0]
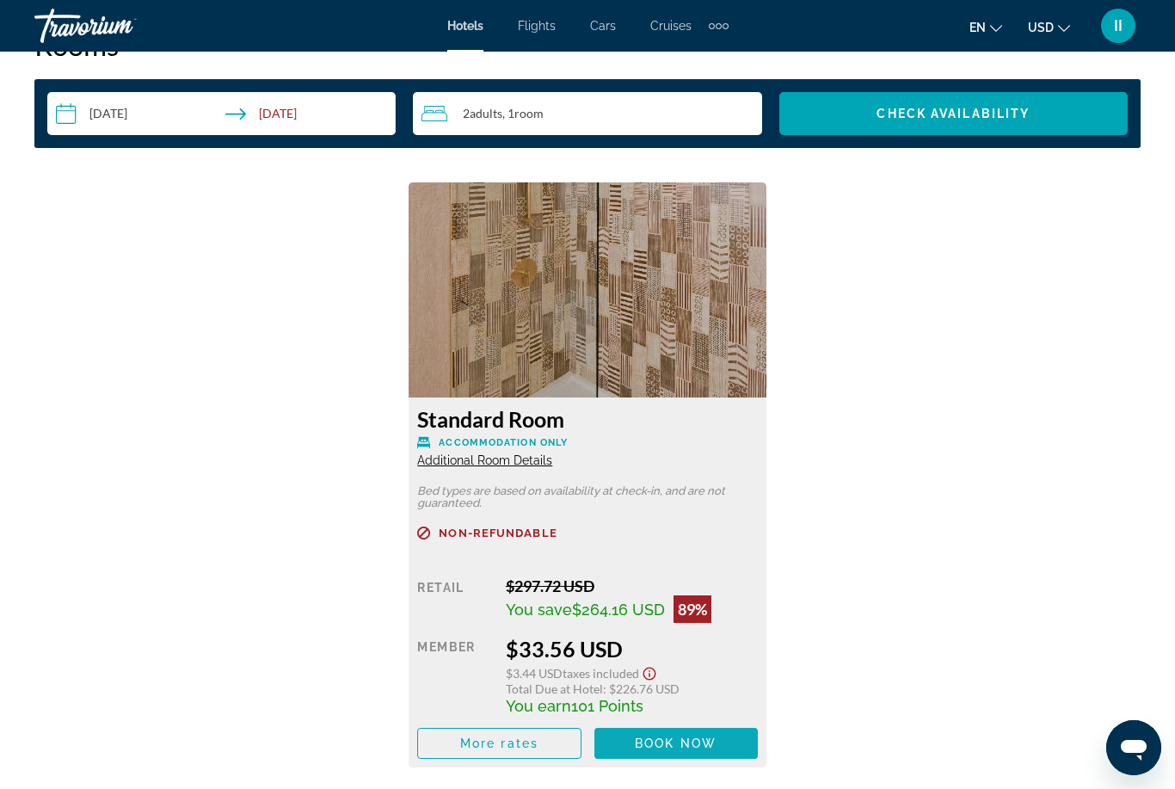
click at [704, 736] on span "Book now" at bounding box center [676, 743] width 82 height 14
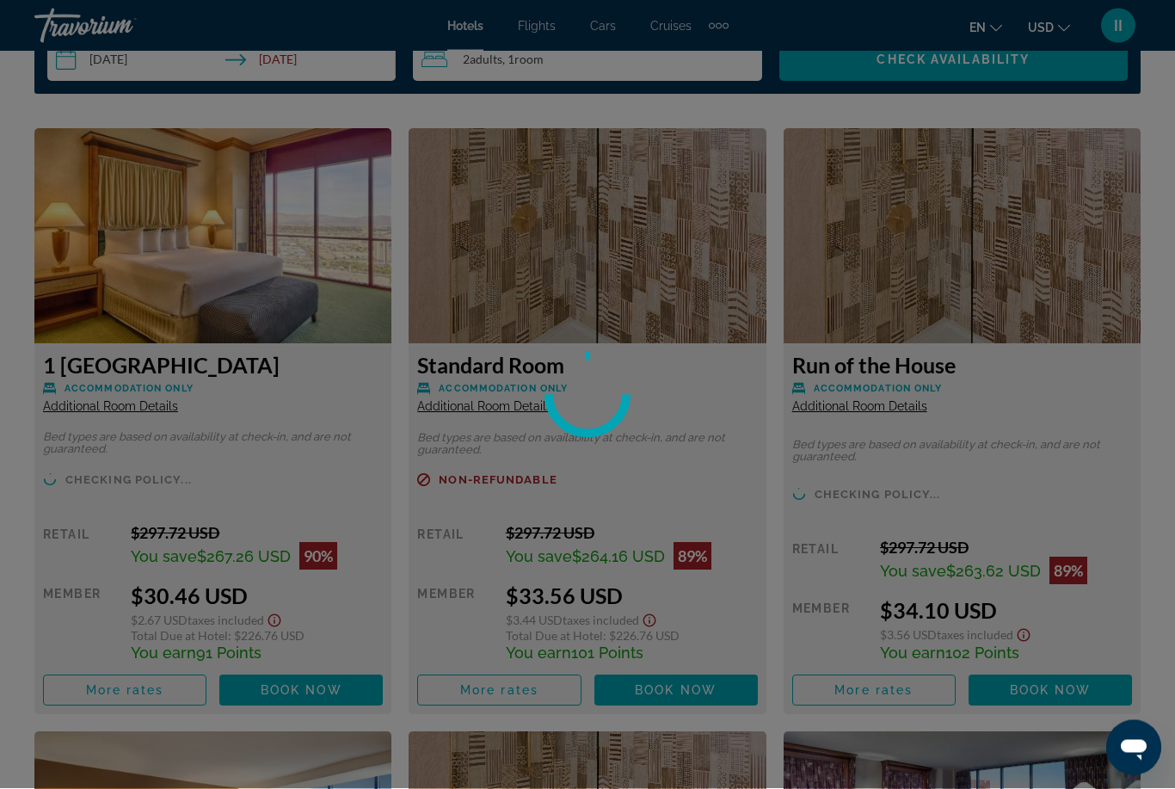
scroll to position [2608, 0]
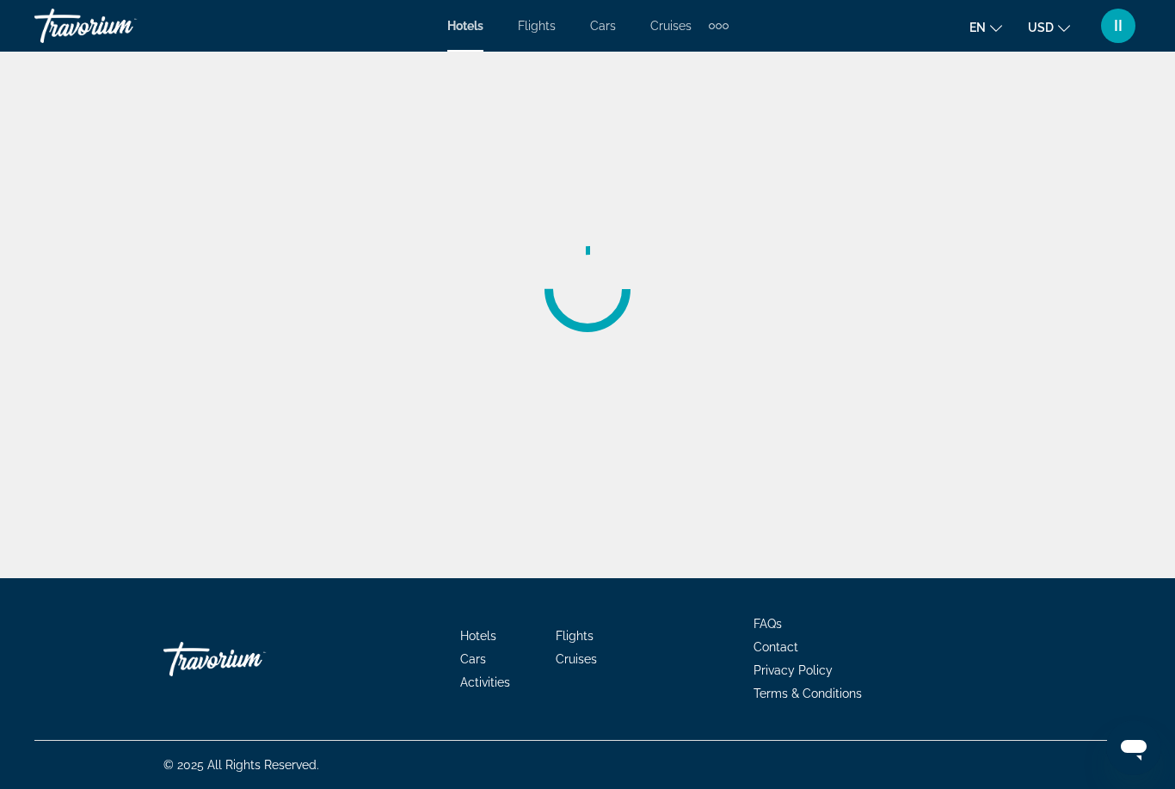
scroll to position [54, 0]
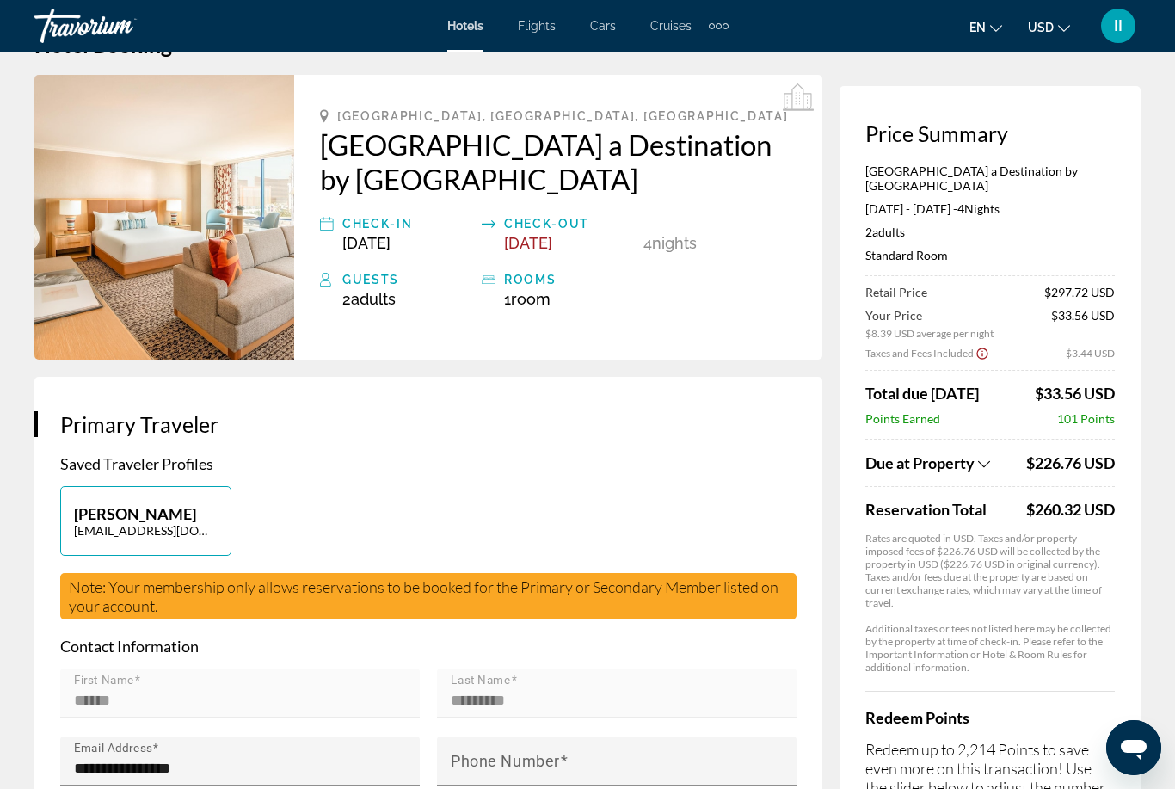
click at [726, 30] on div "Extra navigation items" at bounding box center [719, 26] width 20 height 26
click at [701, 55] on span "Activities" at bounding box center [690, 58] width 50 height 14
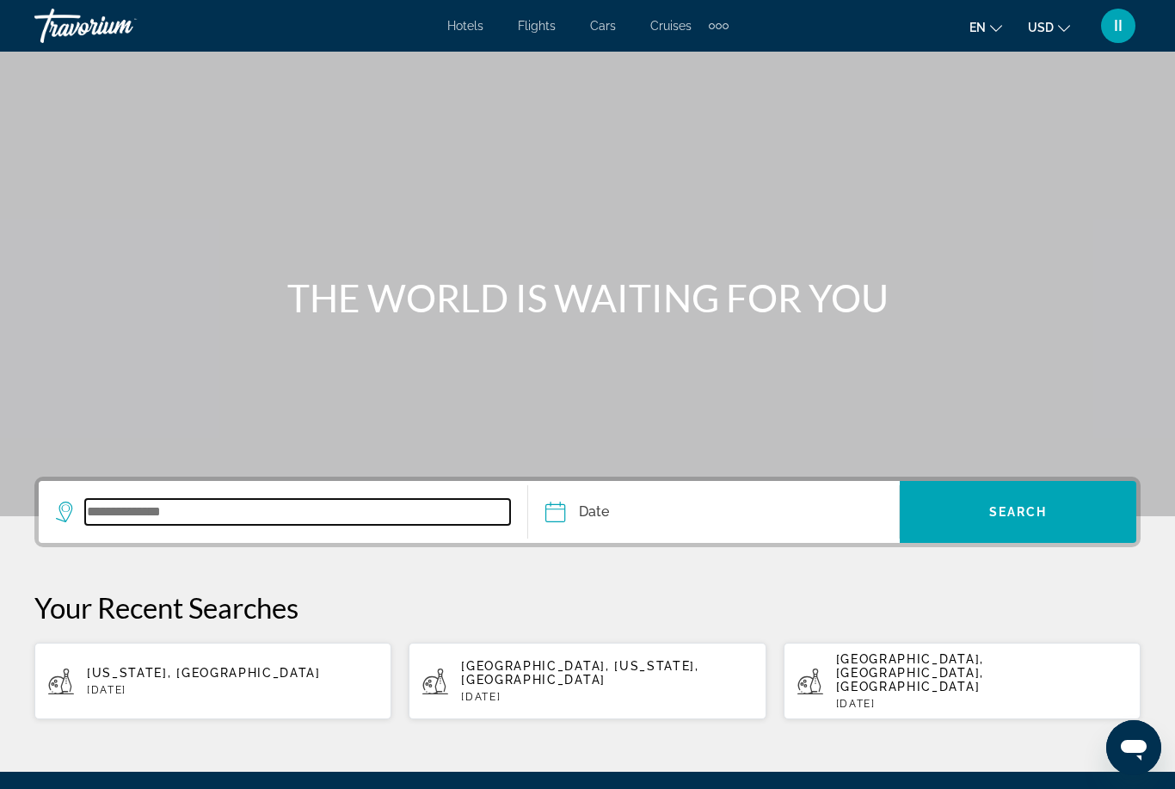
drag, startPoint x: 227, startPoint y: 504, endPoint x: 227, endPoint y: 456, distance: 48.2
click at [227, 499] on input "Search widget" at bounding box center [297, 512] width 425 height 26
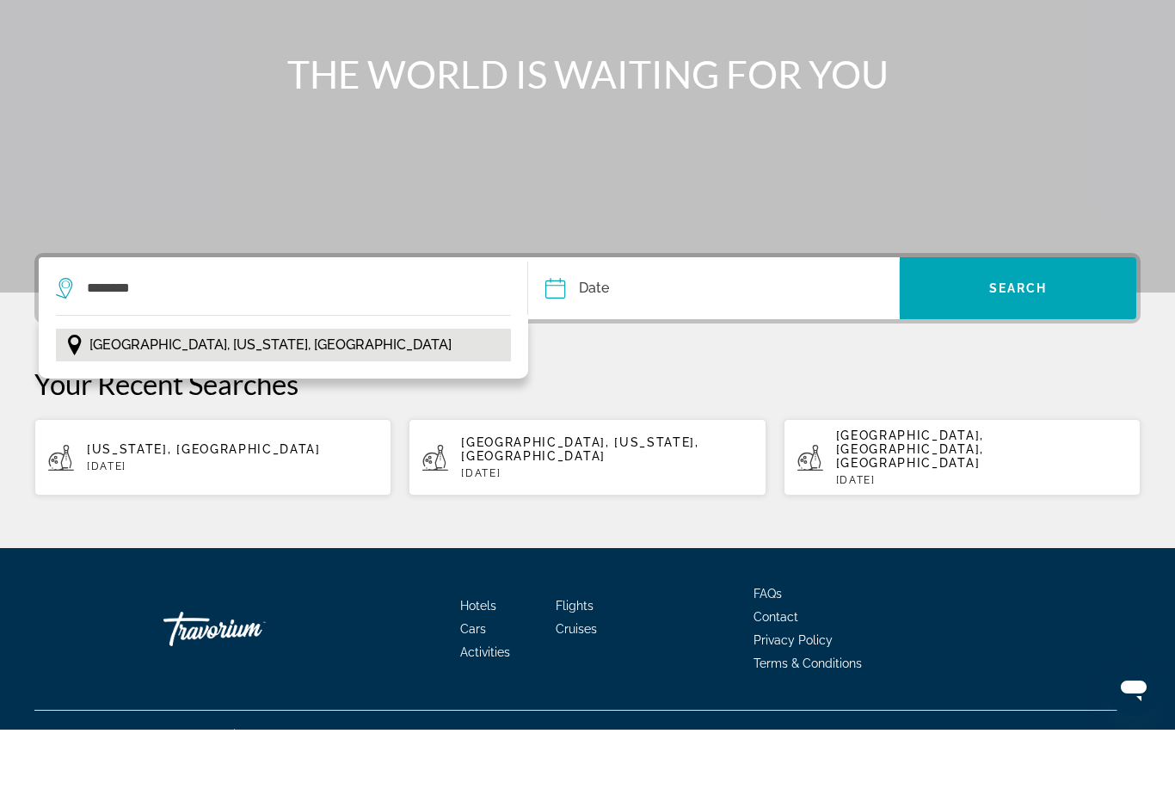
click at [147, 392] on span "[GEOGRAPHIC_DATA], [US_STATE], [GEOGRAPHIC_DATA]" at bounding box center [270, 404] width 362 height 24
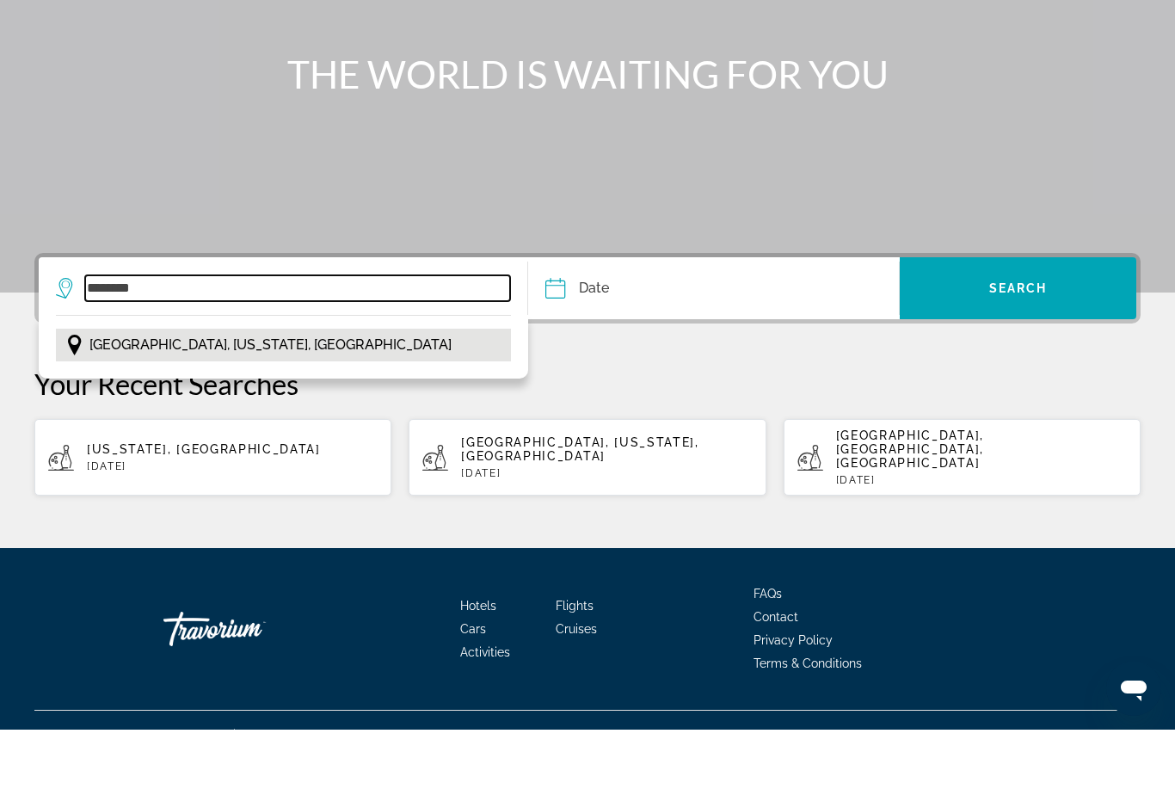
type input "**********"
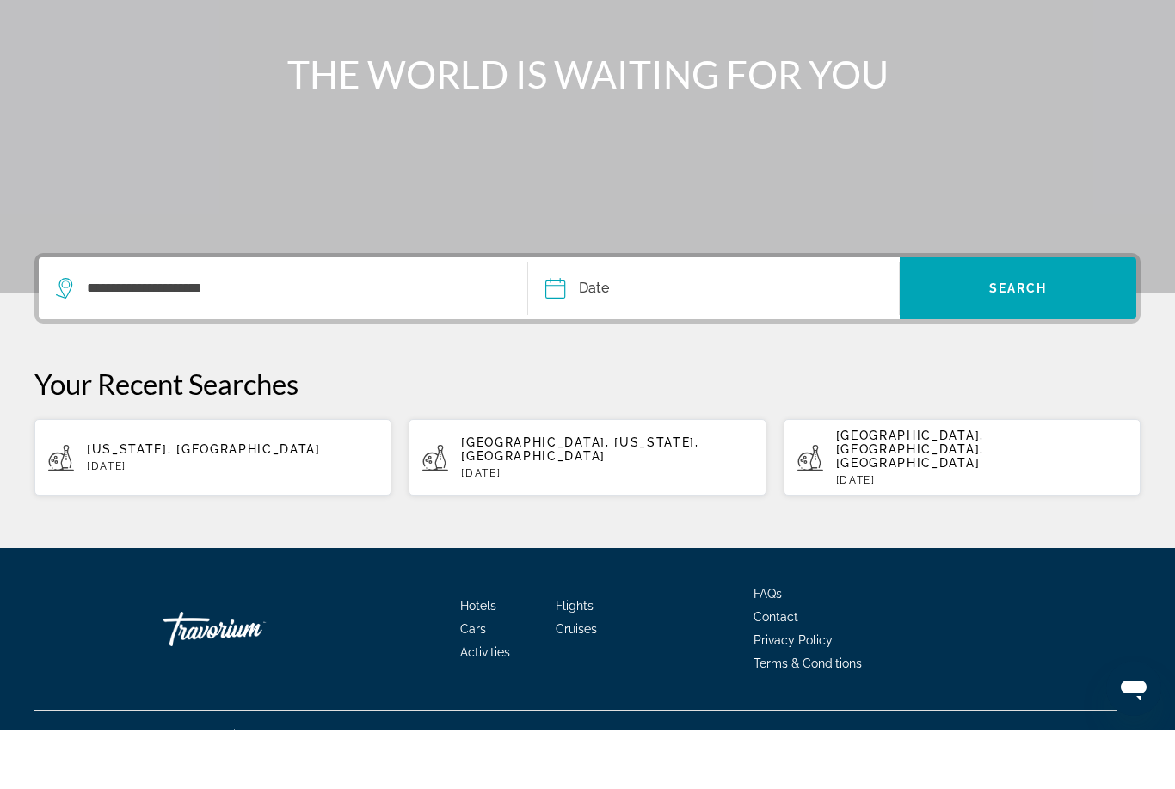
click at [630, 317] on input "Date" at bounding box center [633, 350] width 184 height 67
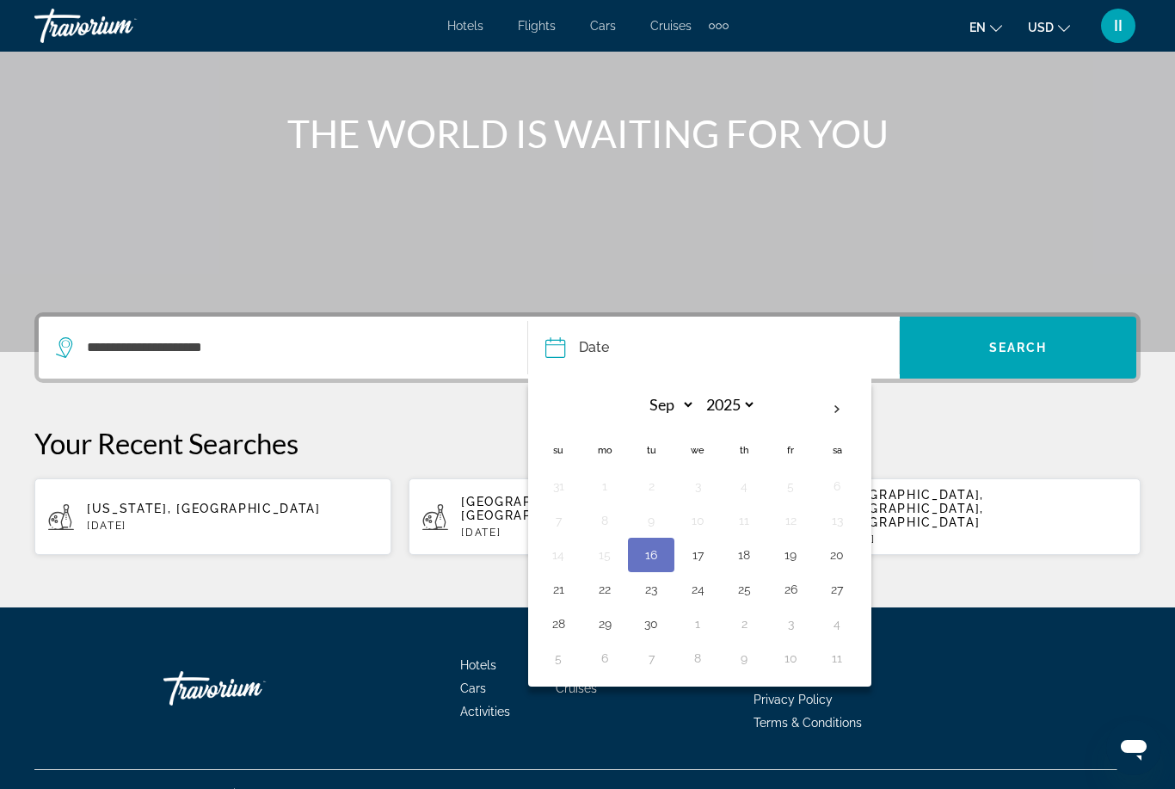
click at [698, 585] on button "24" at bounding box center [698, 589] width 28 height 24
type input "**********"
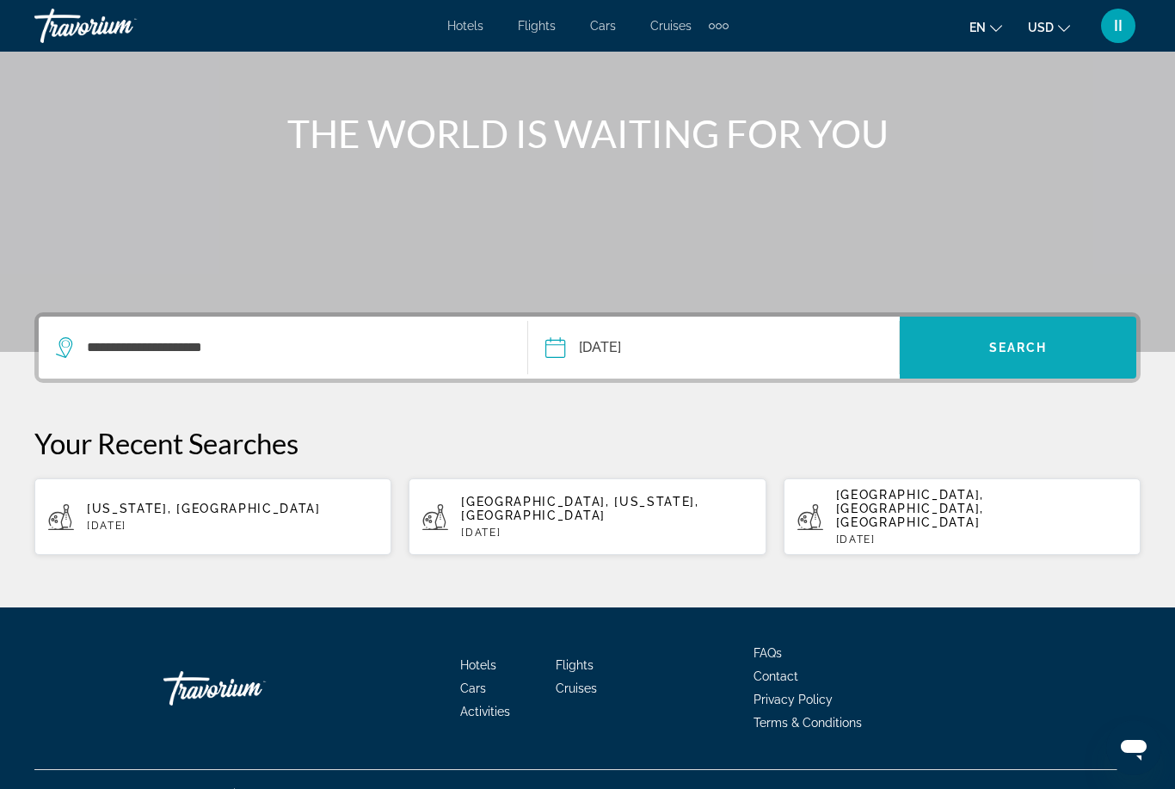
click at [1037, 352] on span "Search" at bounding box center [1018, 348] width 58 height 14
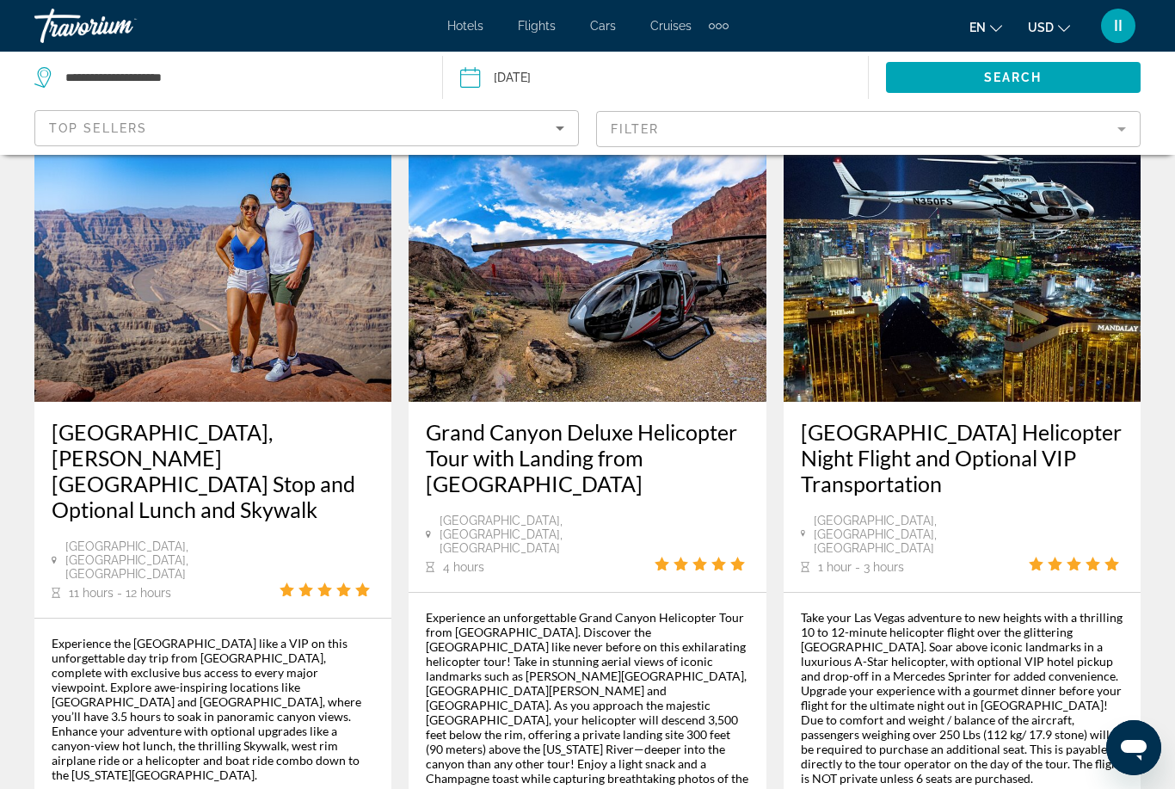
scroll to position [95, 0]
